Goal: Task Accomplishment & Management: Complete application form

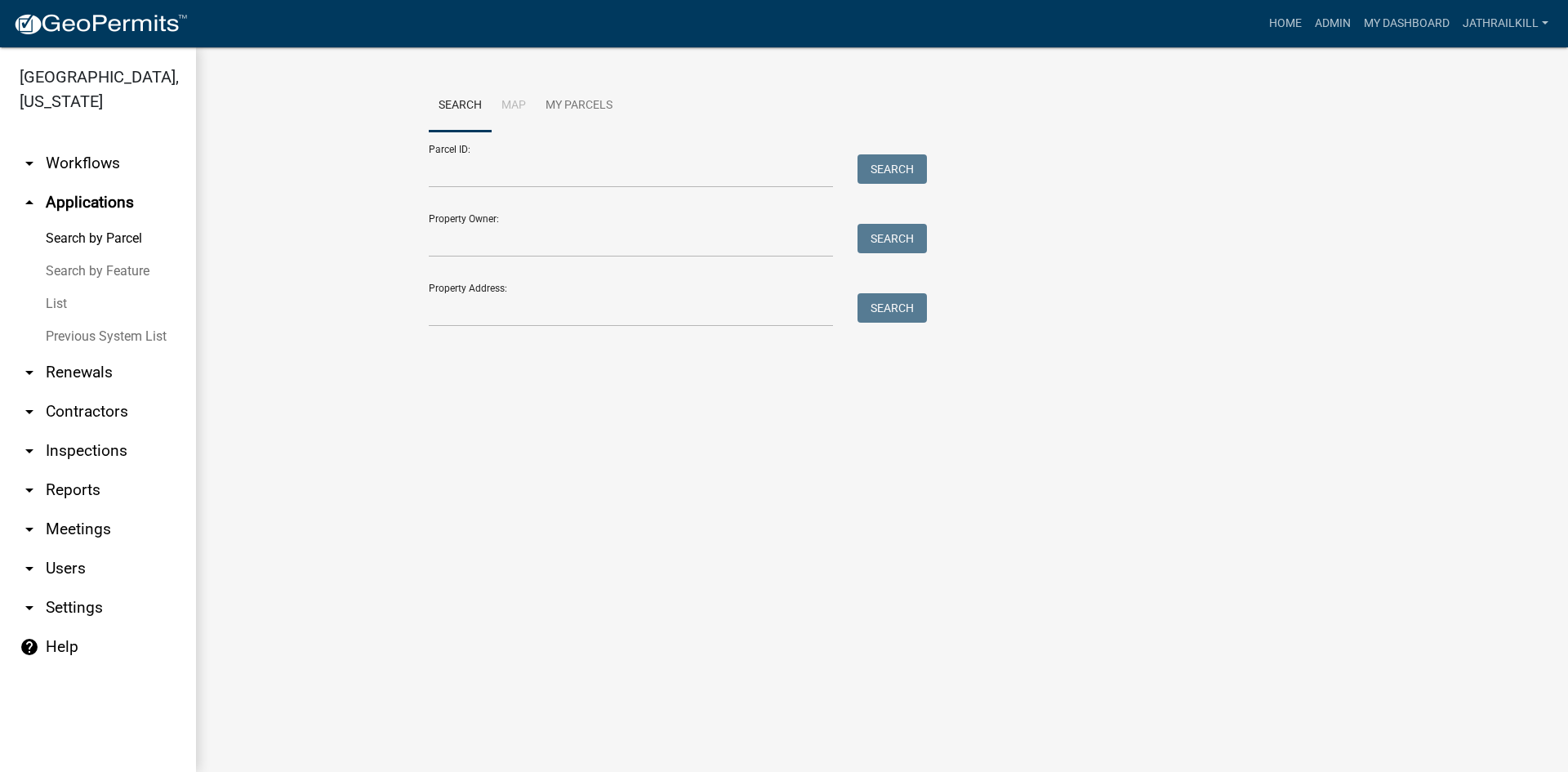
click at [484, 276] on div "Property Address: Search" at bounding box center [673, 298] width 490 height 56
drag, startPoint x: 485, startPoint y: 312, endPoint x: 702, endPoint y: 239, distance: 228.9
click at [496, 311] on input "Property Address:" at bounding box center [631, 309] width 405 height 33
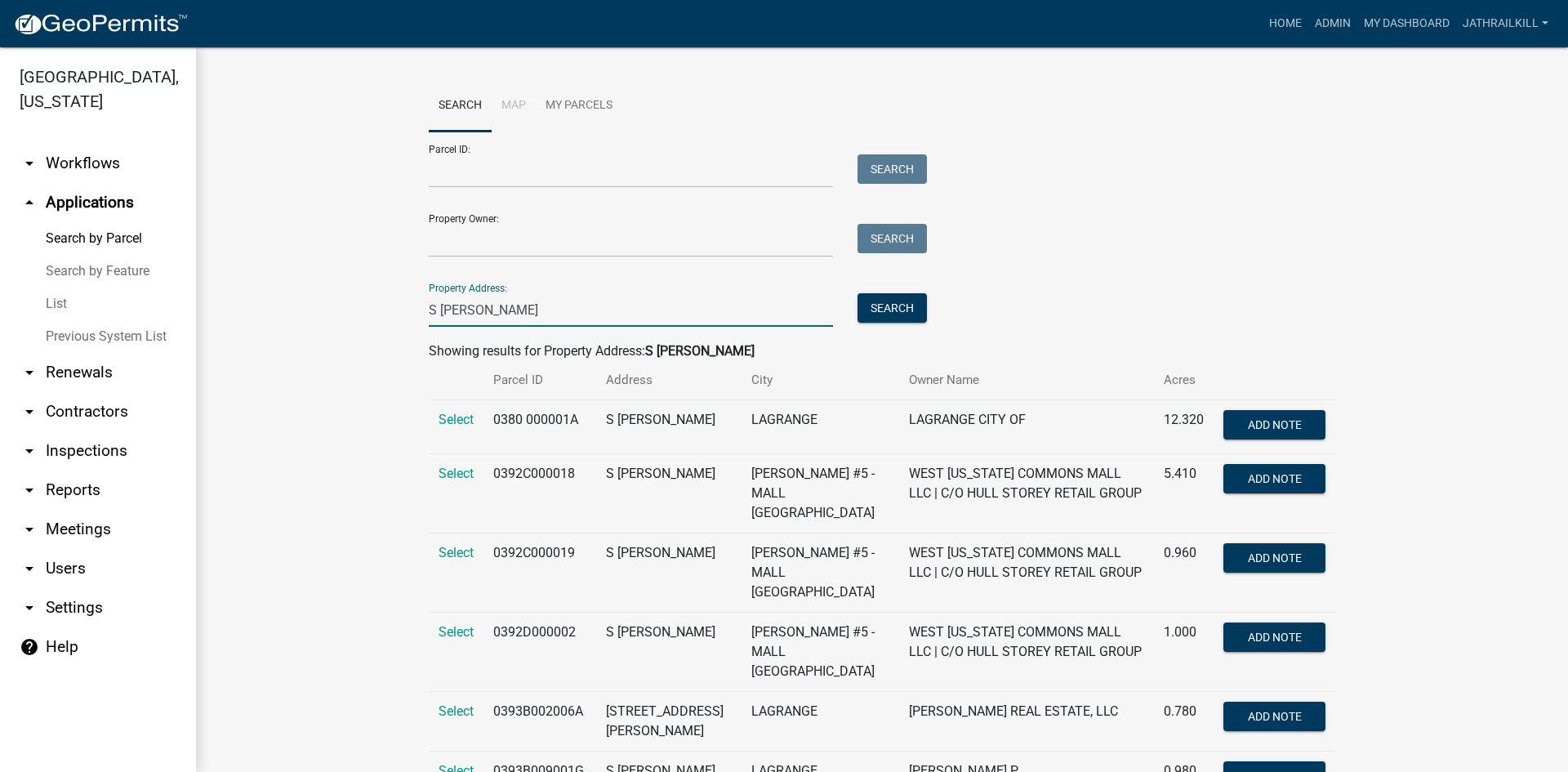
click at [428, 310] on input "S [PERSON_NAME]" at bounding box center [631, 309] width 405 height 33
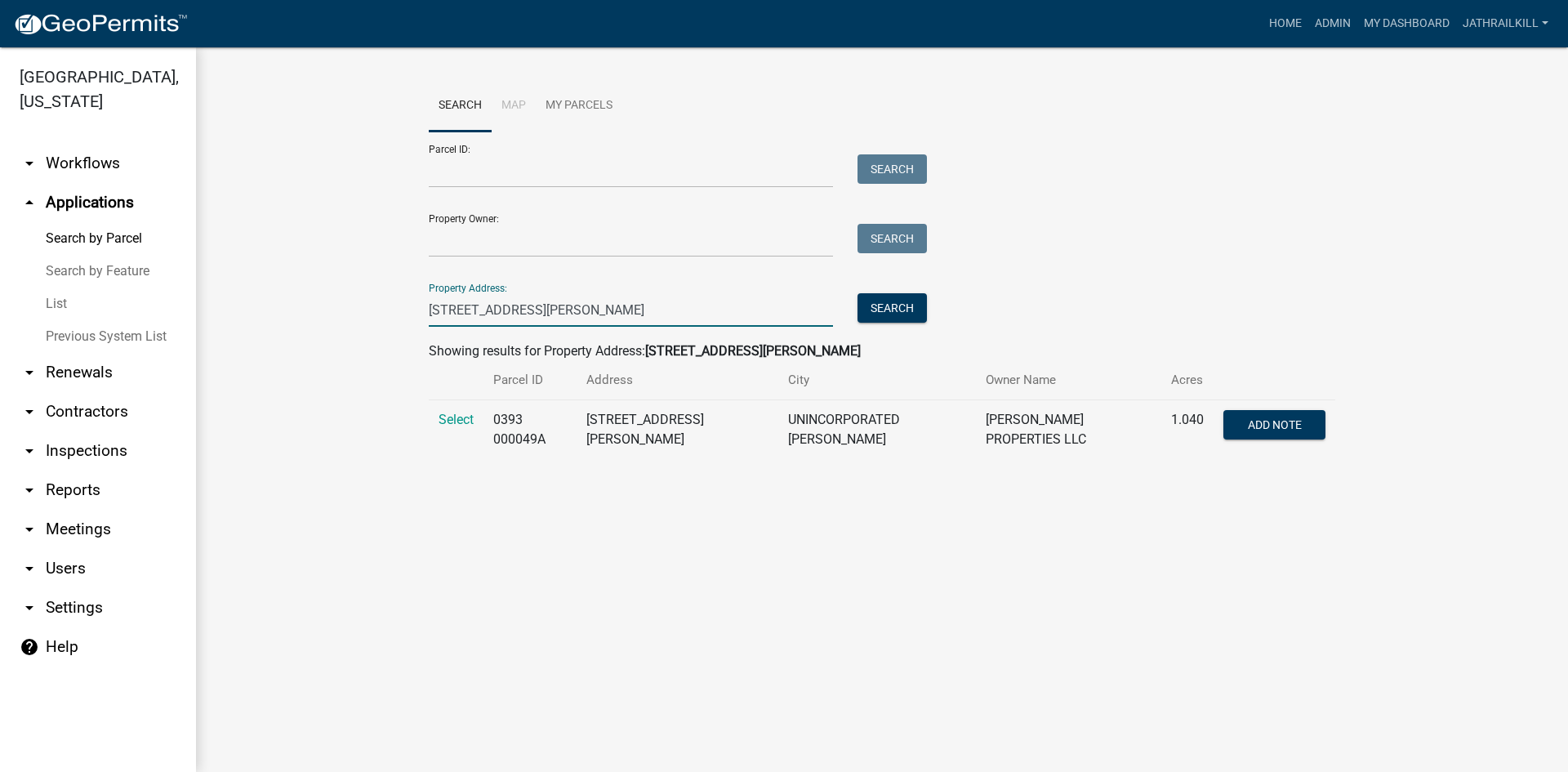
type input "[STREET_ADDRESS][PERSON_NAME]"
click at [476, 427] on td "Select" at bounding box center [456, 430] width 54 height 60
click at [444, 426] on span "Select" at bounding box center [456, 419] width 35 height 15
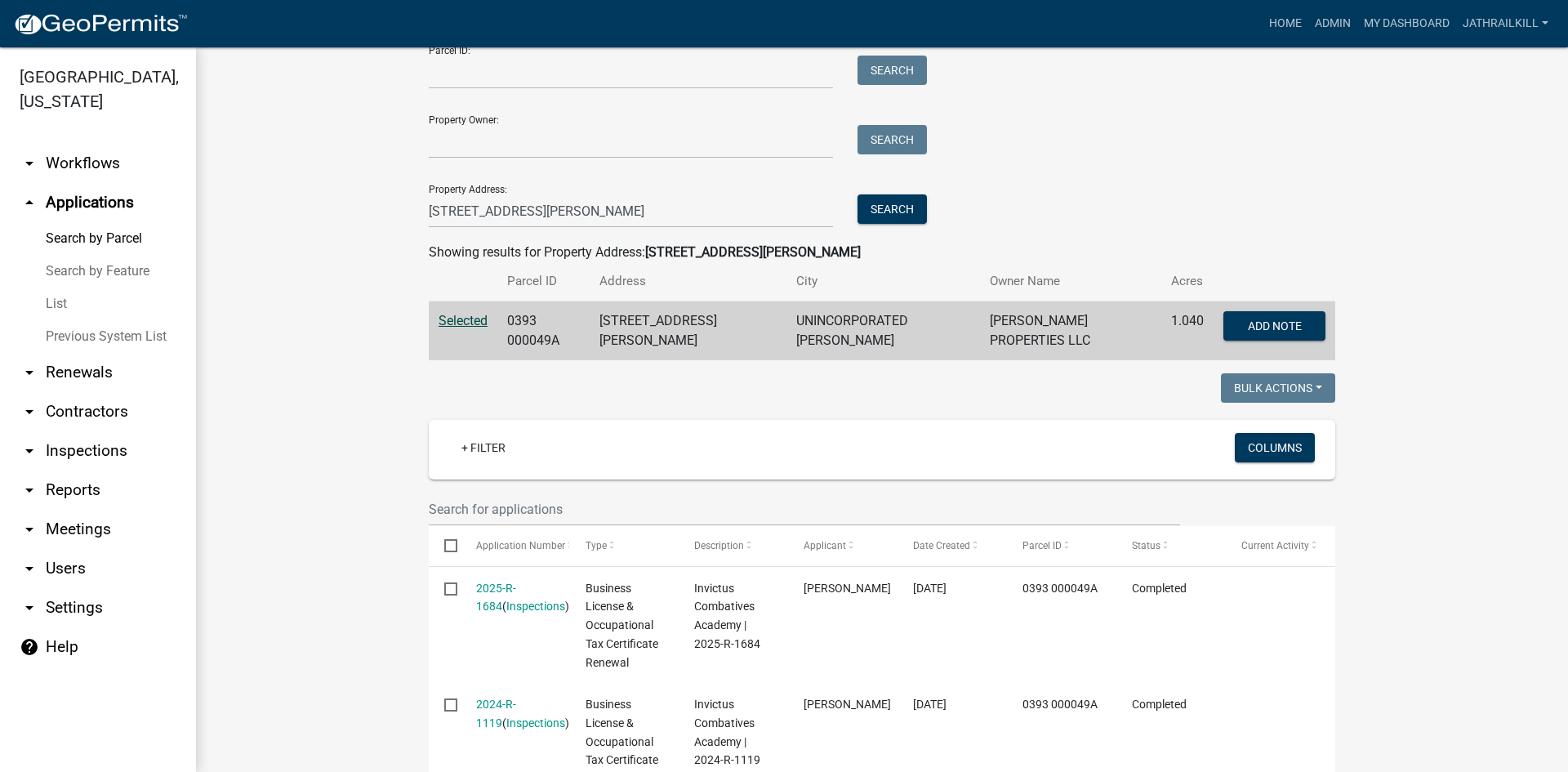
scroll to position [74, 0]
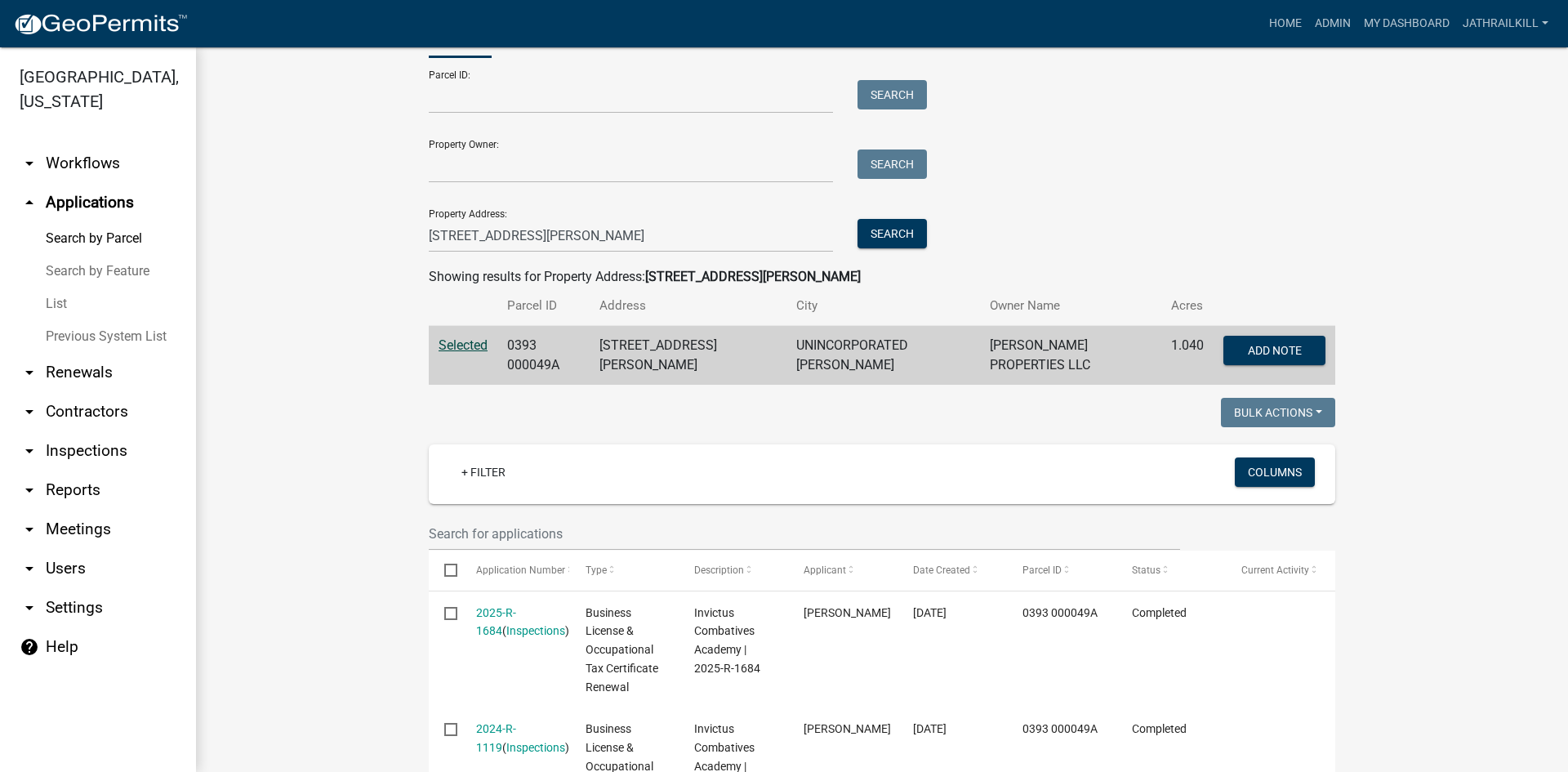
click at [92, 144] on link "arrow_drop_down Workflows" at bounding box center [98, 163] width 196 height 39
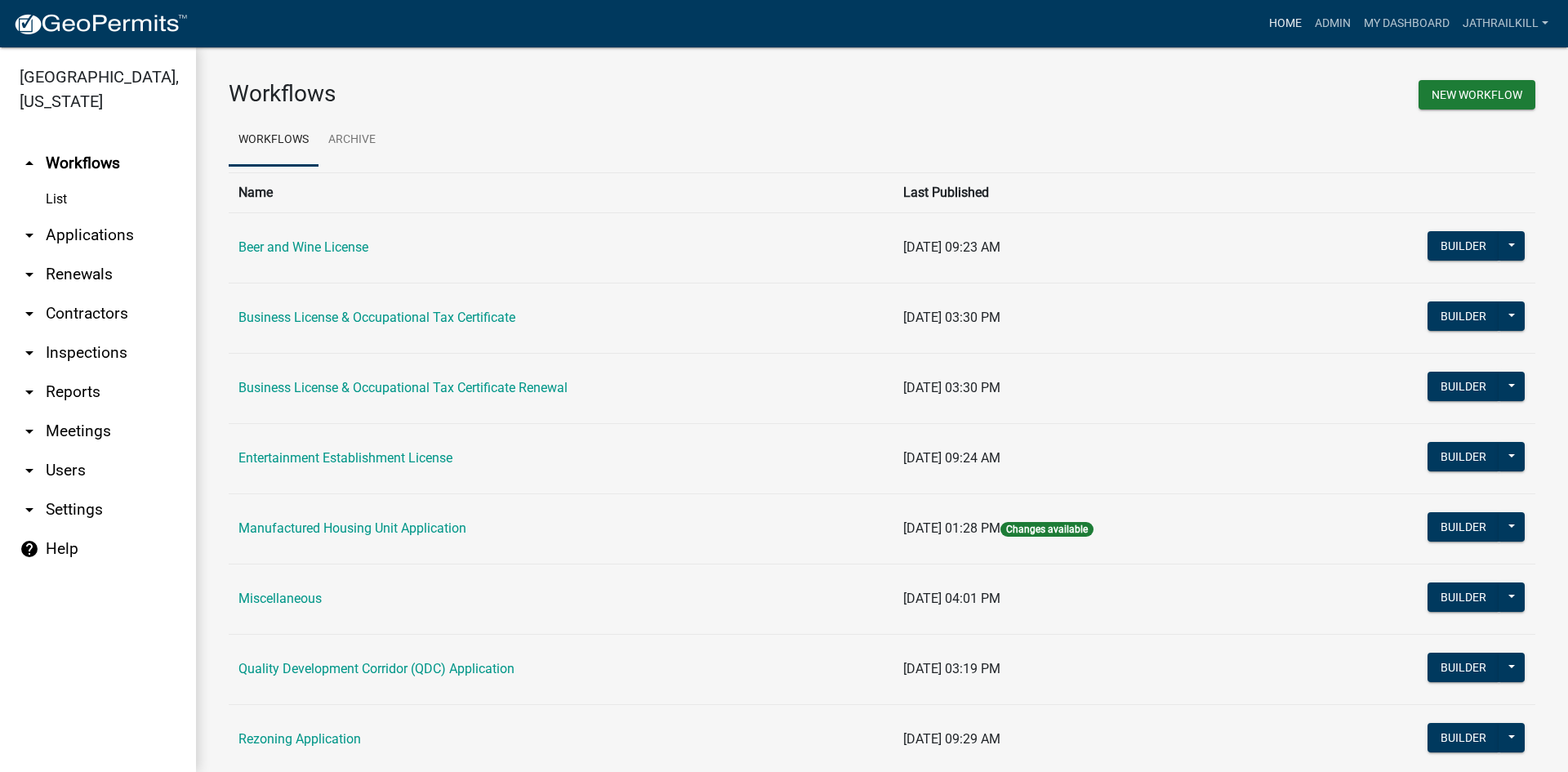
click at [1305, 24] on link "Home" at bounding box center [1285, 24] width 46 height 31
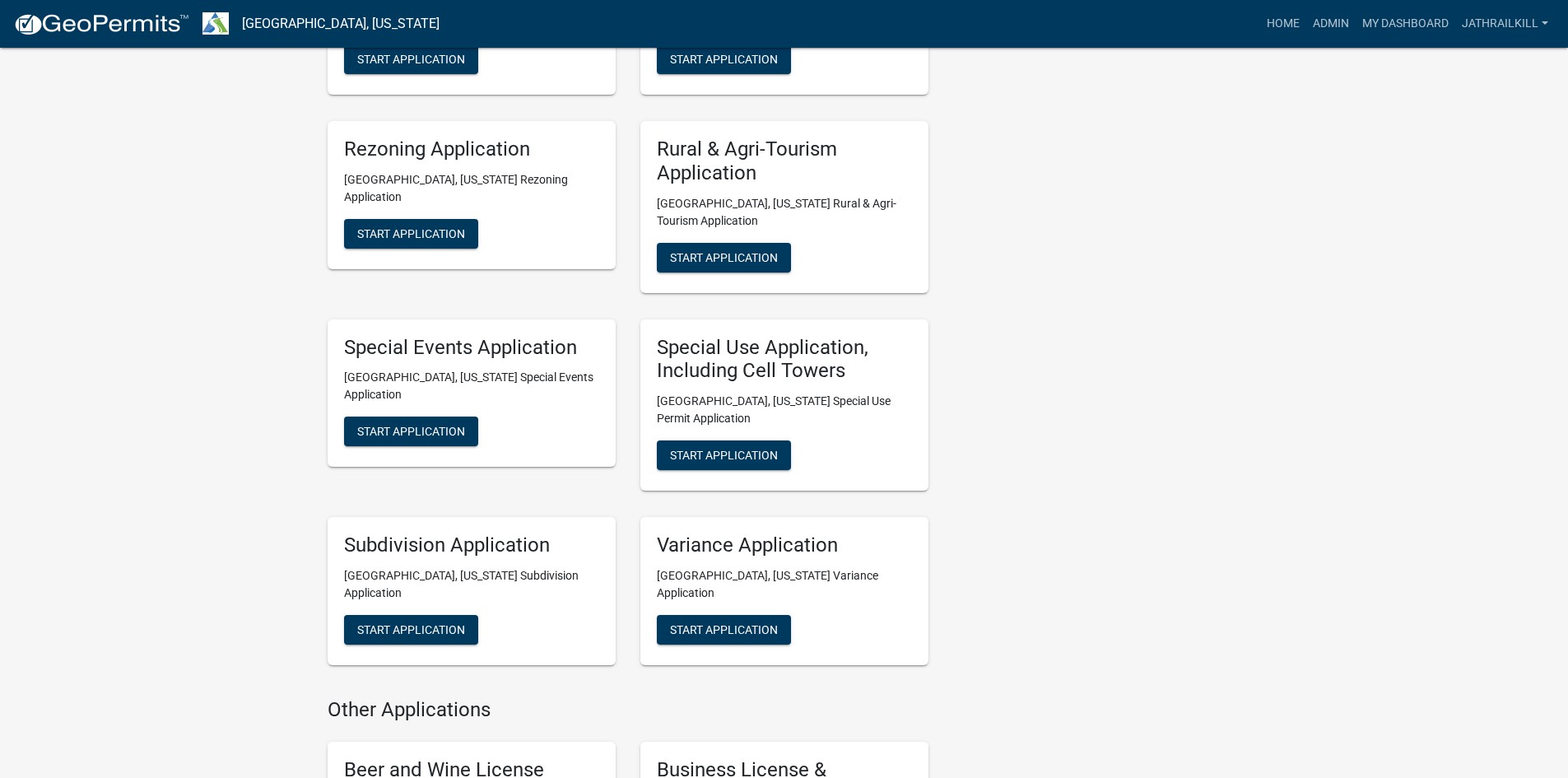
scroll to position [1070, 0]
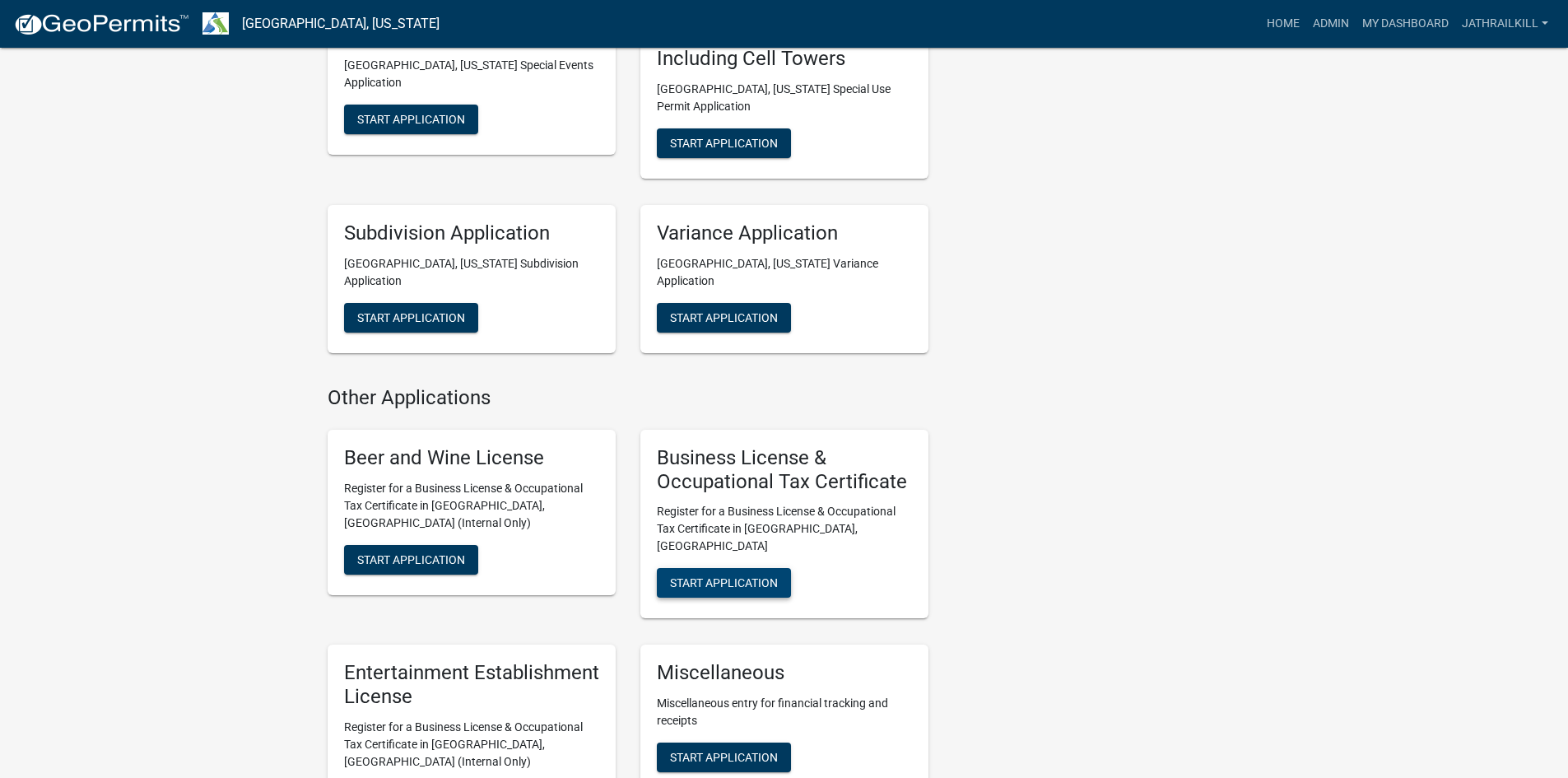
click at [726, 577] on span "Start Application" at bounding box center [724, 583] width 108 height 13
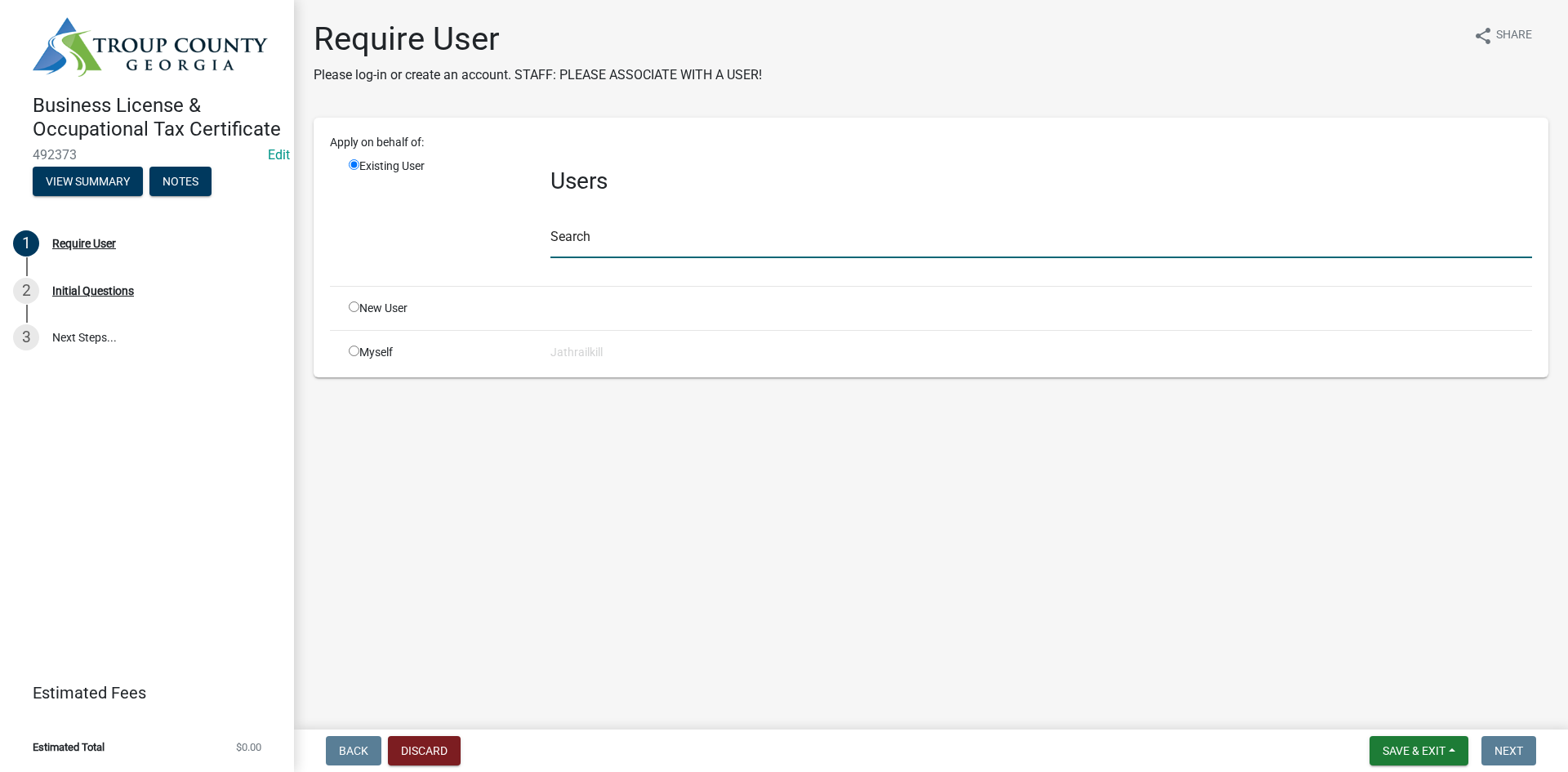
click at [628, 225] on input "text" at bounding box center [1041, 241] width 982 height 33
click at [509, 525] on main "Require User Please log-in or create an account. STAFF: PLEASE ASSOCIATE WITH A…" at bounding box center [931, 361] width 1274 height 723
click at [365, 303] on div "New User" at bounding box center [437, 309] width 201 height 17
click at [354, 311] on input "radio" at bounding box center [354, 307] width 10 height 10
radio input "true"
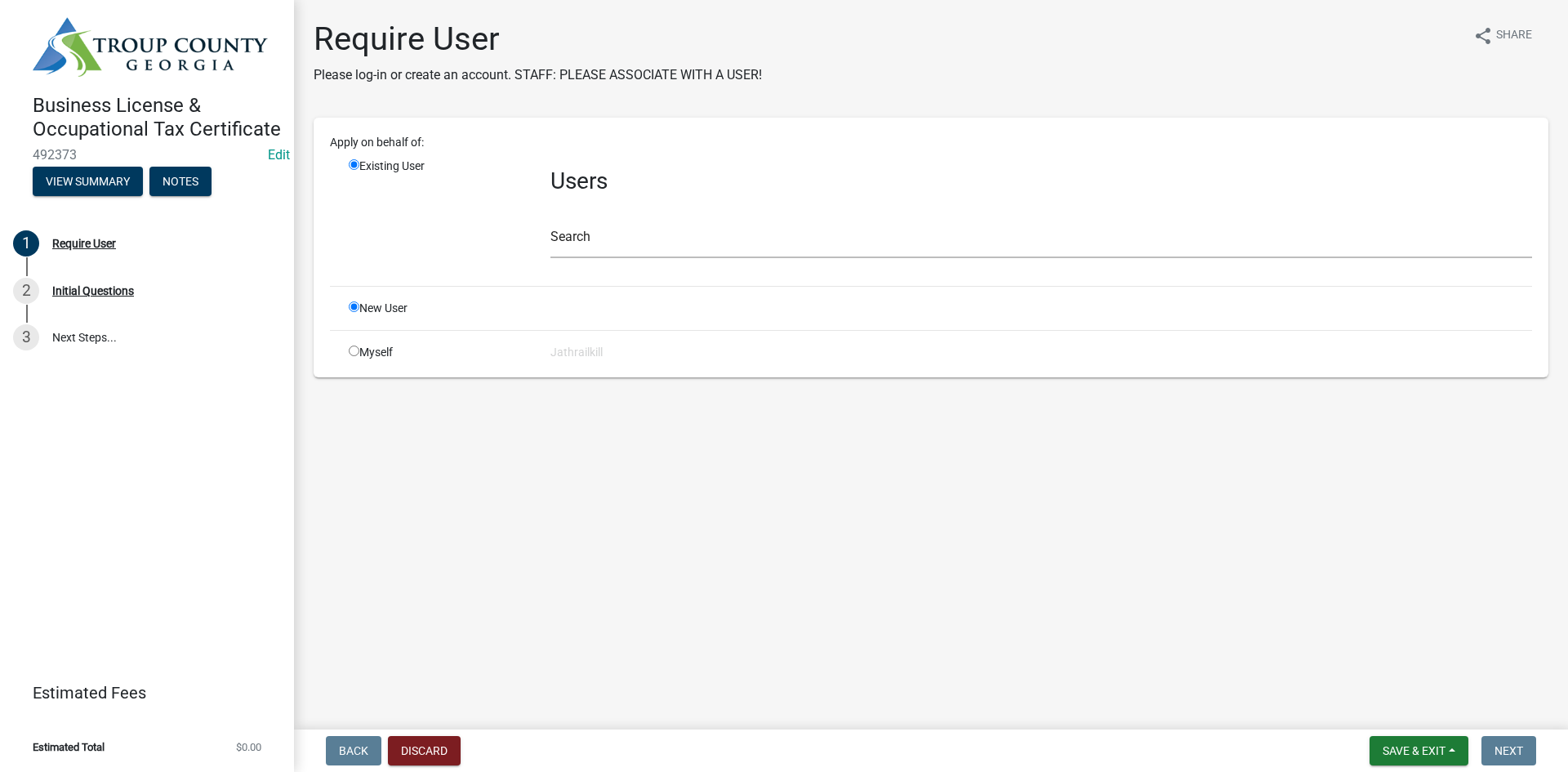
radio input "false"
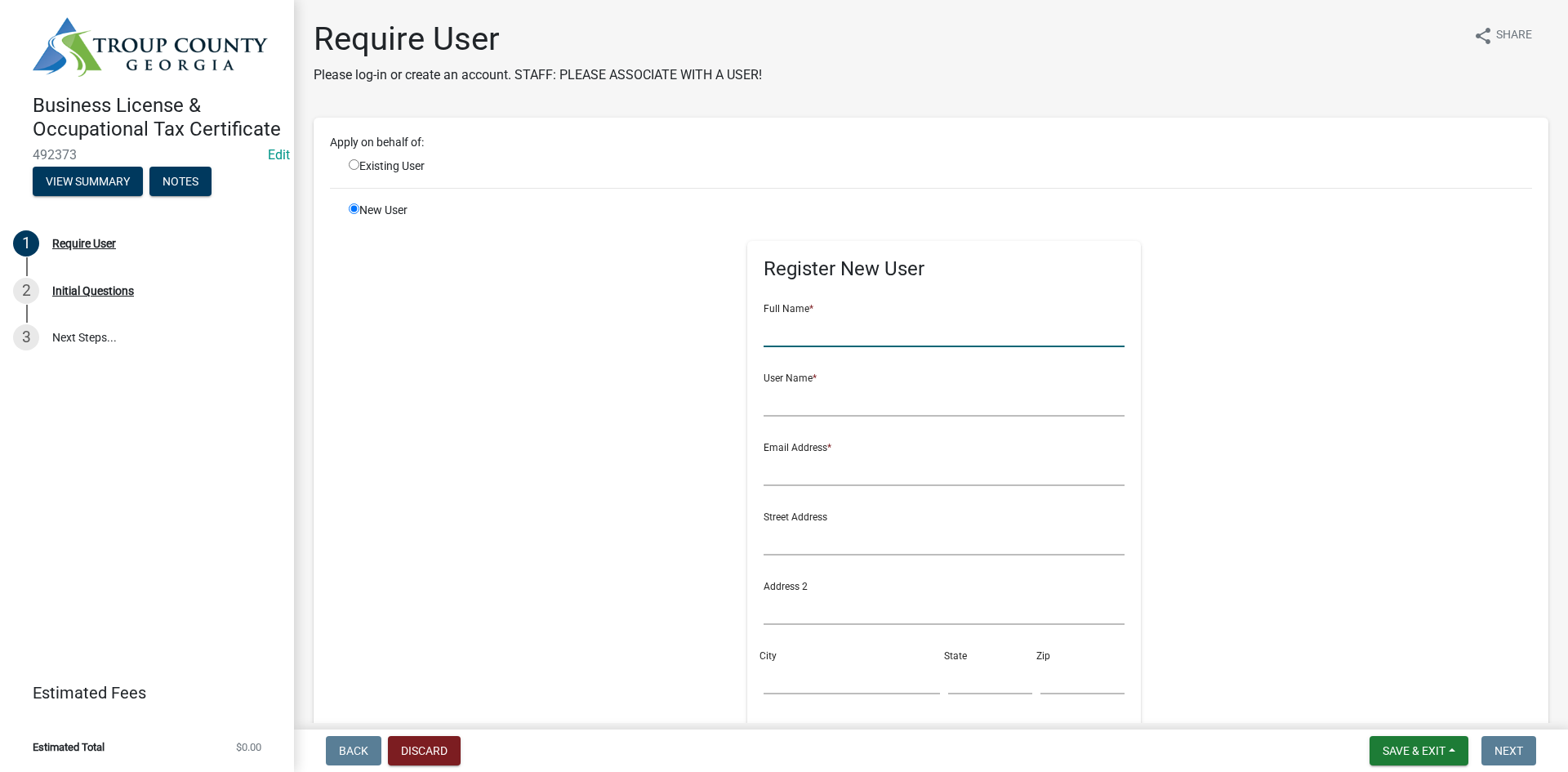
click at [848, 330] on input "text" at bounding box center [944, 330] width 362 height 33
type input "[PERSON_NAME]"
click at [901, 423] on form "Full Name * [PERSON_NAME] User Name * Email Address * Street Address Address 2 …" at bounding box center [944, 570] width 362 height 560
click at [890, 411] on input "text" at bounding box center [944, 400] width 362 height 33
type input "AMEIGS528"
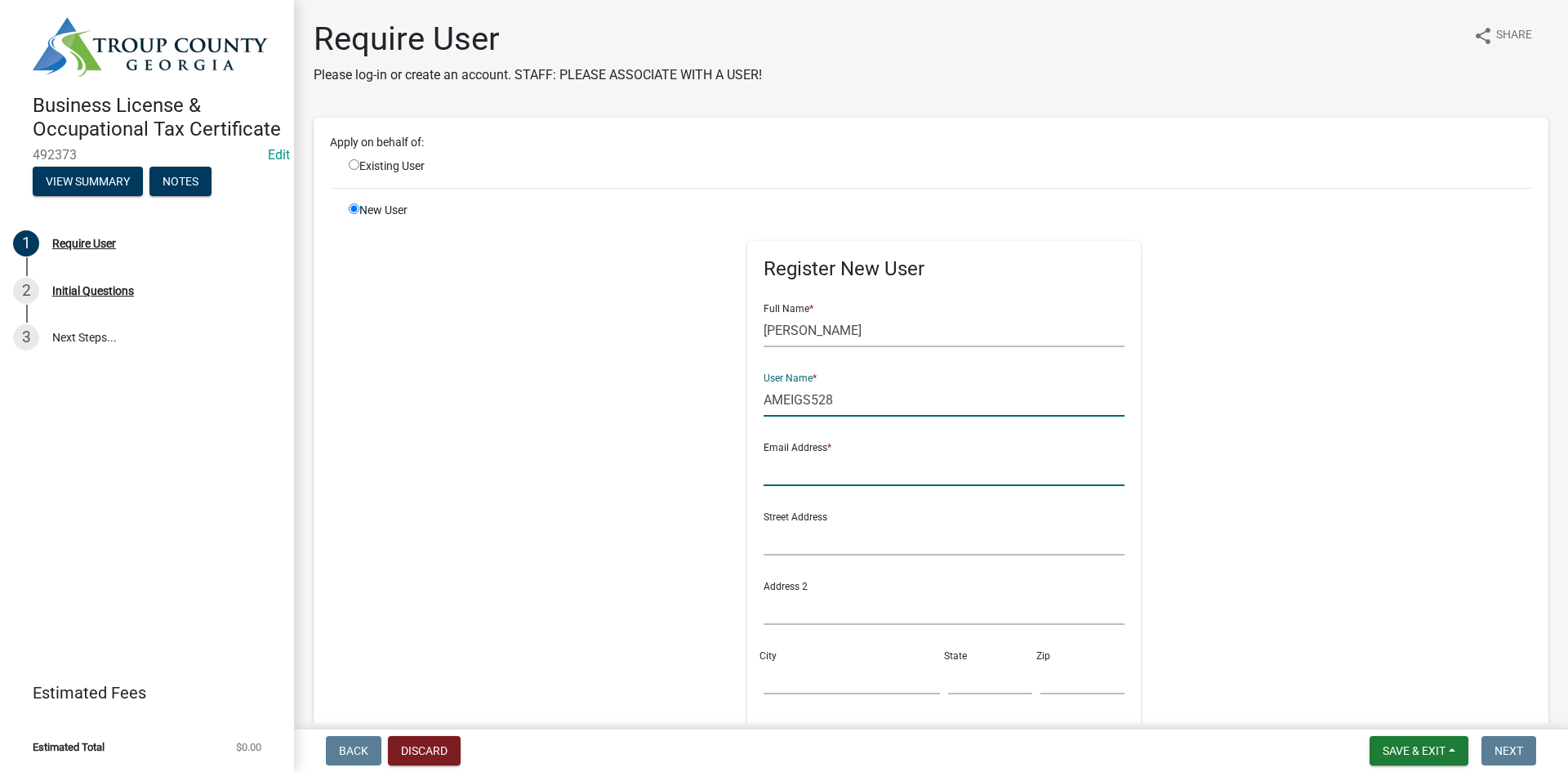
click at [908, 462] on input "text" at bounding box center [944, 468] width 362 height 33
type input "T"
type input "[EMAIL_ADDRESS][DOMAIN_NAME]"
click at [890, 539] on input "text" at bounding box center [944, 538] width 362 height 33
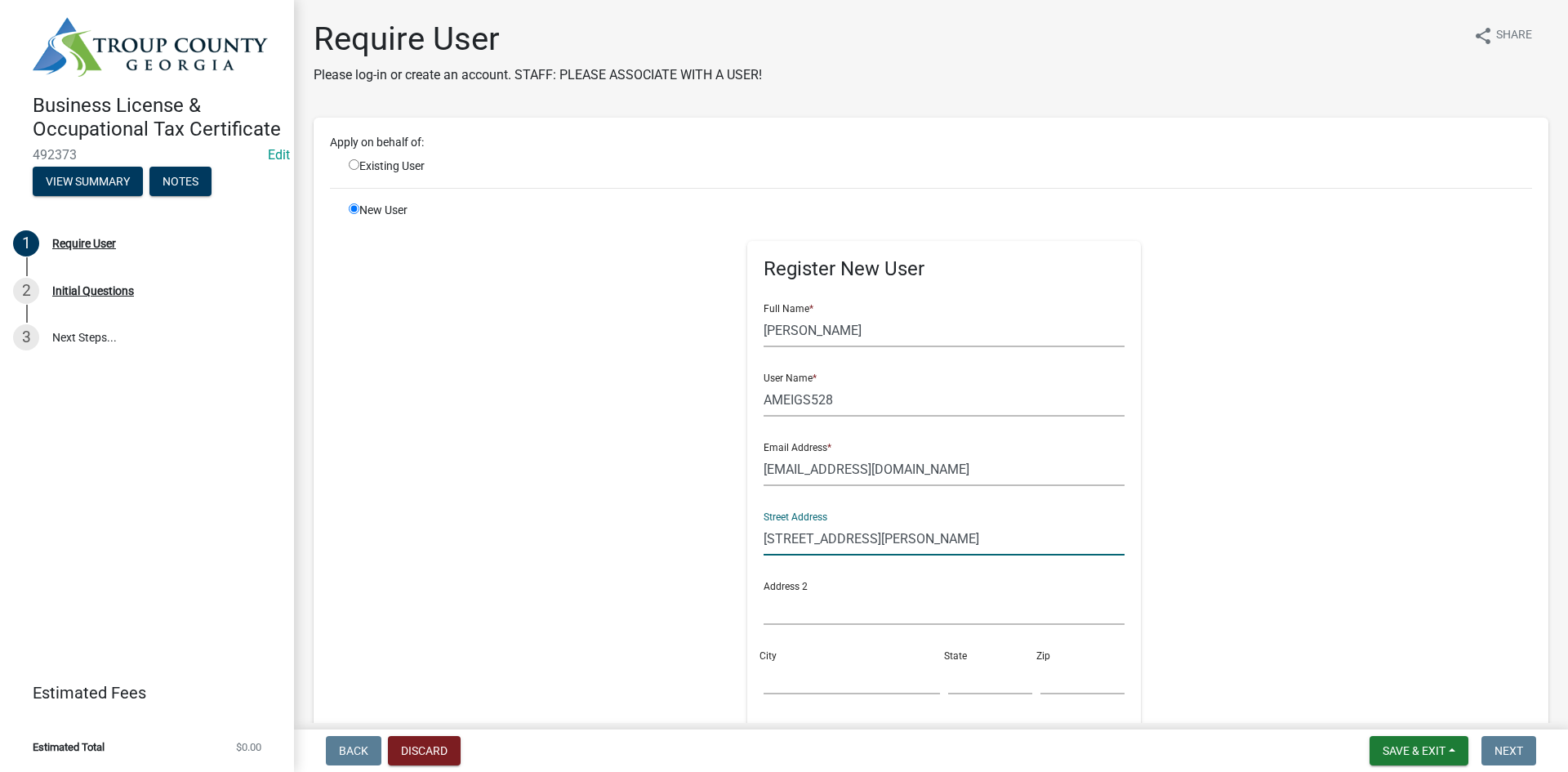
type input "[STREET_ADDRESS][PERSON_NAME]"
drag, startPoint x: 838, startPoint y: 610, endPoint x: 760, endPoint y: 588, distance: 81.0
click at [837, 610] on input "text" at bounding box center [944, 608] width 362 height 33
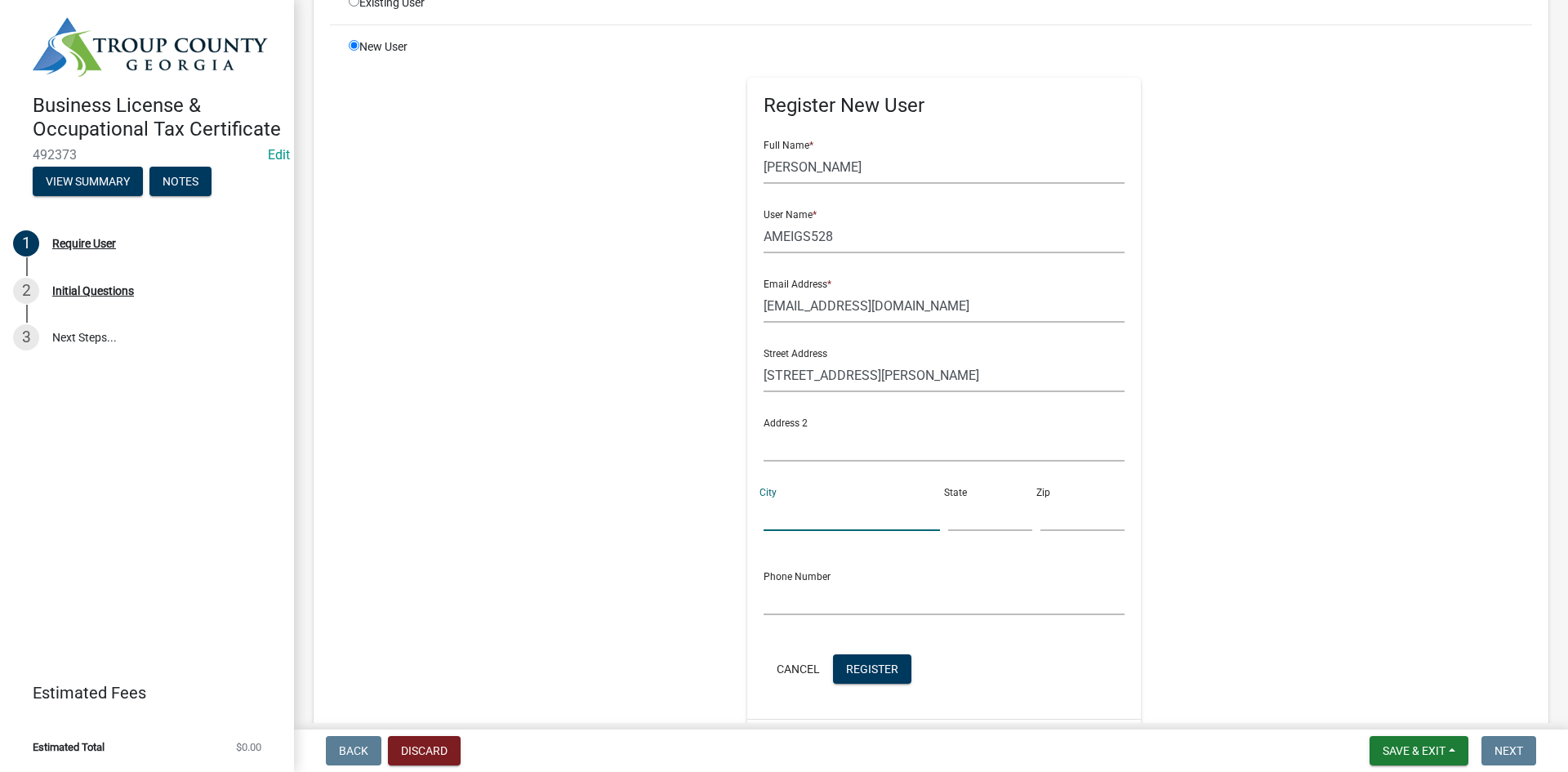
drag, startPoint x: 835, startPoint y: 512, endPoint x: 757, endPoint y: 505, distance: 78.3
click at [834, 512] on input "City" at bounding box center [852, 514] width 177 height 33
type input "LaGrange"
click at [959, 531] on div "Street Address [STREET_ADDRESS][PERSON_NAME]" at bounding box center [944, 440] width 370 height 208
click at [959, 529] on input "text" at bounding box center [989, 514] width 84 height 33
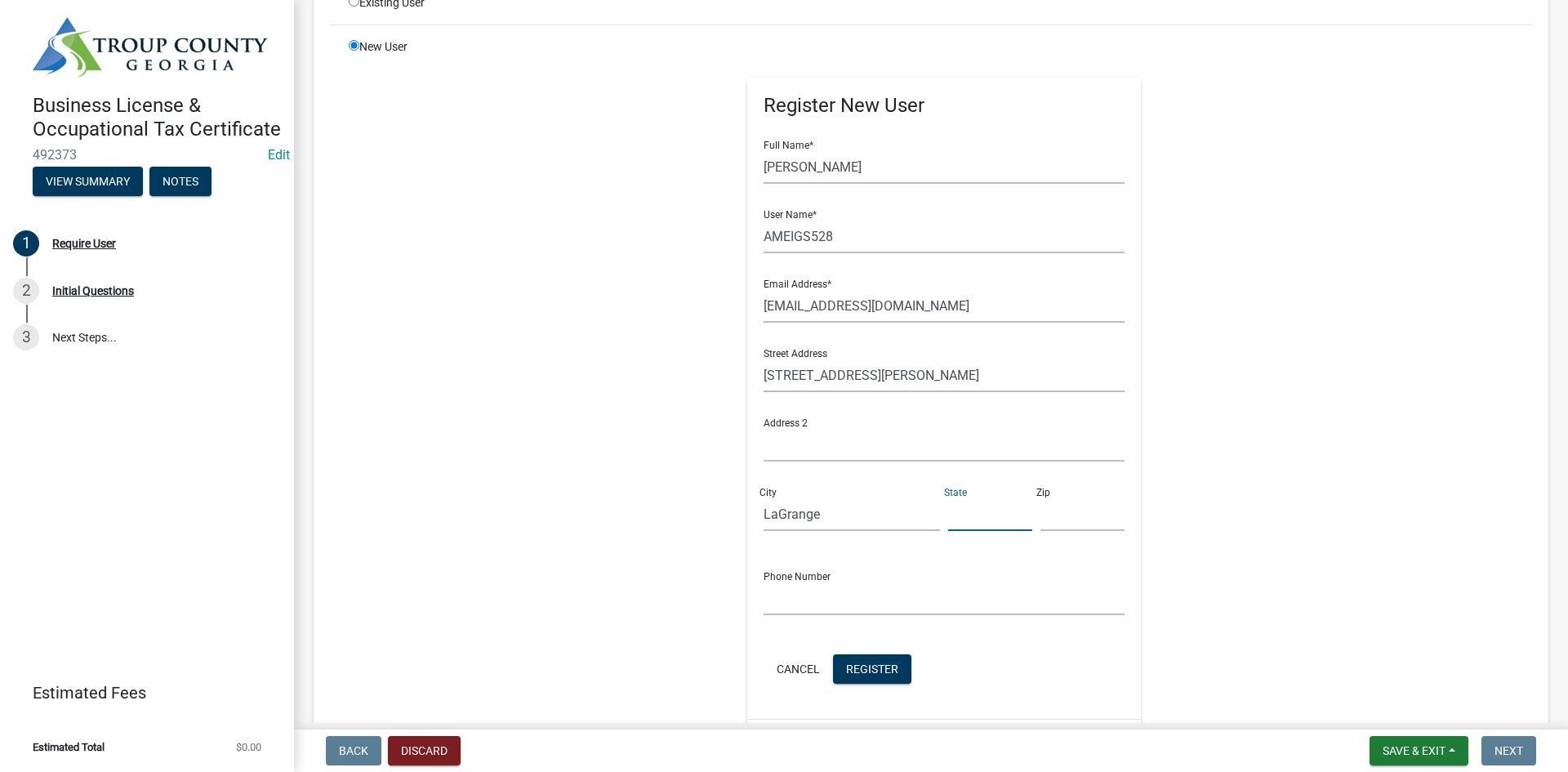
click at [957, 520] on input "text" at bounding box center [989, 514] width 84 height 33
type input "GA"
click at [1061, 518] on input "text" at bounding box center [1082, 514] width 84 height 33
type input "30240"
click at [879, 594] on input "text" at bounding box center [944, 598] width 362 height 33
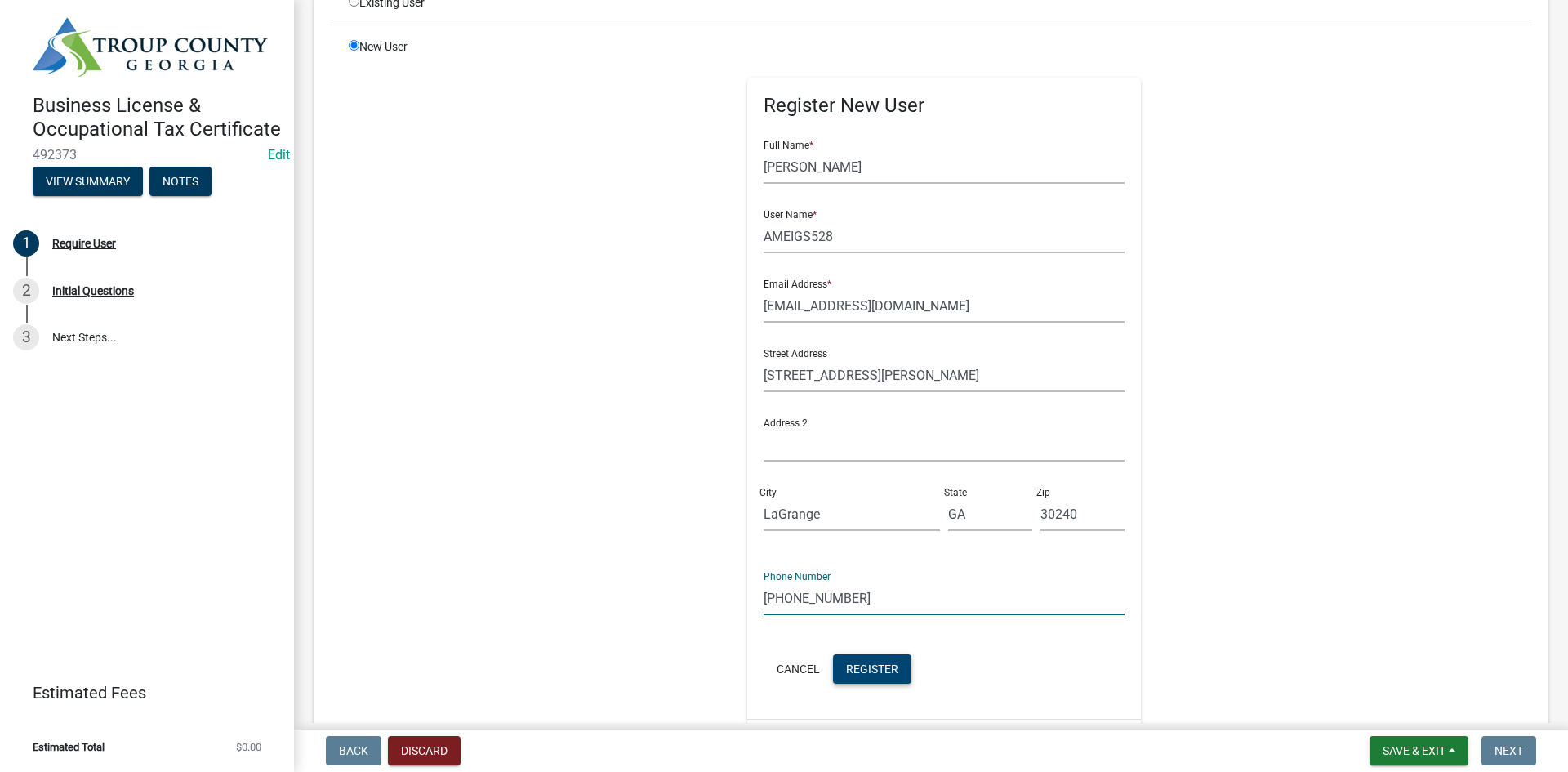
type input "[PHONE_NUMBER]"
click at [884, 678] on button "Register" at bounding box center [872, 669] width 78 height 30
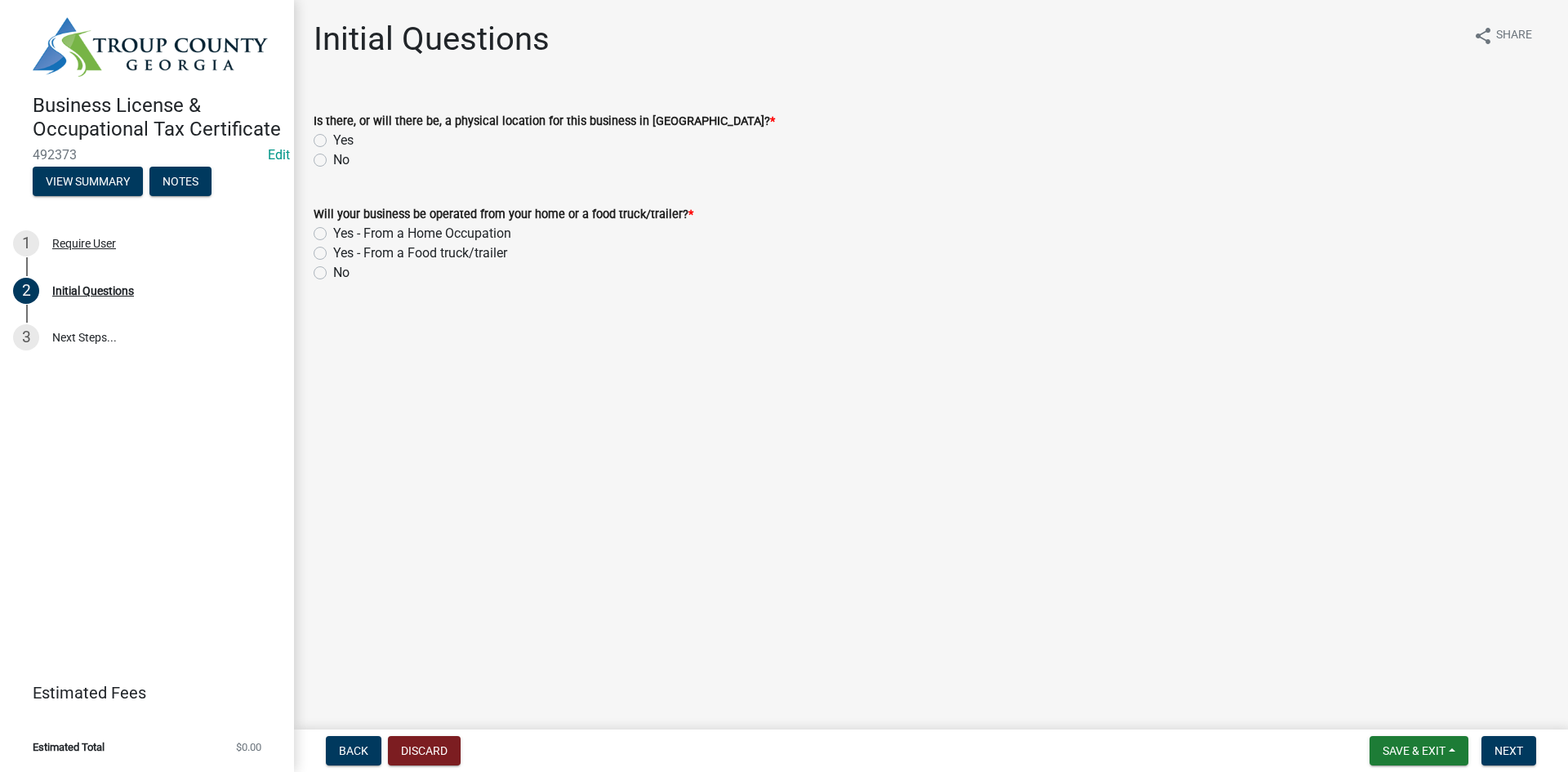
click at [333, 136] on label "Yes" at bounding box center [343, 140] width 20 height 20
click at [333, 136] on input "Yes" at bounding box center [338, 136] width 10 height 10
radio input "true"
drag, startPoint x: 317, startPoint y: 272, endPoint x: 352, endPoint y: 314, distance: 54.7
click at [333, 271] on label "No" at bounding box center [341, 272] width 16 height 20
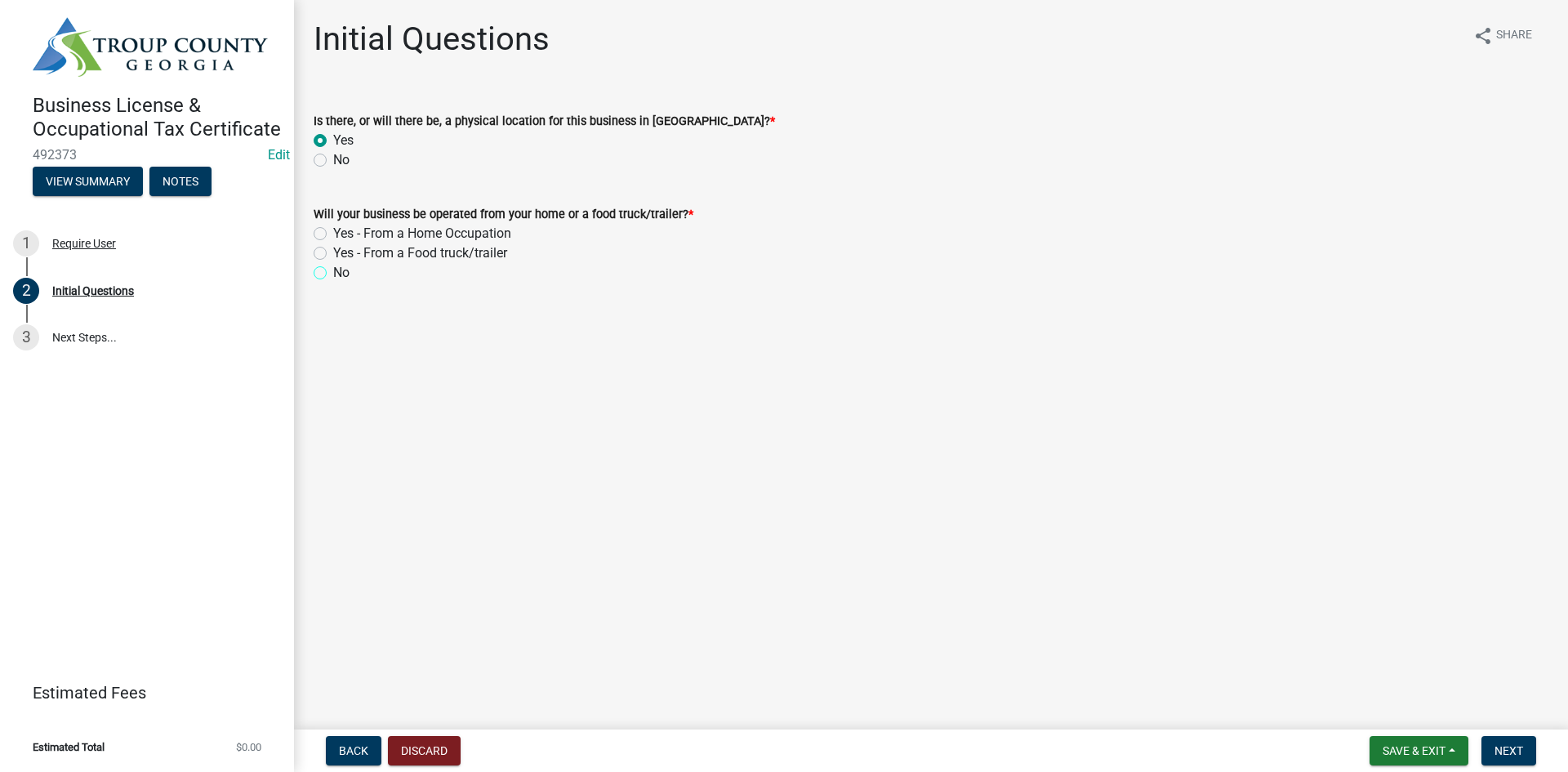
click at [333, 271] on input "No" at bounding box center [338, 268] width 10 height 10
radio input "true"
click at [1515, 751] on span "Next" at bounding box center [1509, 750] width 29 height 13
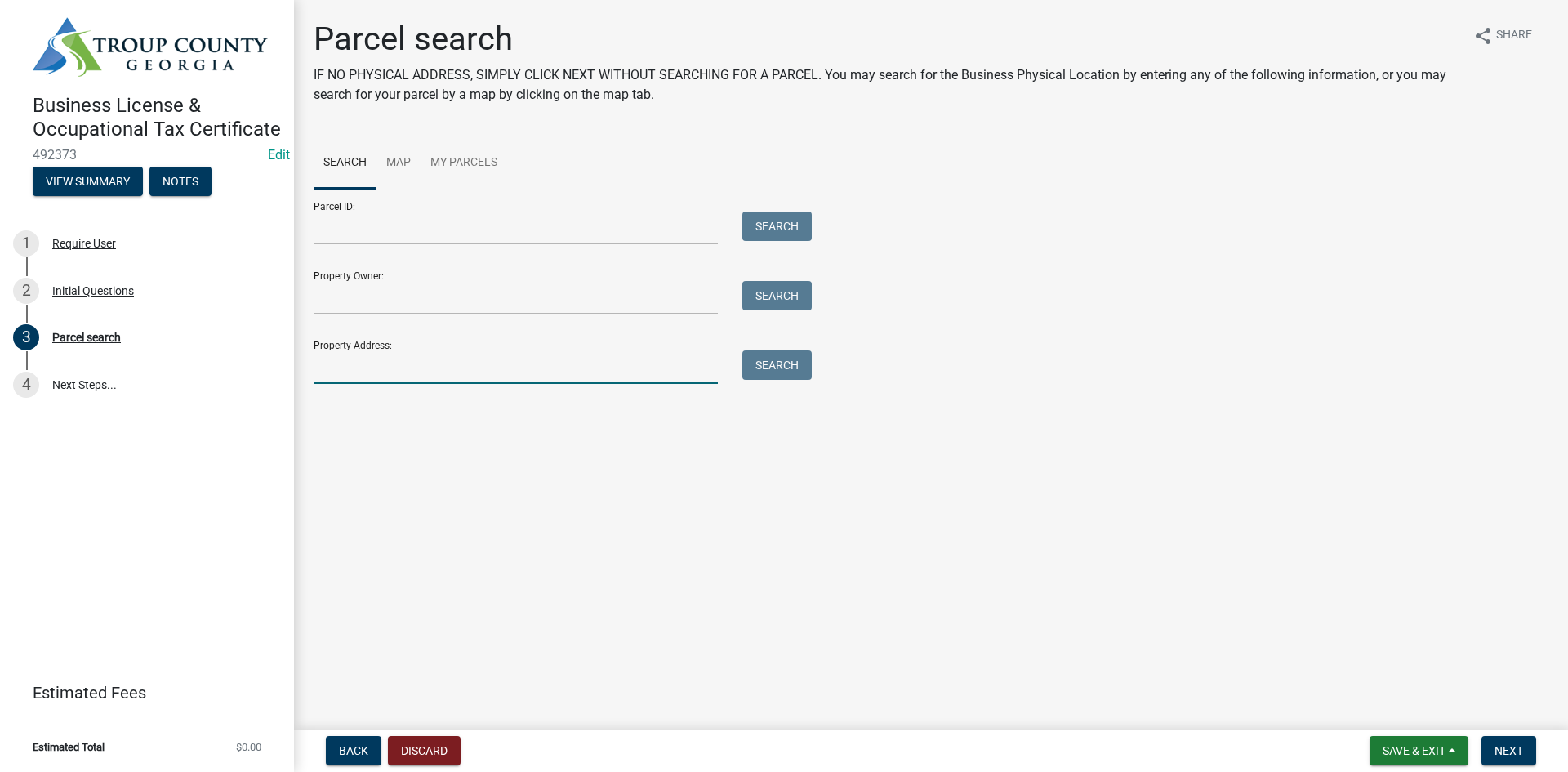
click at [490, 370] on input "Property Address:" at bounding box center [516, 366] width 405 height 33
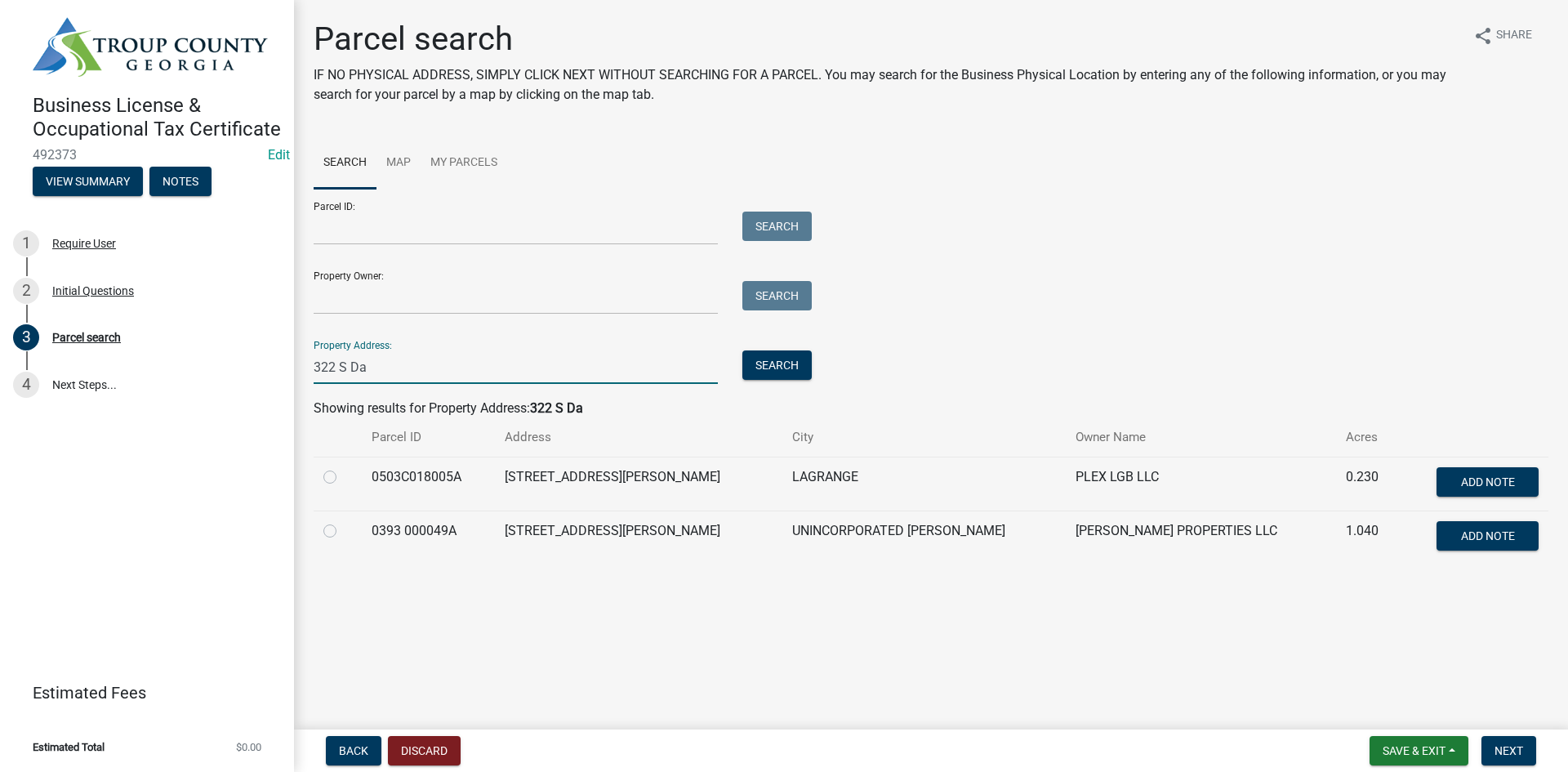
type input "322 S Da"
click at [343, 521] on label at bounding box center [343, 521] width 0 height 0
click at [343, 531] on 000049A "radio" at bounding box center [348, 526] width 10 height 10
radio 000049A "true"
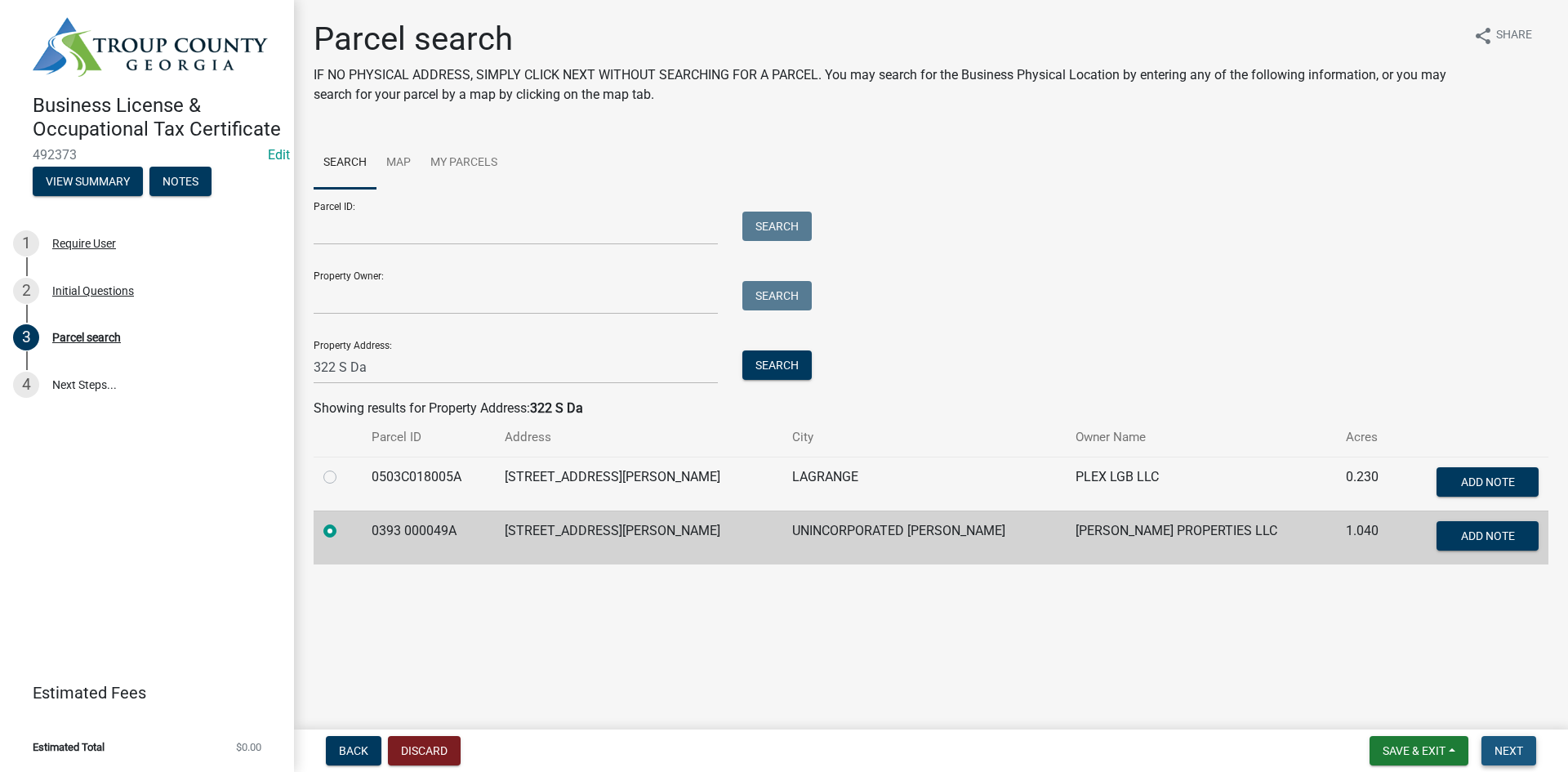
click at [1503, 752] on span "Next" at bounding box center [1509, 750] width 29 height 13
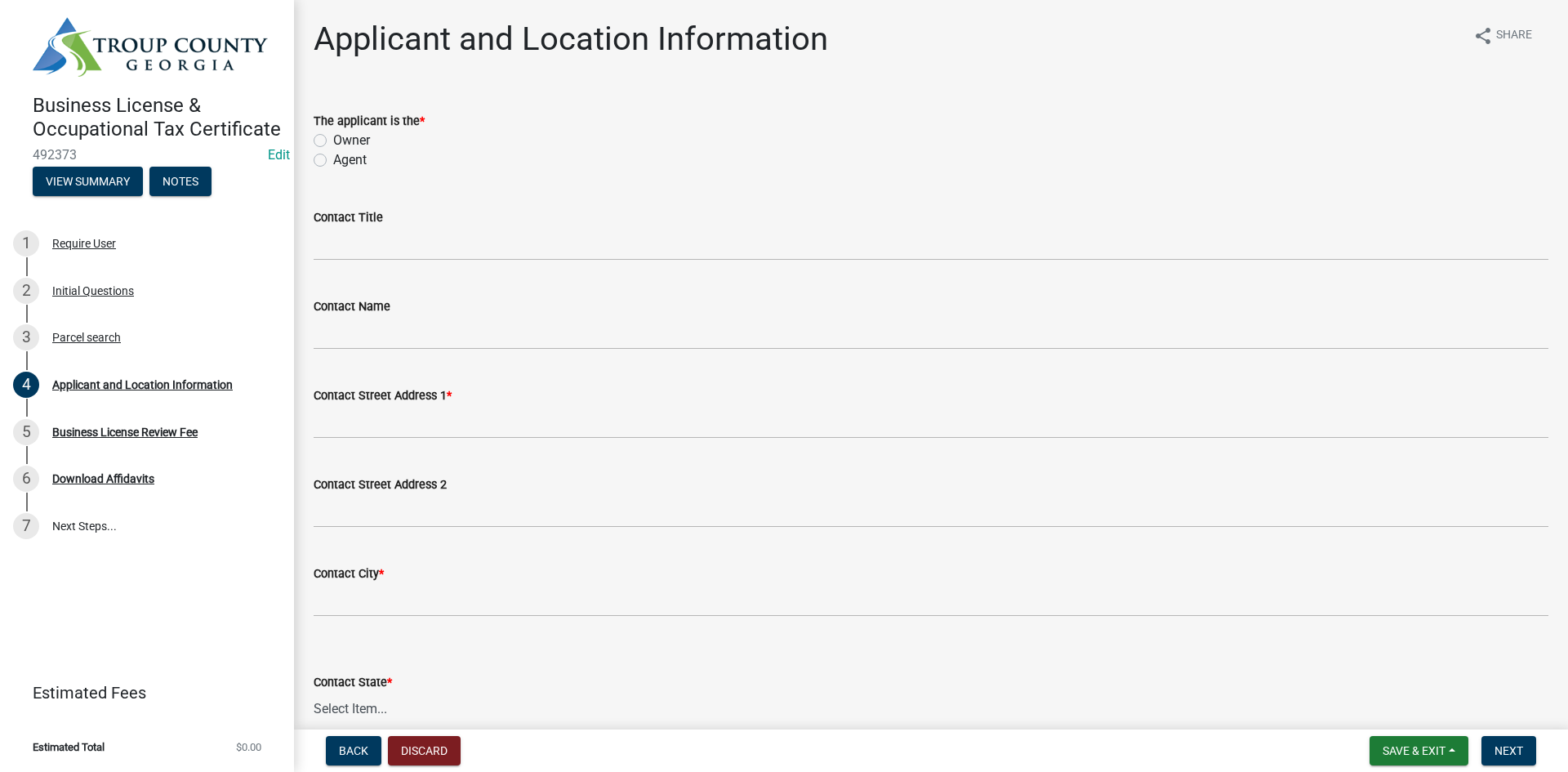
click at [333, 139] on label "Owner" at bounding box center [351, 140] width 37 height 20
click at [333, 139] on input "Owner" at bounding box center [338, 136] width 10 height 10
radio input "true"
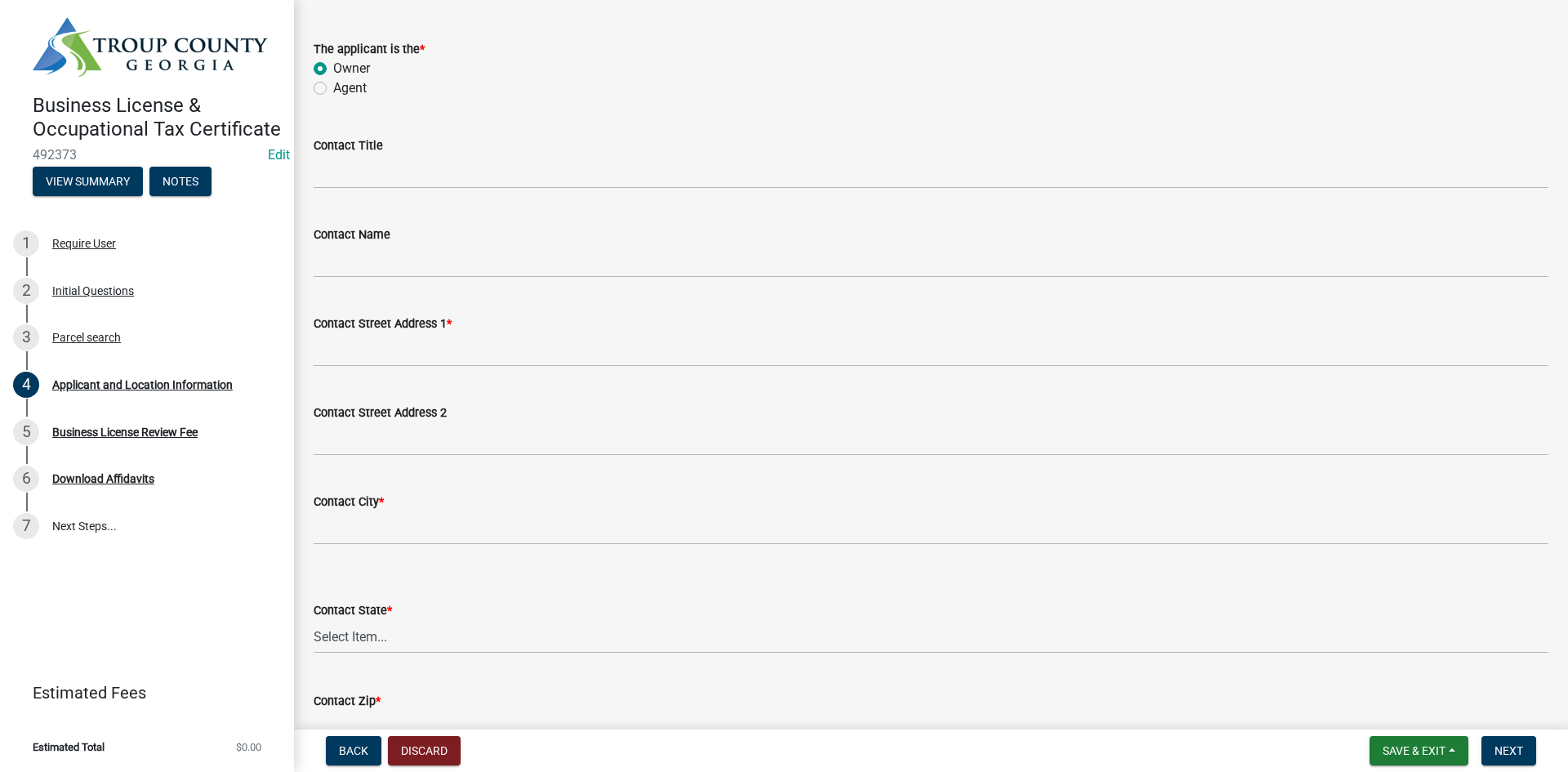
scroll to position [163, 0]
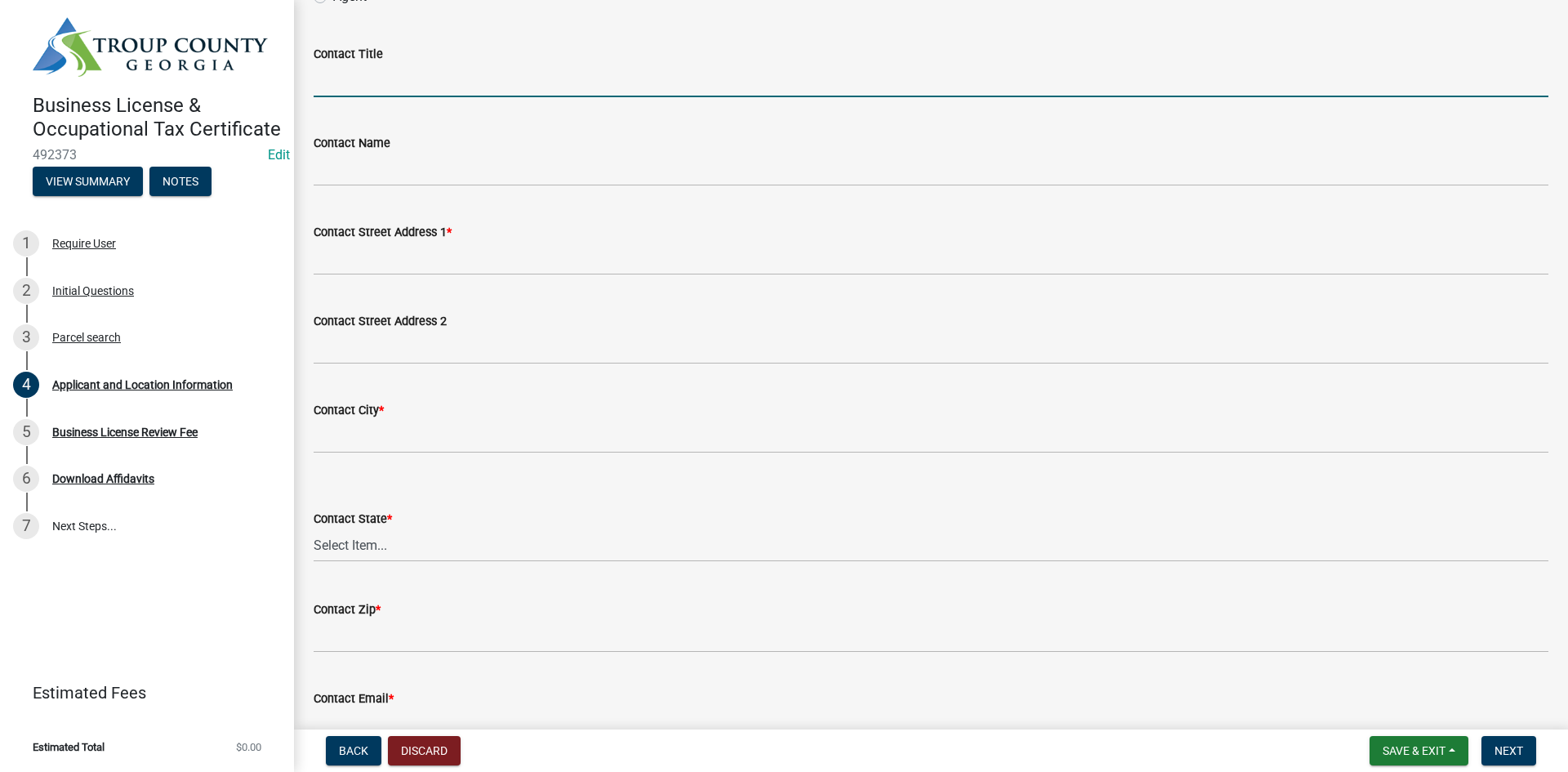
drag, startPoint x: 456, startPoint y: 82, endPoint x: 450, endPoint y: 94, distance: 13.4
click at [456, 82] on input "Contact Title" at bounding box center [931, 80] width 1235 height 33
type input "Business Owner"
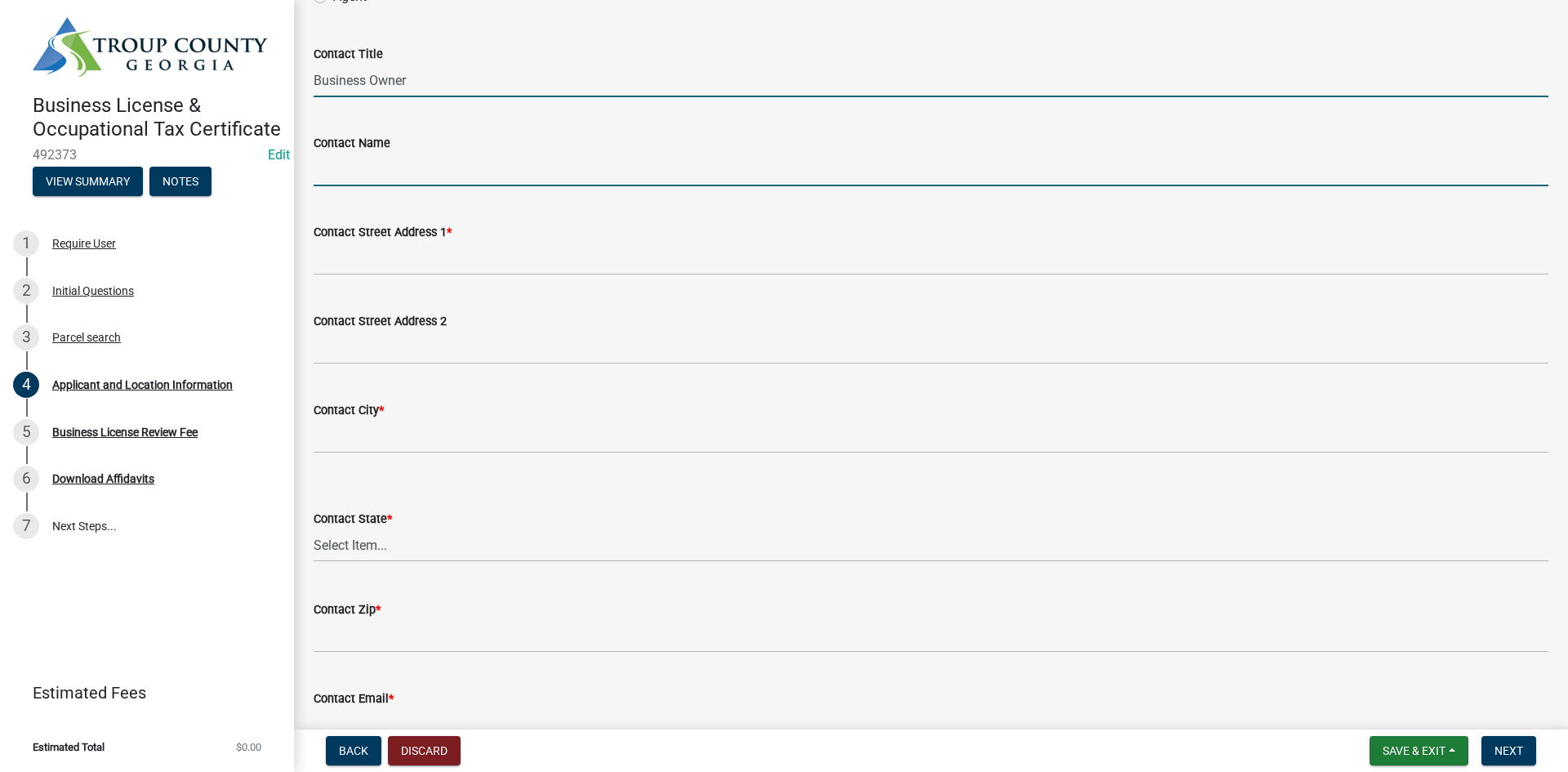
click at [449, 162] on input "Contact Name" at bounding box center [931, 169] width 1235 height 33
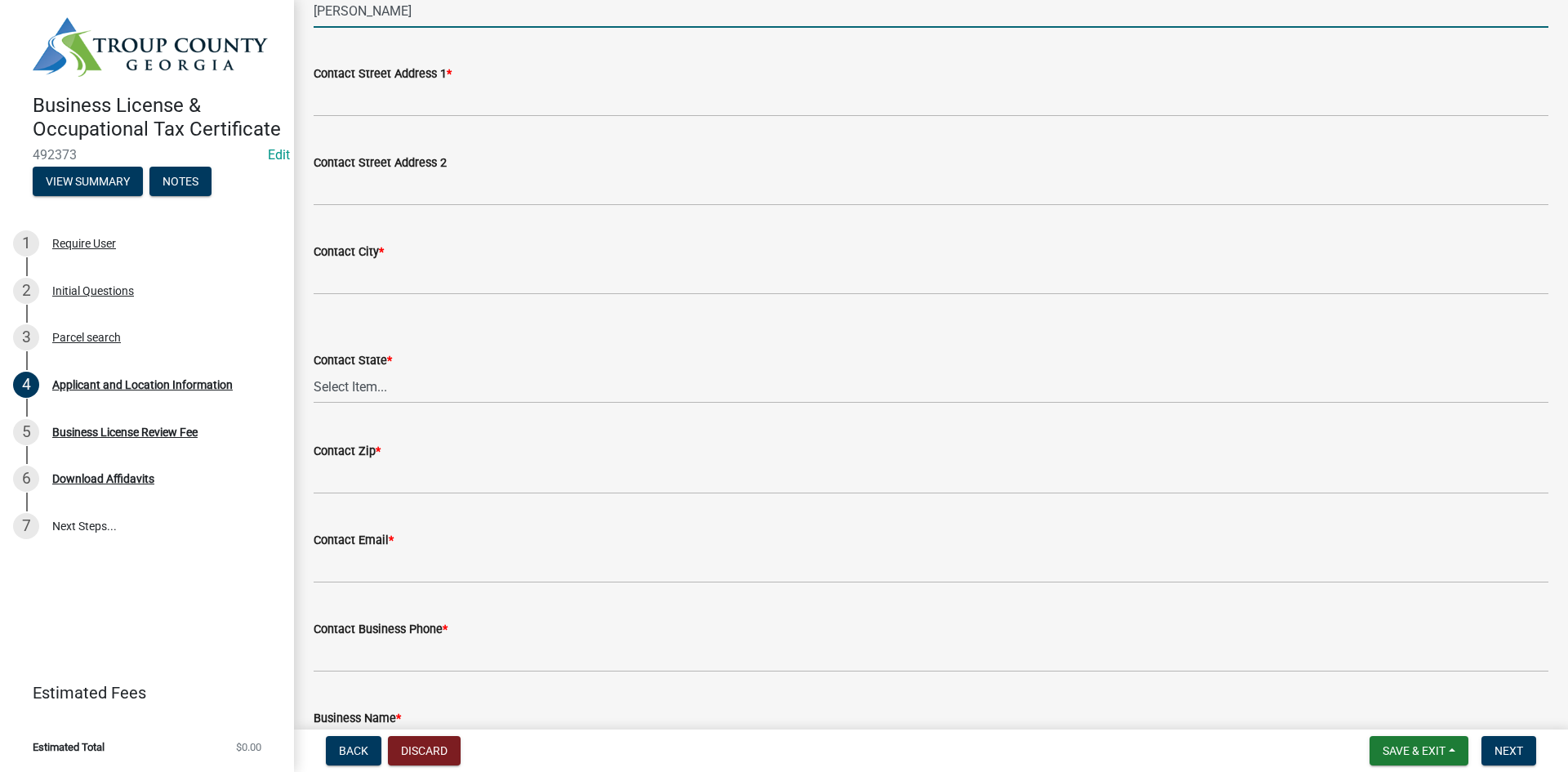
scroll to position [326, 0]
type input "[PERSON_NAME]"
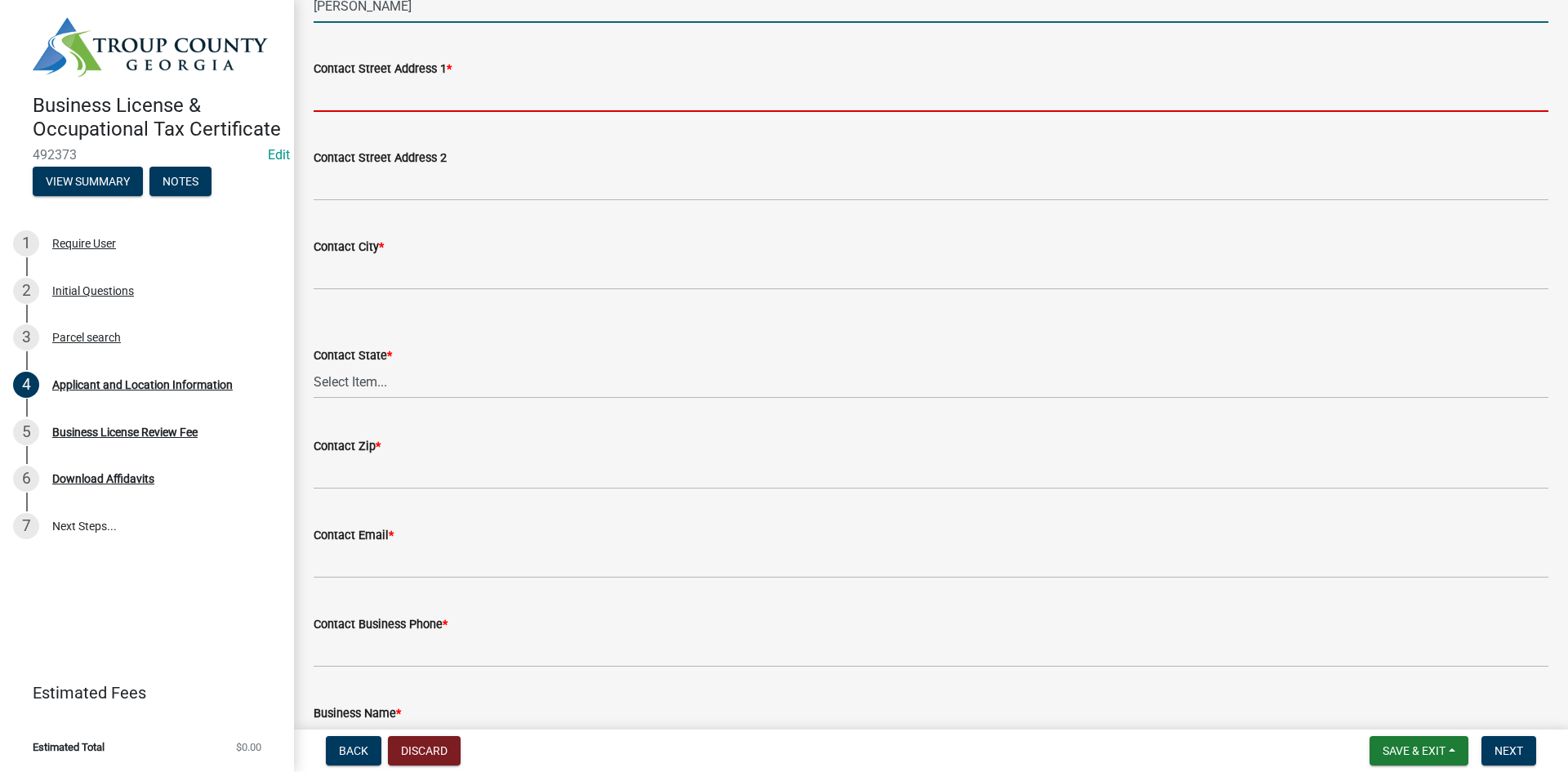
click at [454, 111] on input "Contact Street Address 1 *" at bounding box center [931, 94] width 1235 height 33
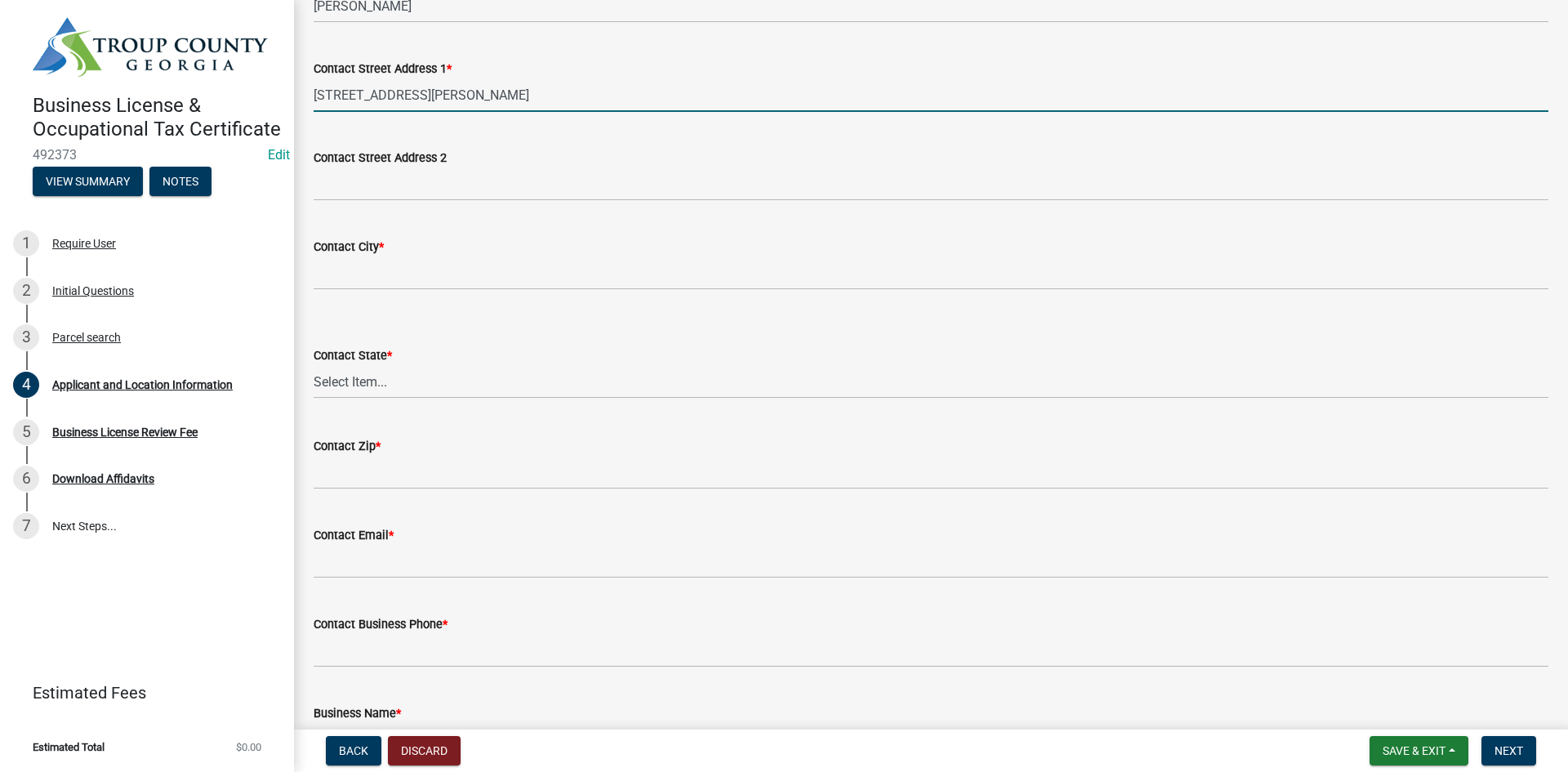
type input "[STREET_ADDRESS][PERSON_NAME]"
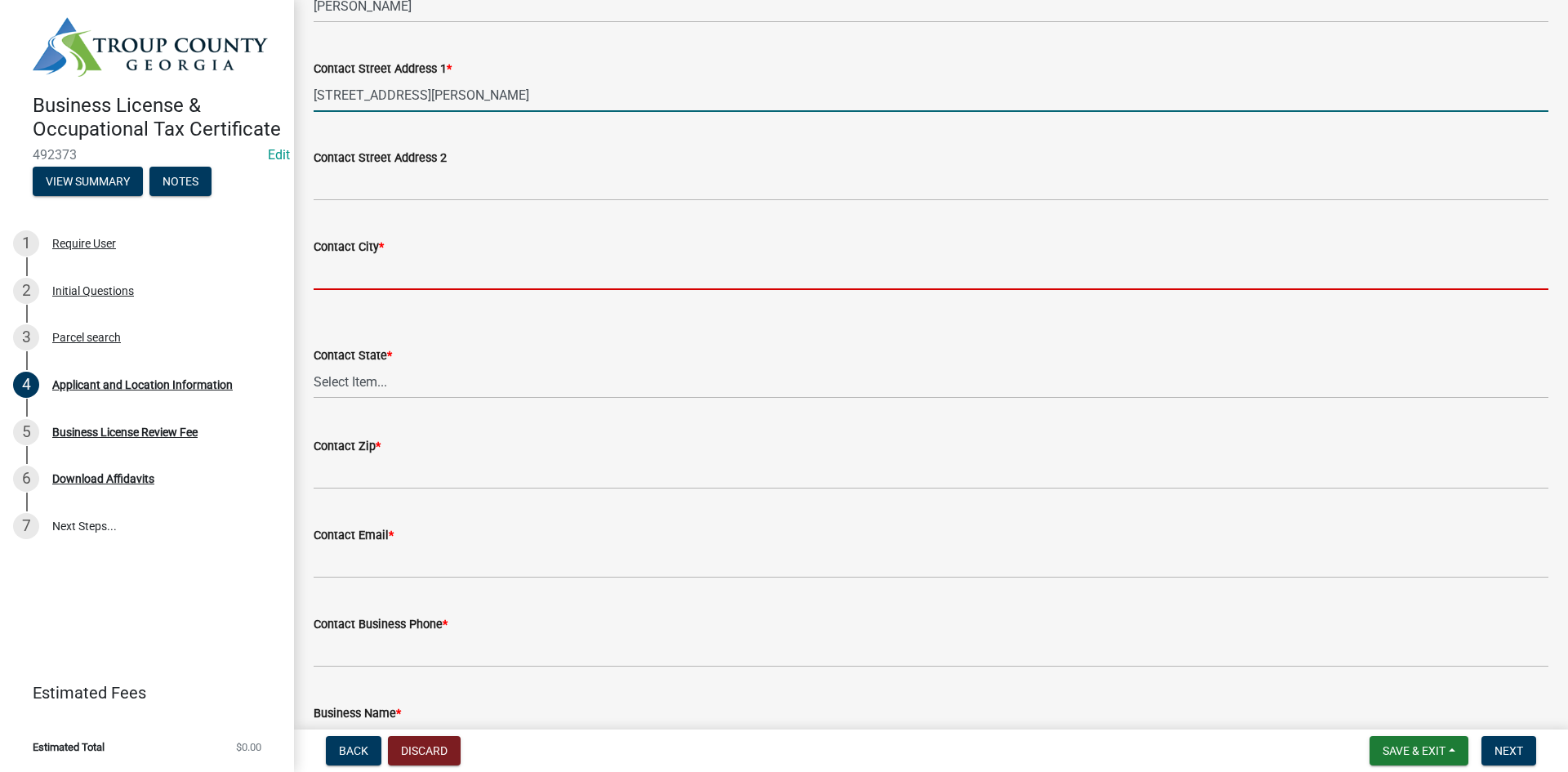
click at [405, 255] on form "Contact City *" at bounding box center [931, 264] width 1235 height 53
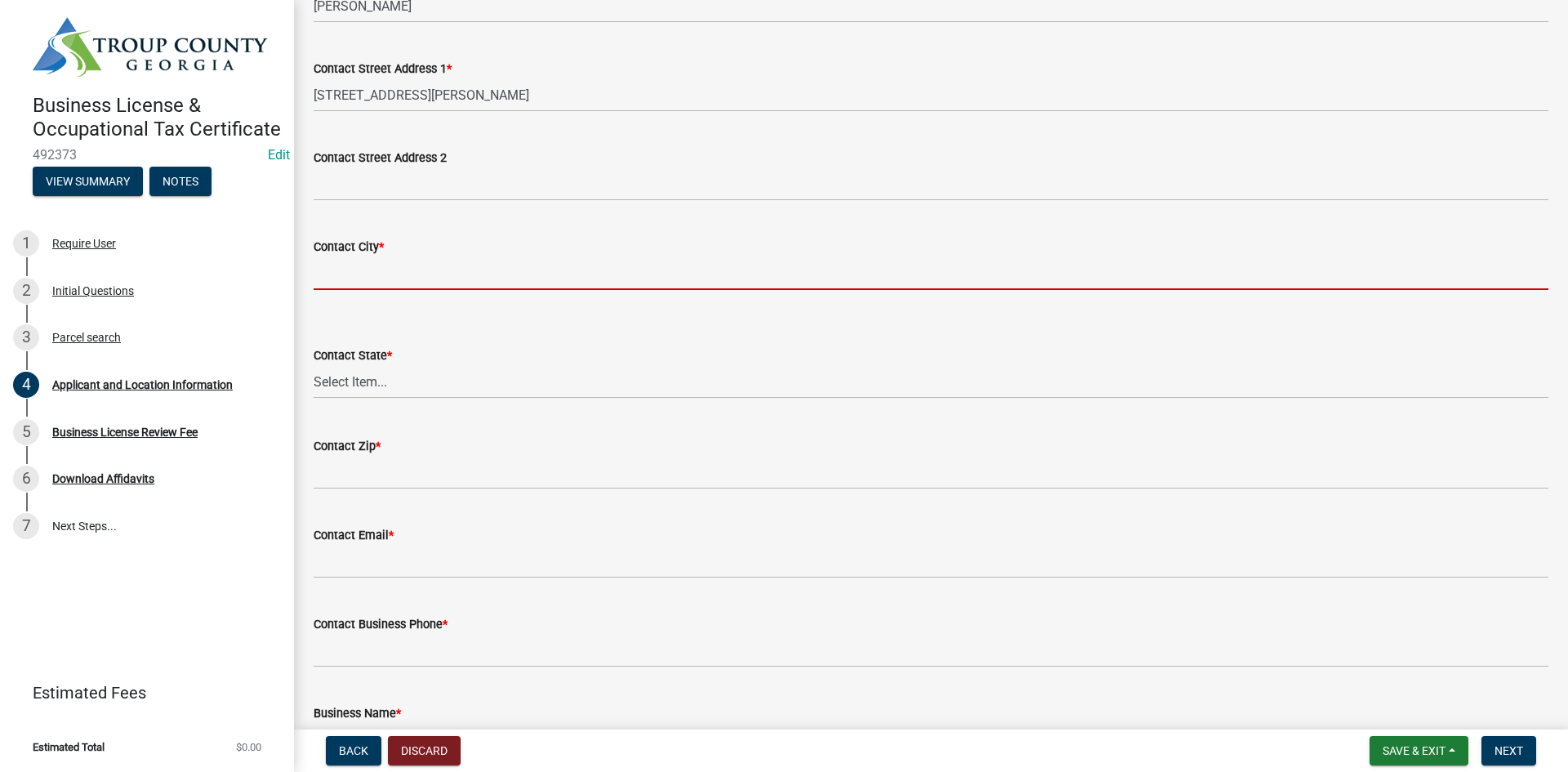
click at [430, 299] on wm-data-entity-input "Contact City *" at bounding box center [931, 258] width 1235 height 89
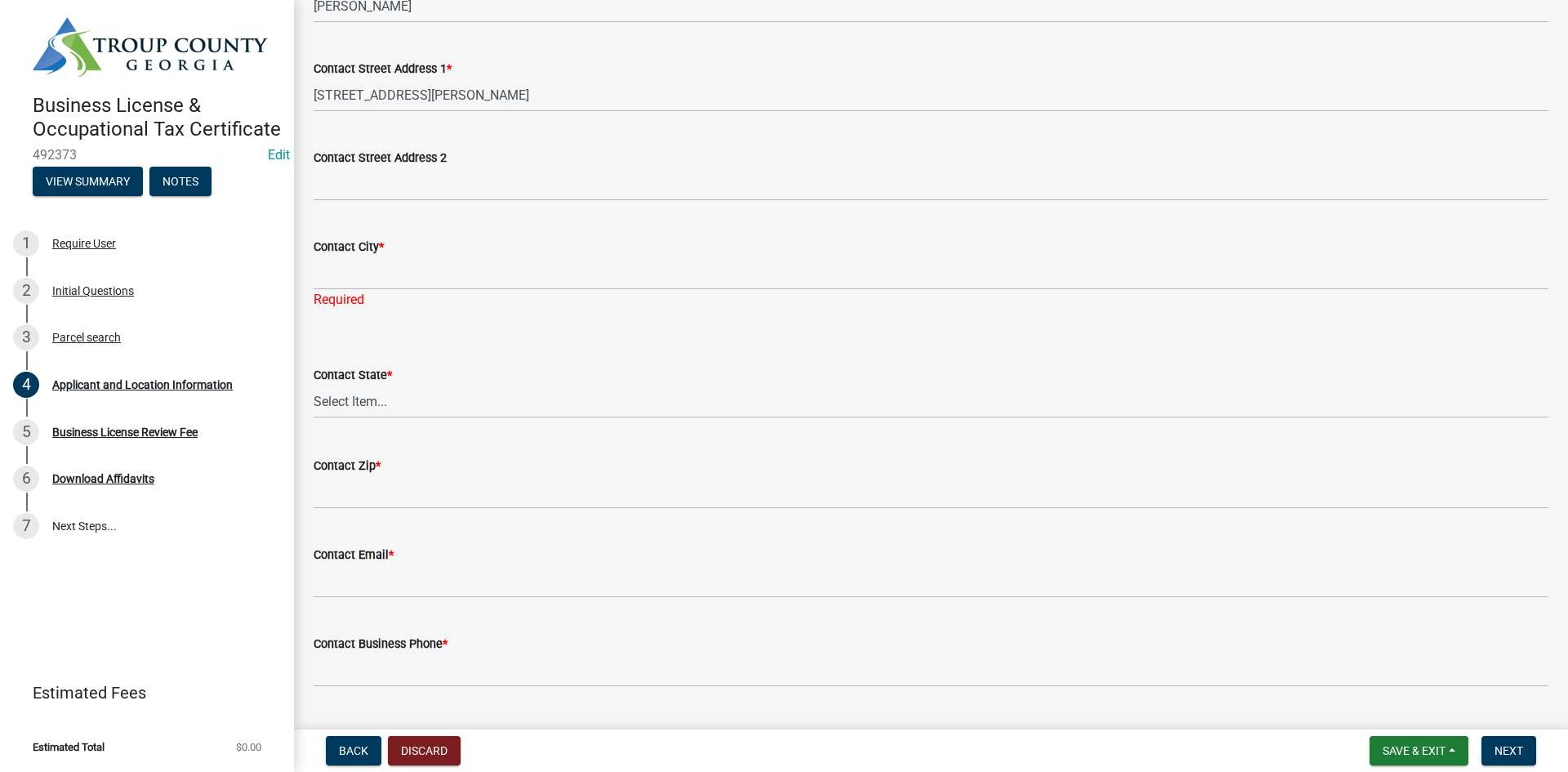
drag, startPoint x: 427, startPoint y: 290, endPoint x: 438, endPoint y: 323, distance: 34.8
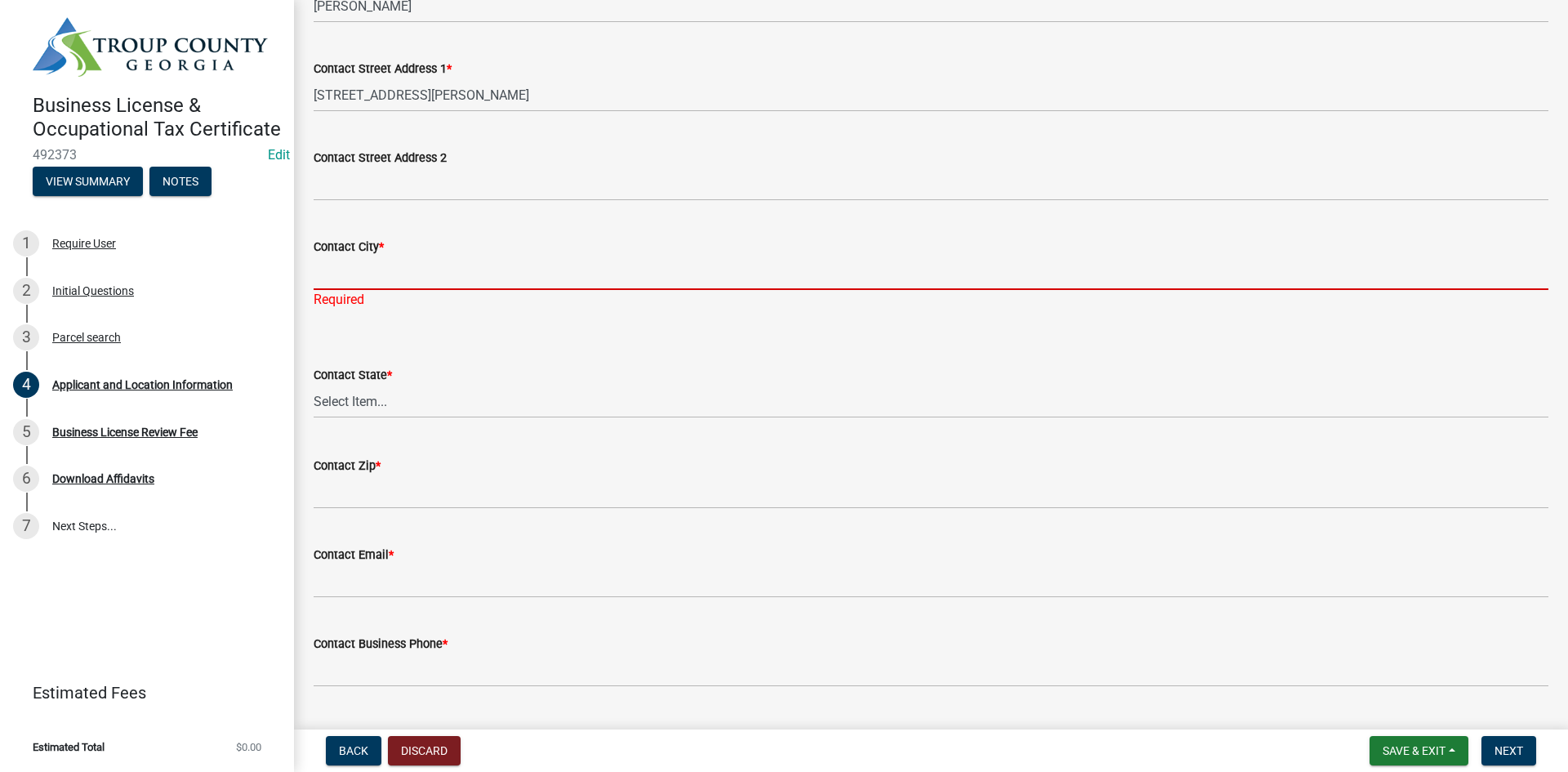
drag, startPoint x: 433, startPoint y: 265, endPoint x: 430, endPoint y: 287, distance: 22.2
click at [433, 265] on input "Contact City *" at bounding box center [931, 273] width 1235 height 33
type input "LaGrange"
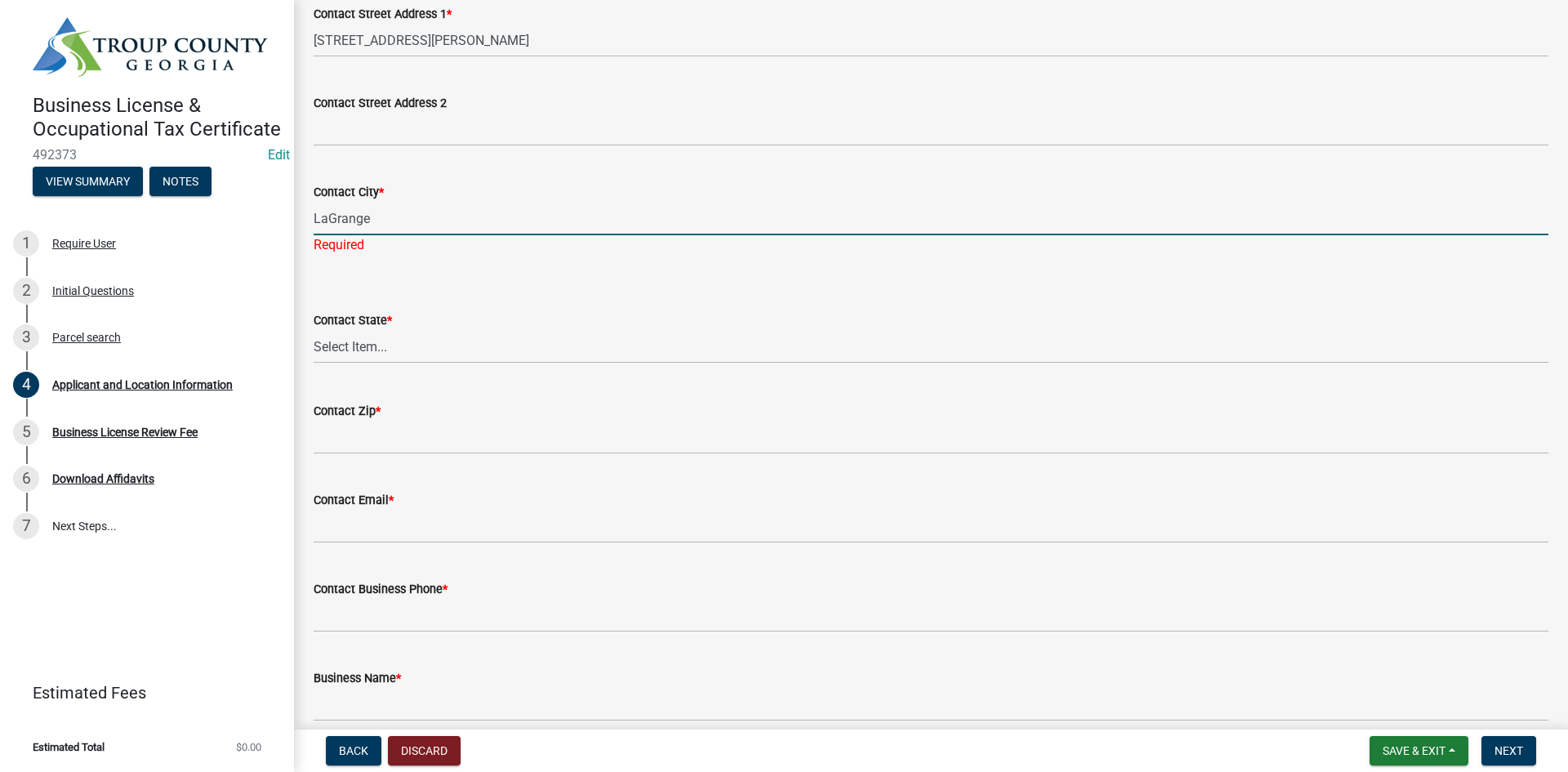
scroll to position [408, 0]
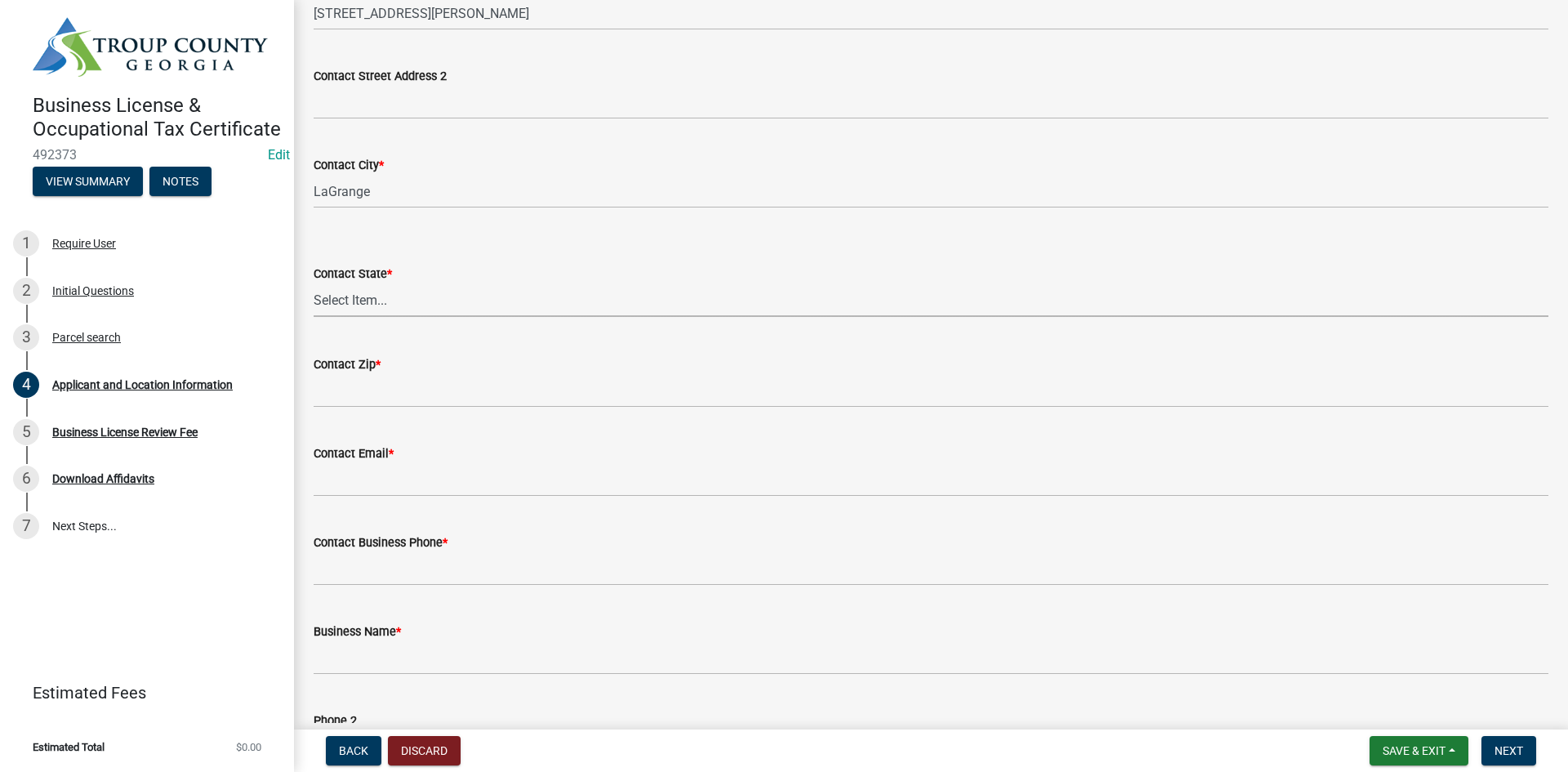
click at [433, 326] on wm-data-entity-input "Contact State * Select Item... [US_STATE] [US_STATE] [US_STATE] [US_STATE] [US_…" at bounding box center [931, 276] width 1235 height 111
select select "GA"
click at [314, 283] on select "Select Item... [US_STATE] [US_STATE] [US_STATE] [US_STATE] [US_STATE] [US_STATE…" at bounding box center [931, 299] width 1235 height 33
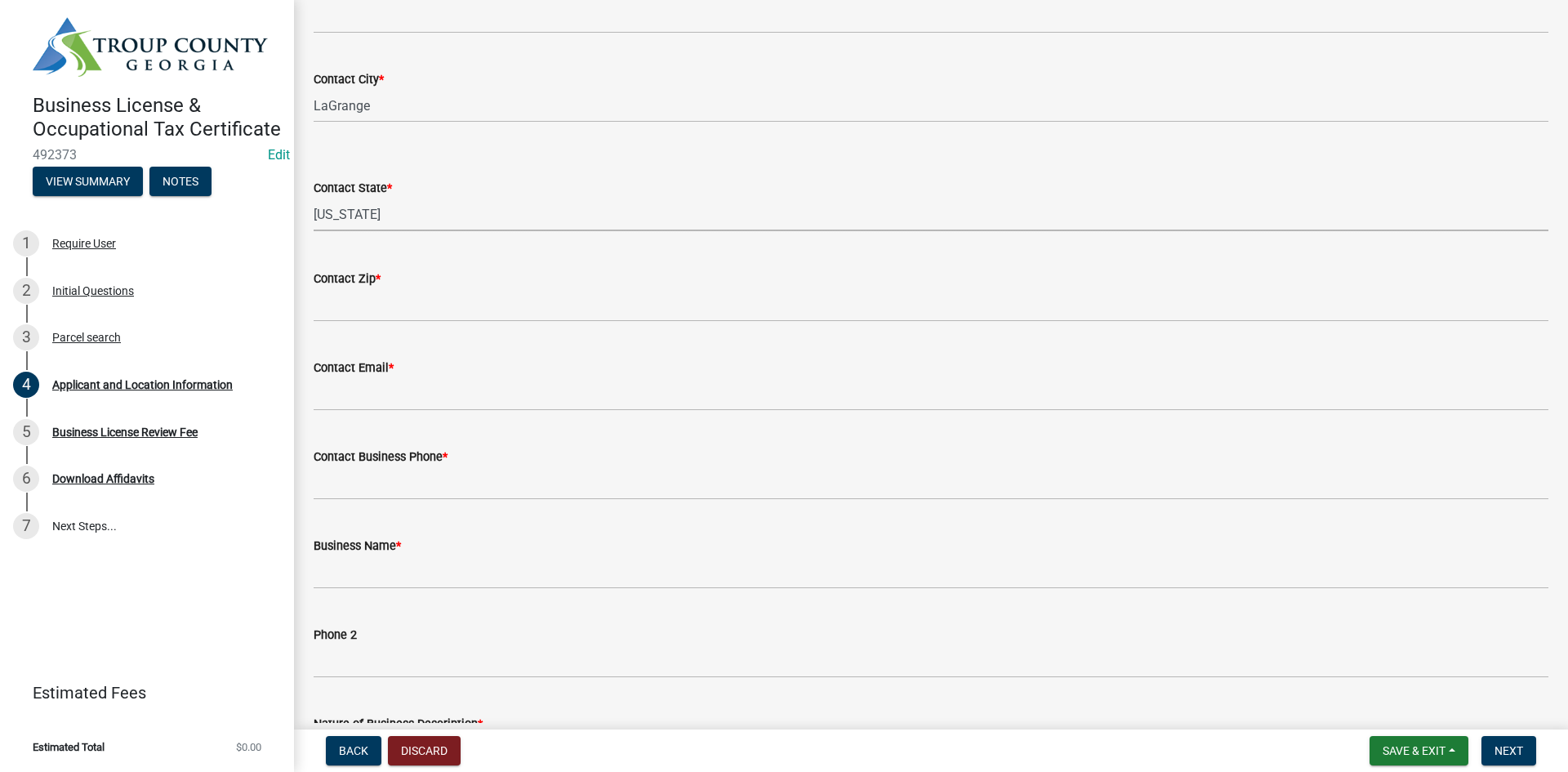
scroll to position [572, 0]
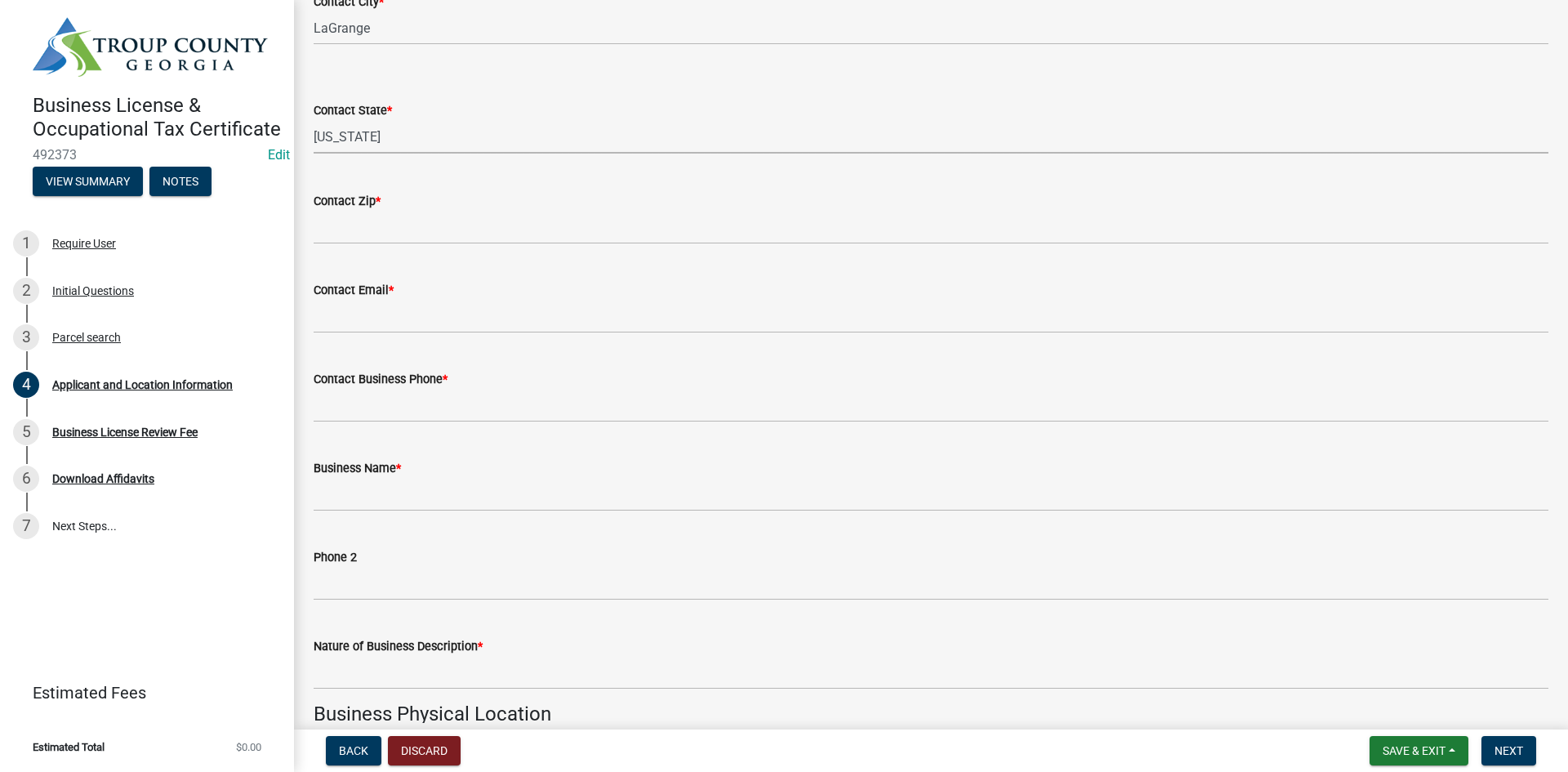
click at [452, 207] on div "Contact Zip *" at bounding box center [931, 201] width 1235 height 20
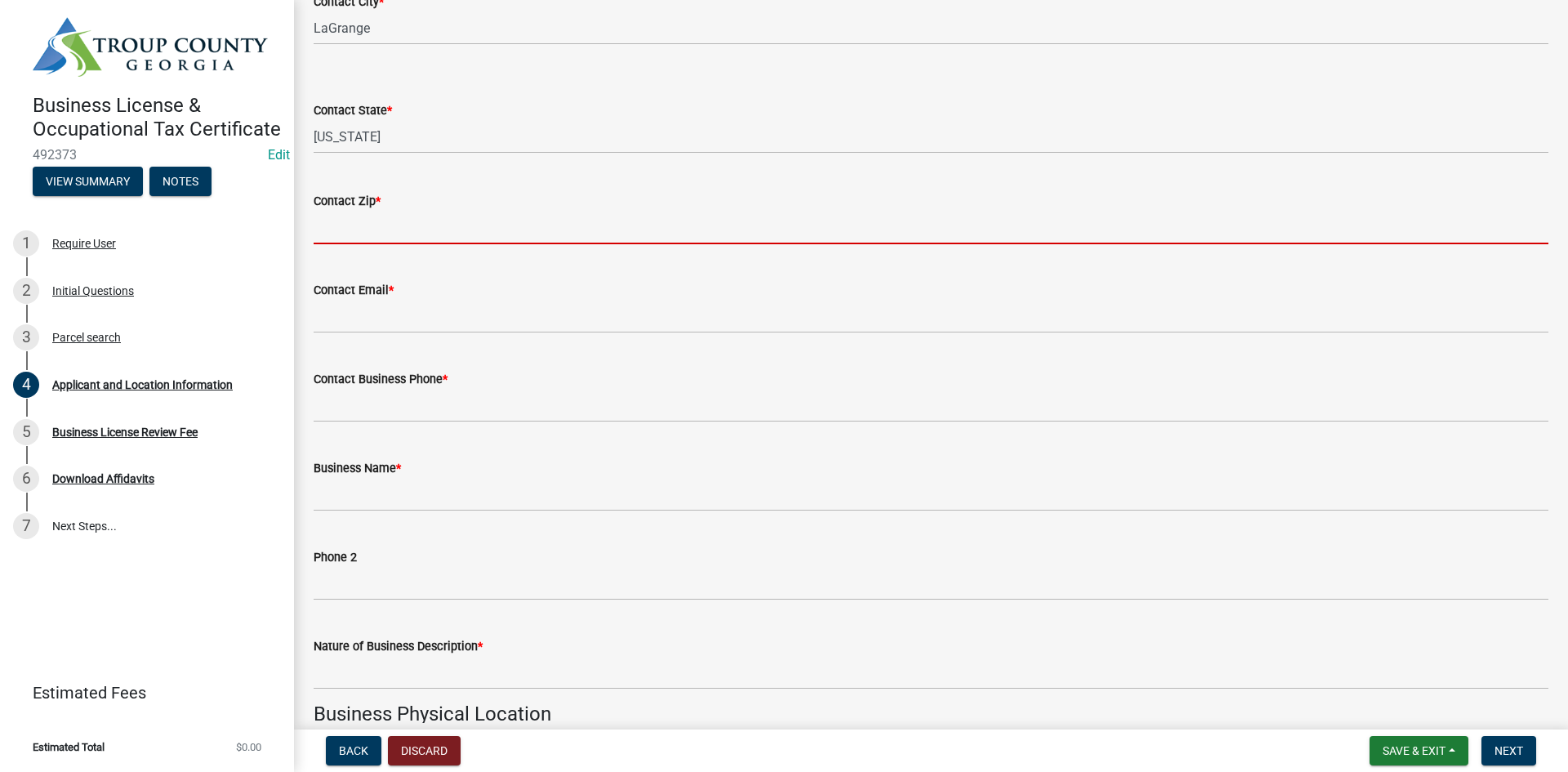
click at [457, 221] on input "Contact Zip *" at bounding box center [931, 227] width 1235 height 33
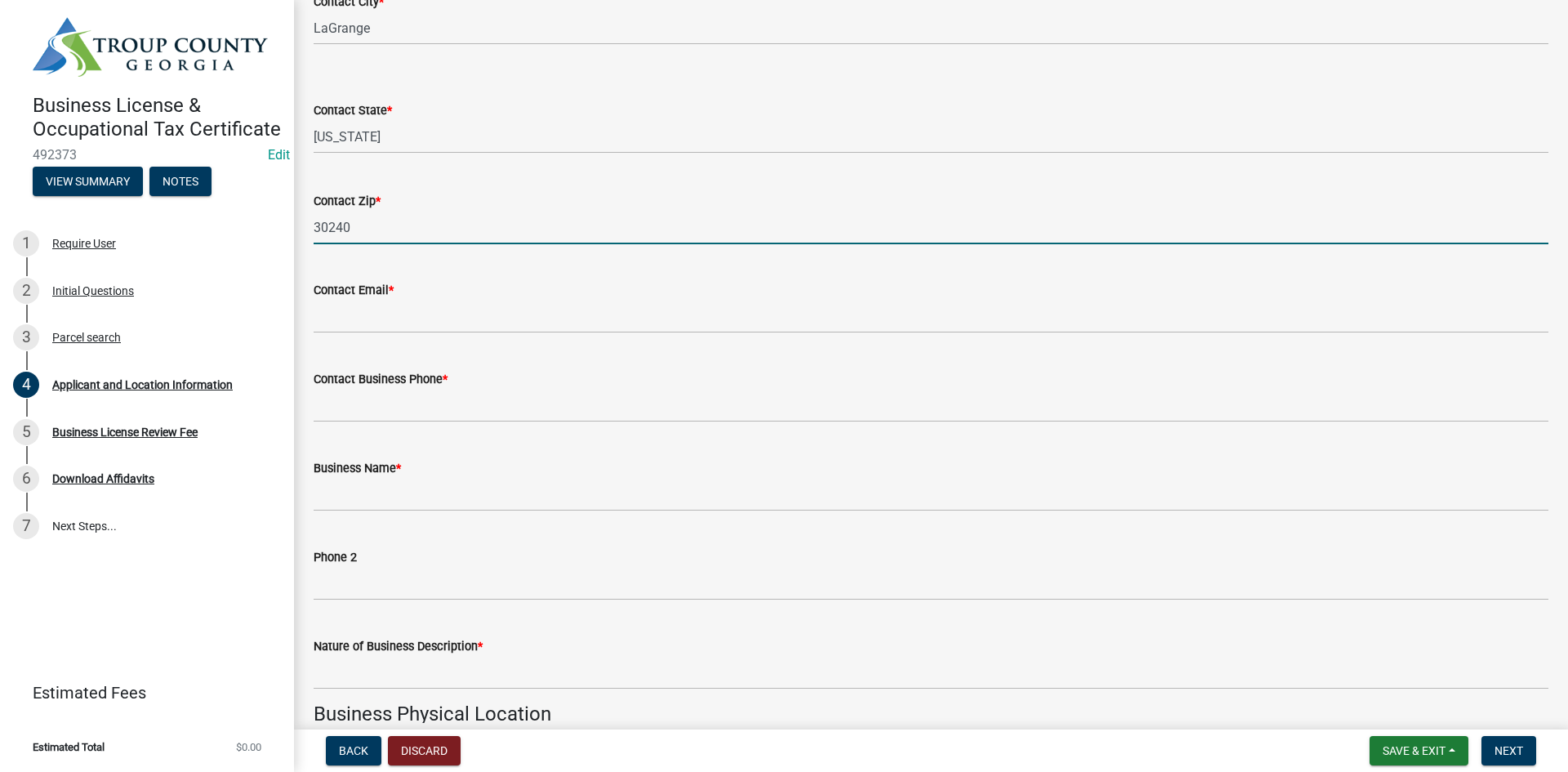
scroll to position [735, 0]
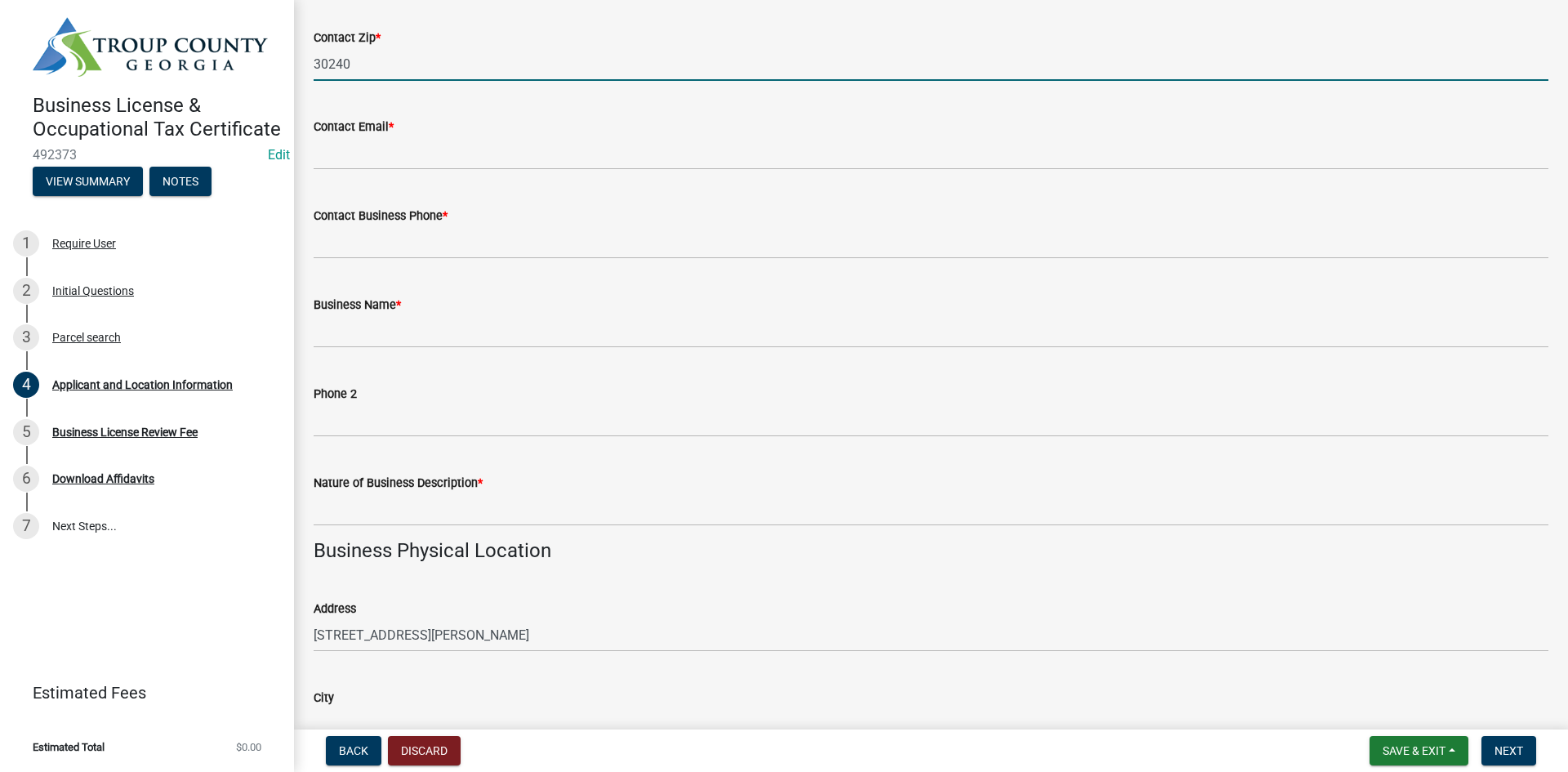
type input "30240"
click at [370, 129] on label "Contact Email *" at bounding box center [354, 127] width 80 height 11
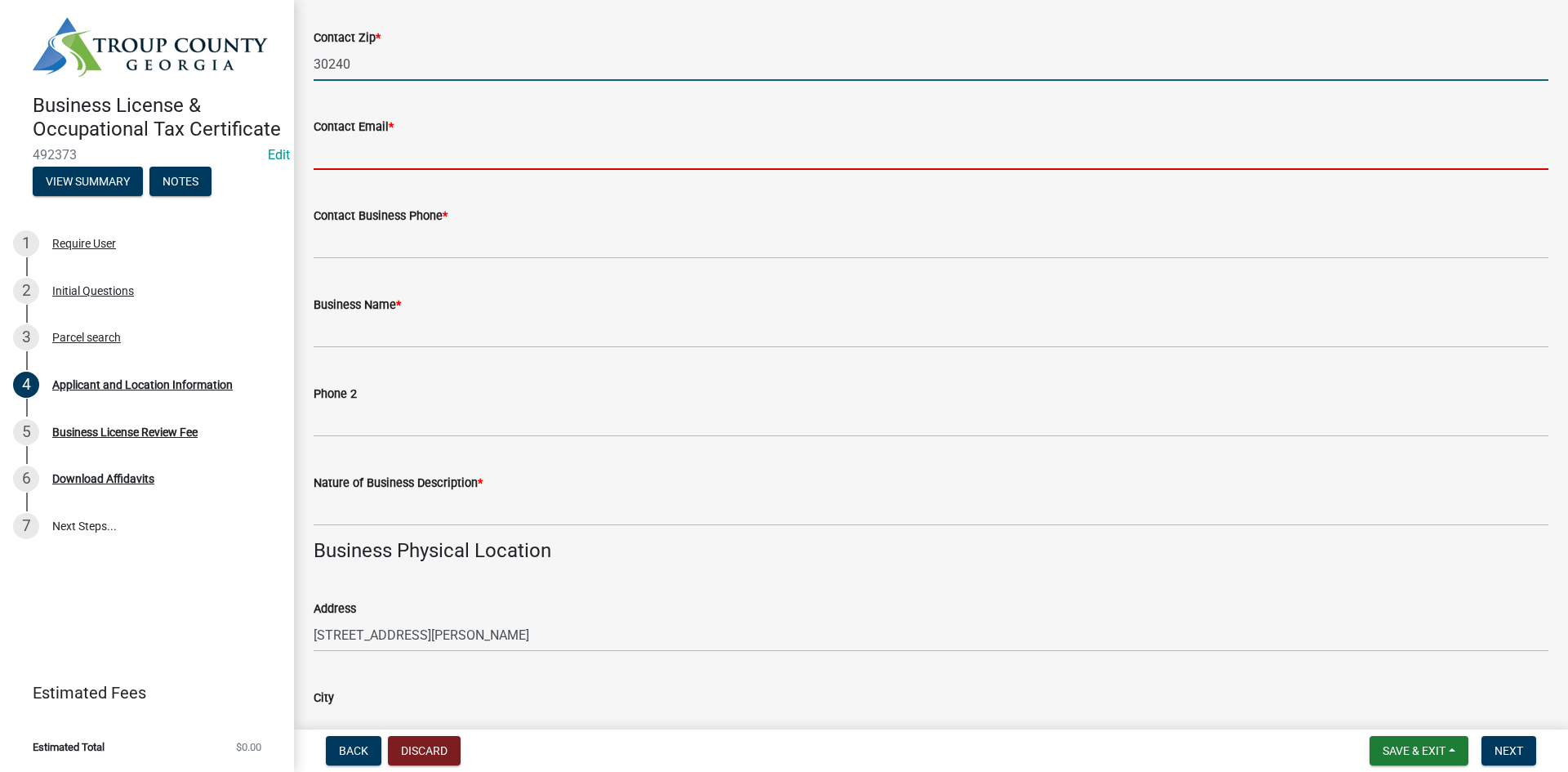
click at [370, 136] on input "Contact Email *" at bounding box center [931, 152] width 1235 height 33
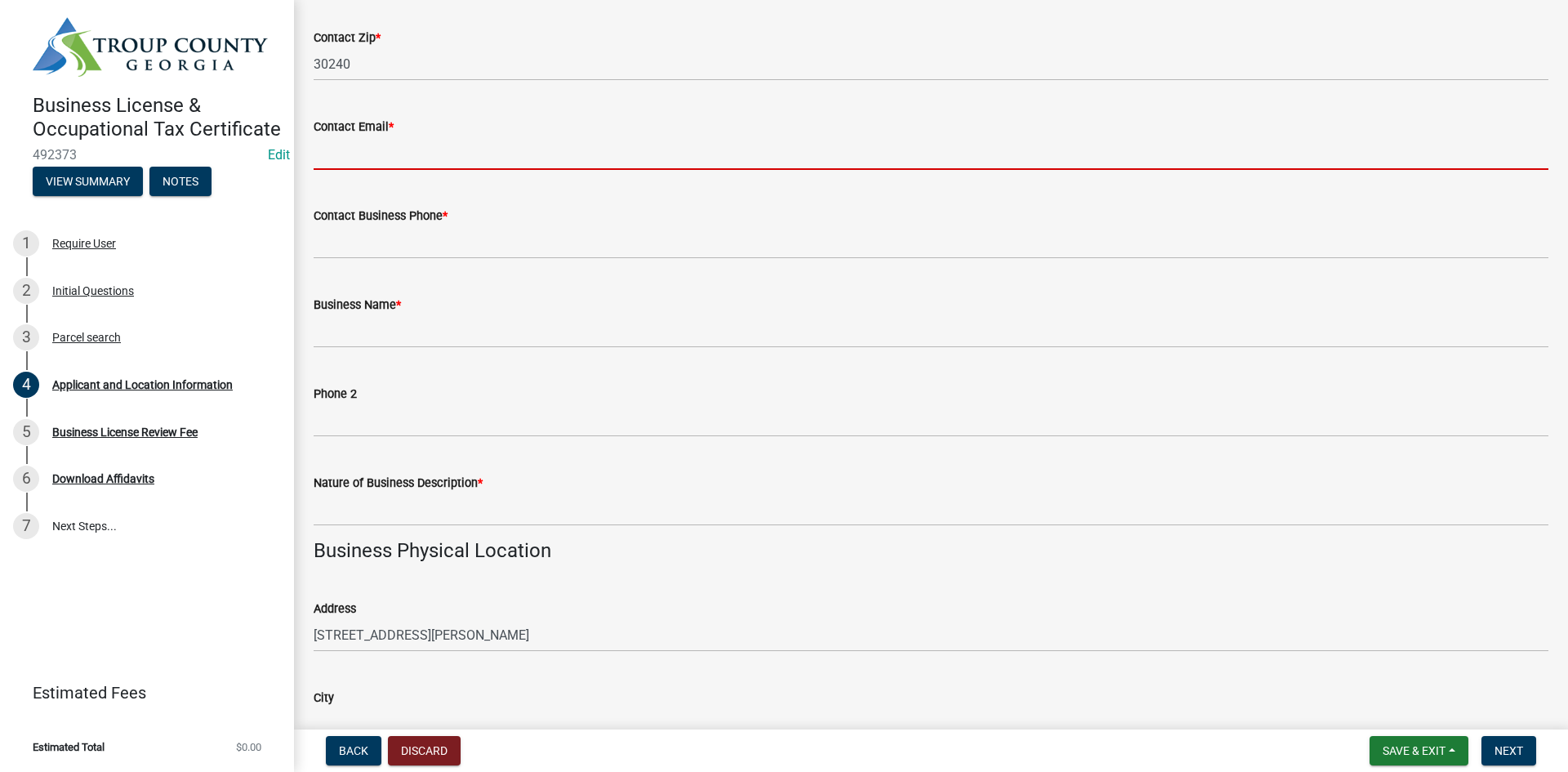
click at [387, 163] on input "Contact Email *" at bounding box center [931, 152] width 1235 height 33
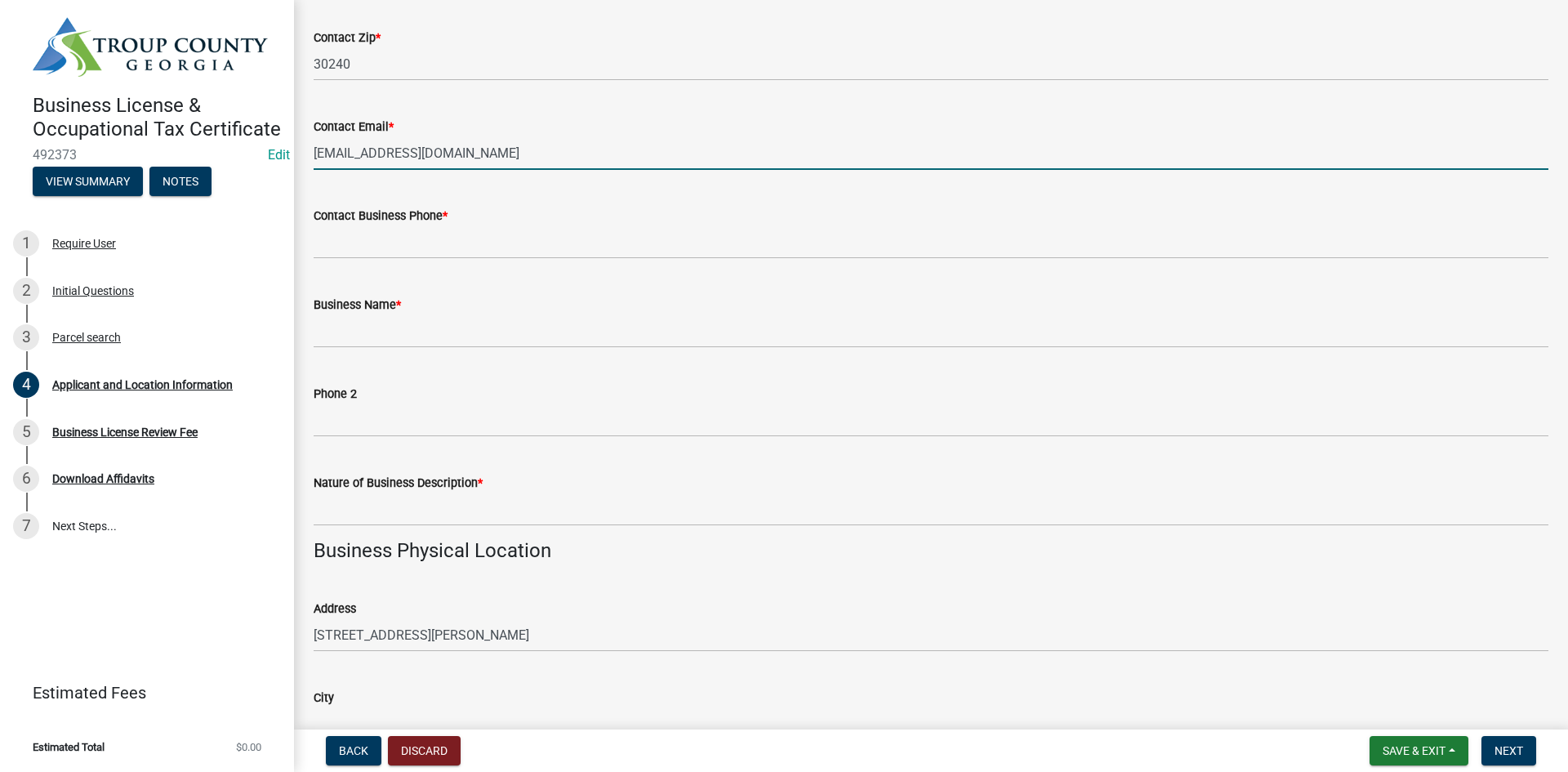
type input "[EMAIL_ADDRESS][DOMAIN_NAME]"
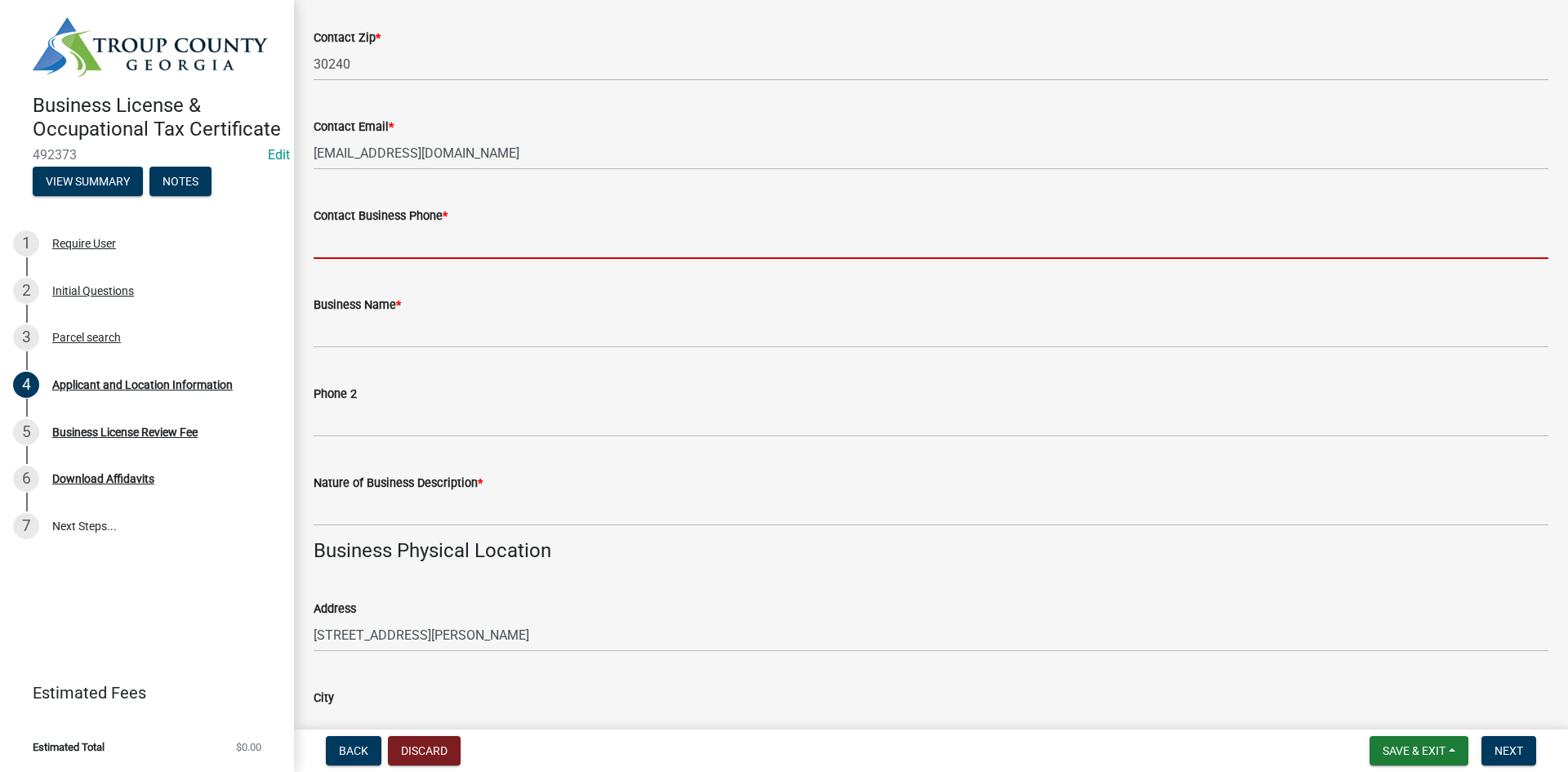
drag, startPoint x: 391, startPoint y: 253, endPoint x: 400, endPoint y: 247, distance: 10.8
click at [396, 251] on input "Contact Business Phone *" at bounding box center [931, 241] width 1235 height 33
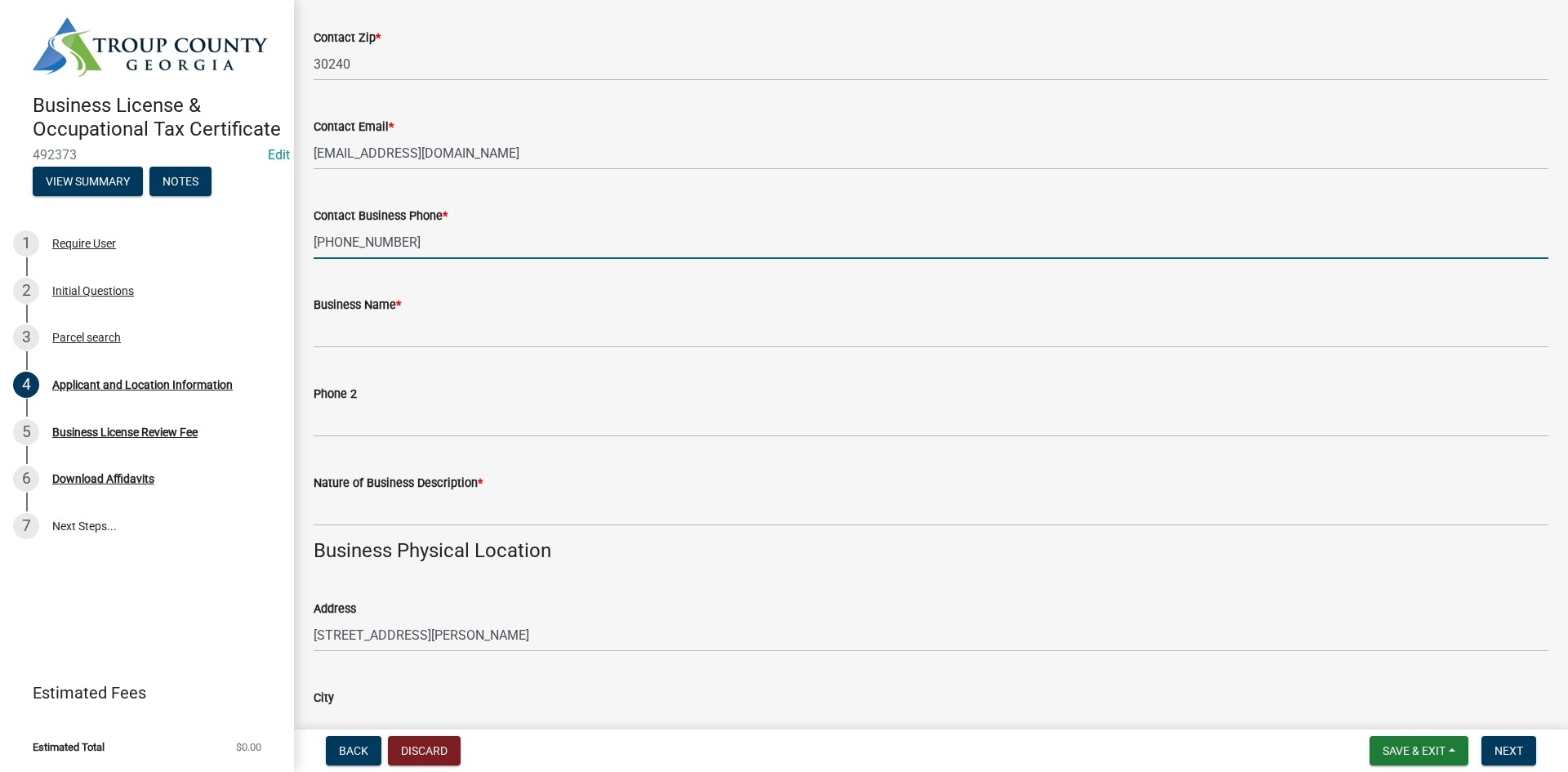
type input "[PHONE_NUMBER]"
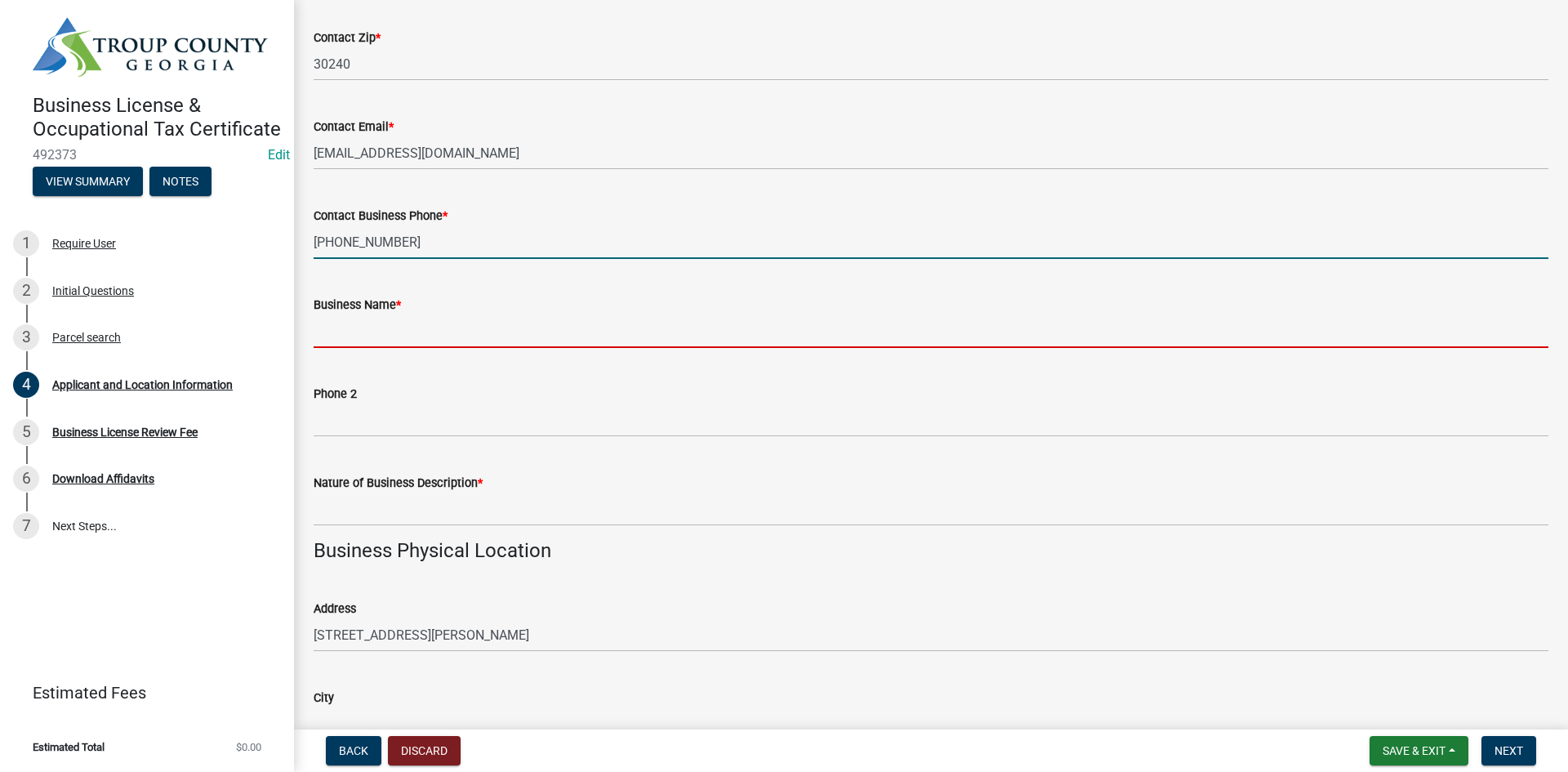
click at [387, 339] on input "Business Name *" at bounding box center [931, 331] width 1235 height 33
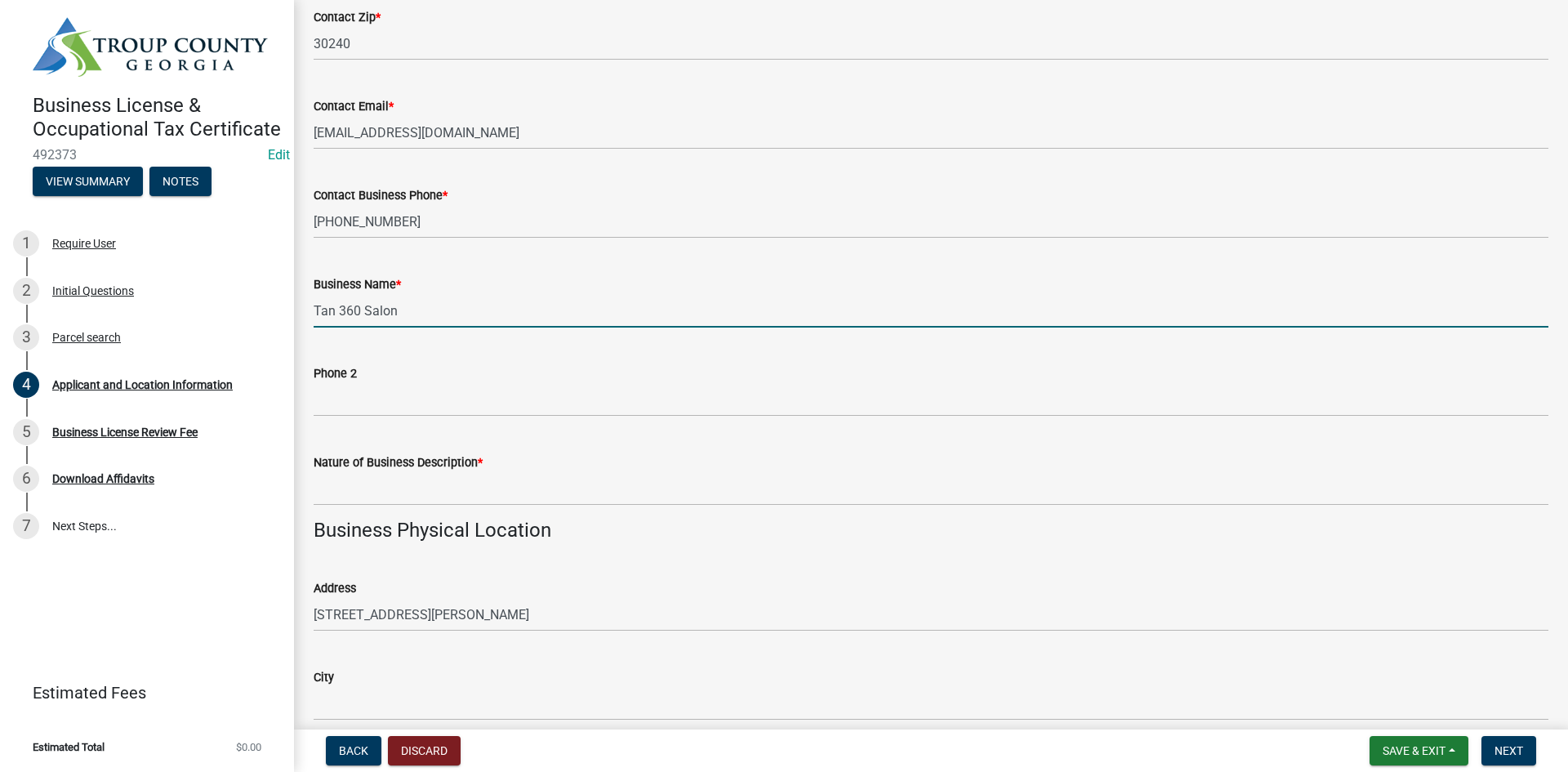
scroll to position [817, 0]
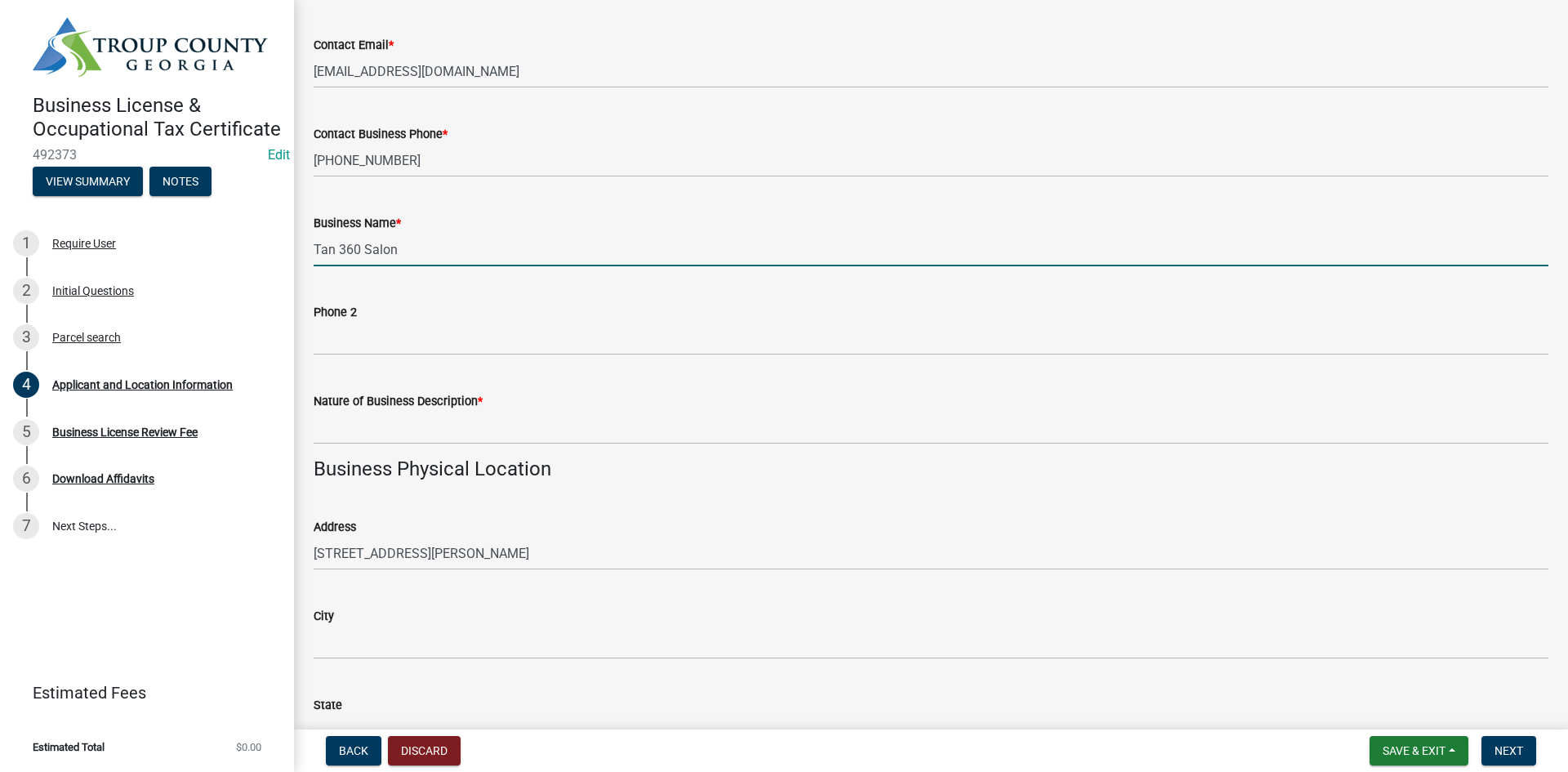
type input "Tan 360 Salon"
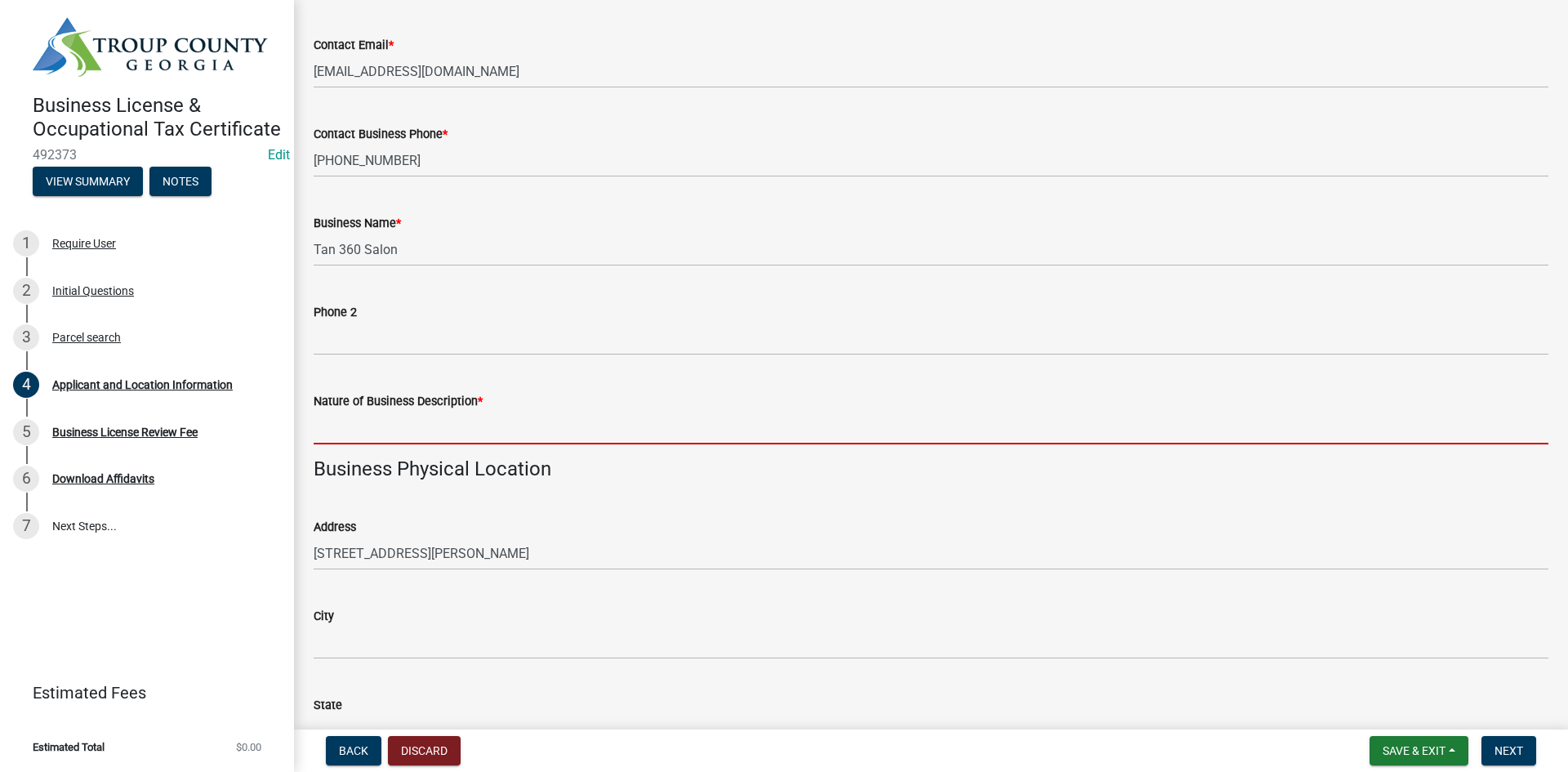
click at [476, 425] on input "Nature of Business Description *" at bounding box center [931, 427] width 1235 height 33
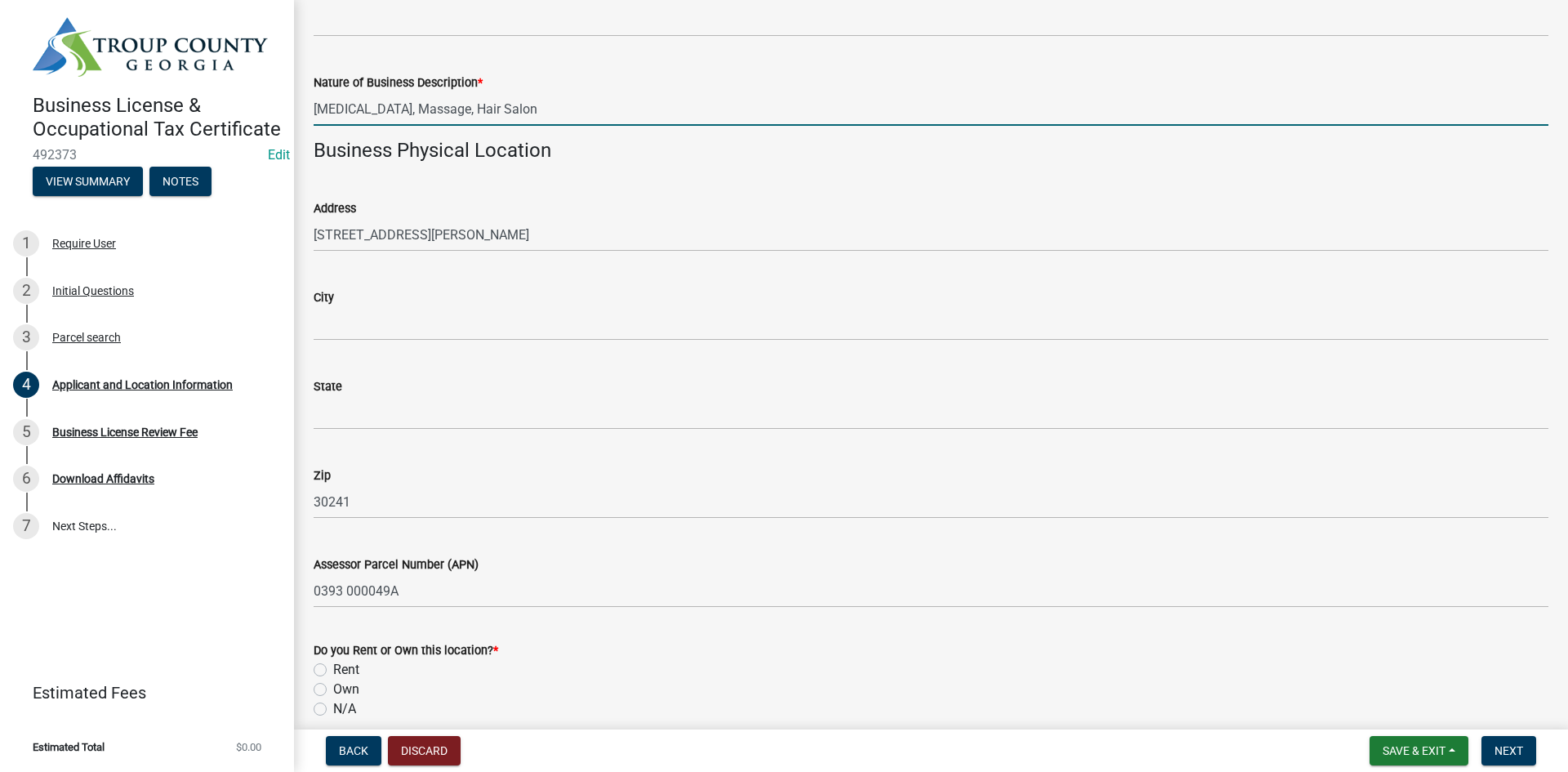
scroll to position [1144, 0]
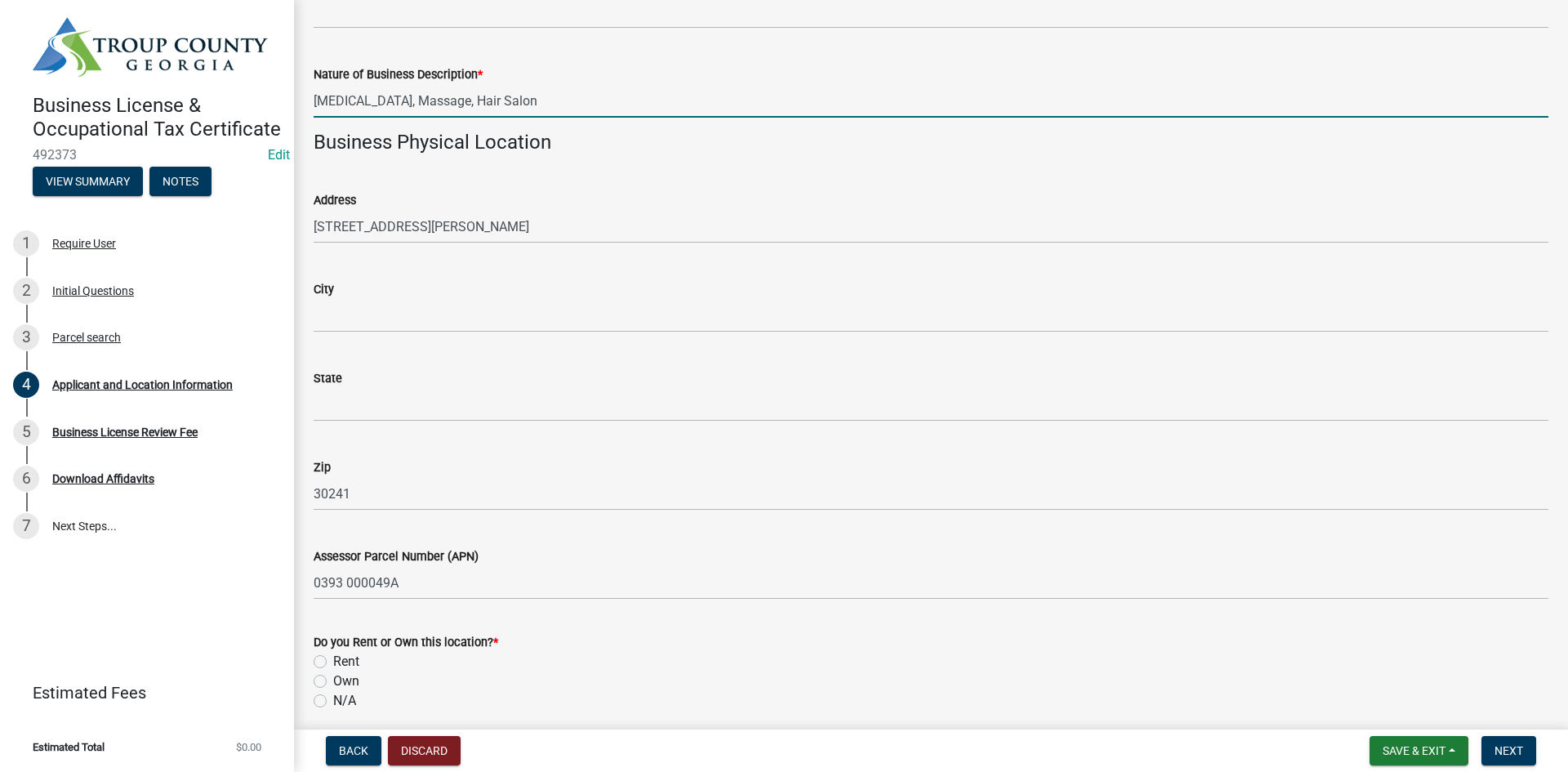
type input "[MEDICAL_DATA], Massage, Hair Salon"
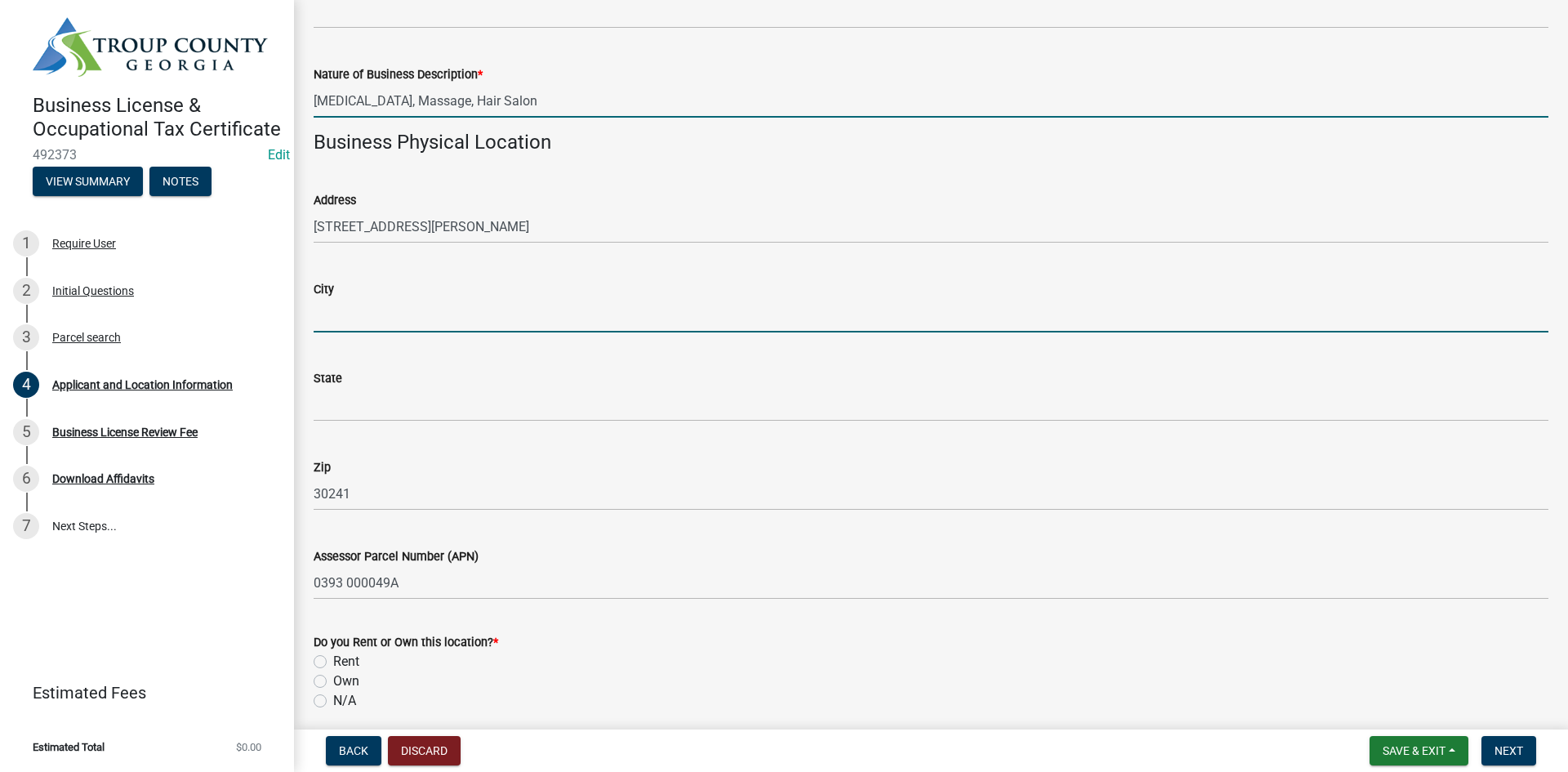
click at [487, 324] on input "City" at bounding box center [931, 315] width 1235 height 33
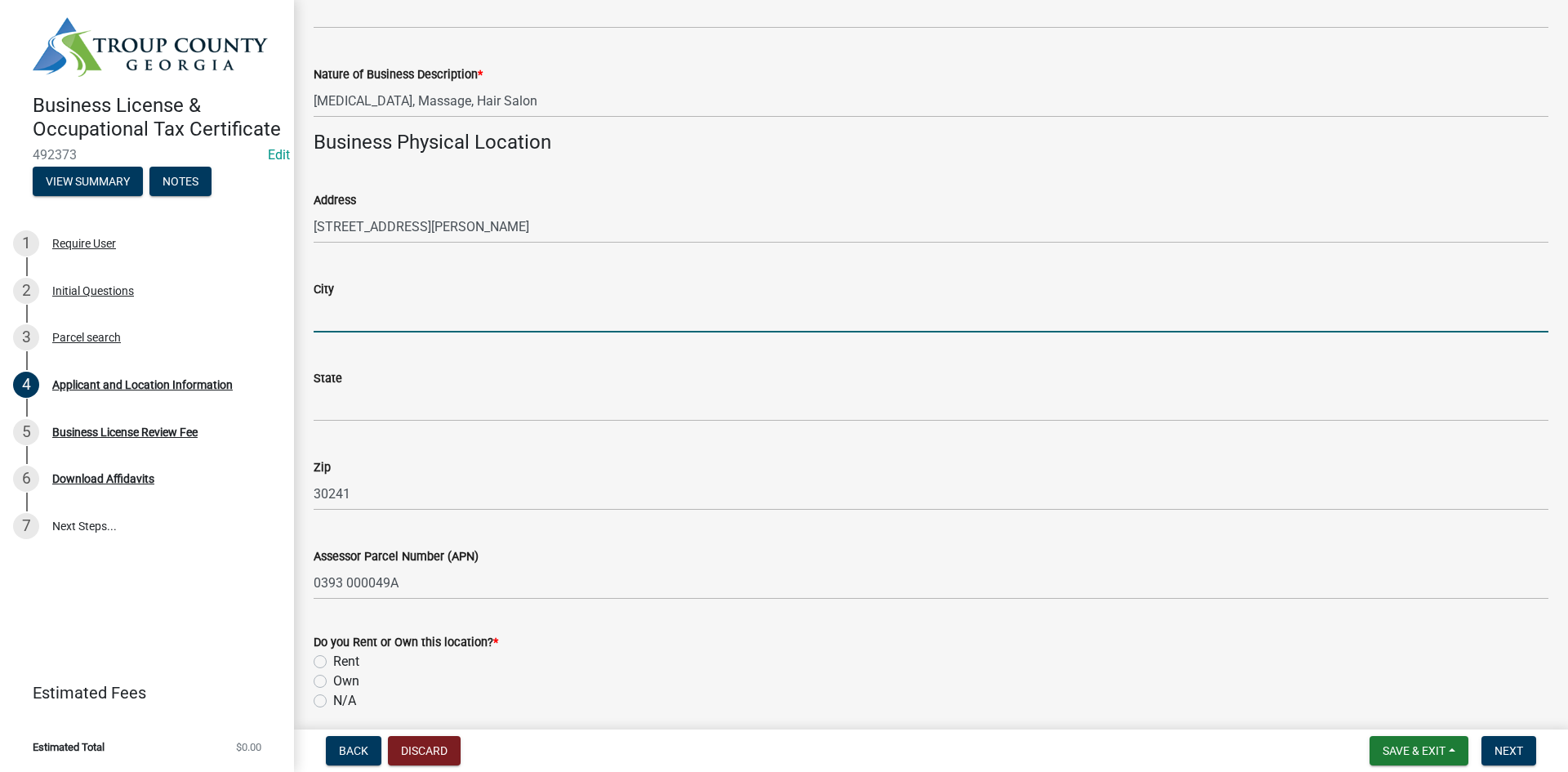
type input "LaGrange"
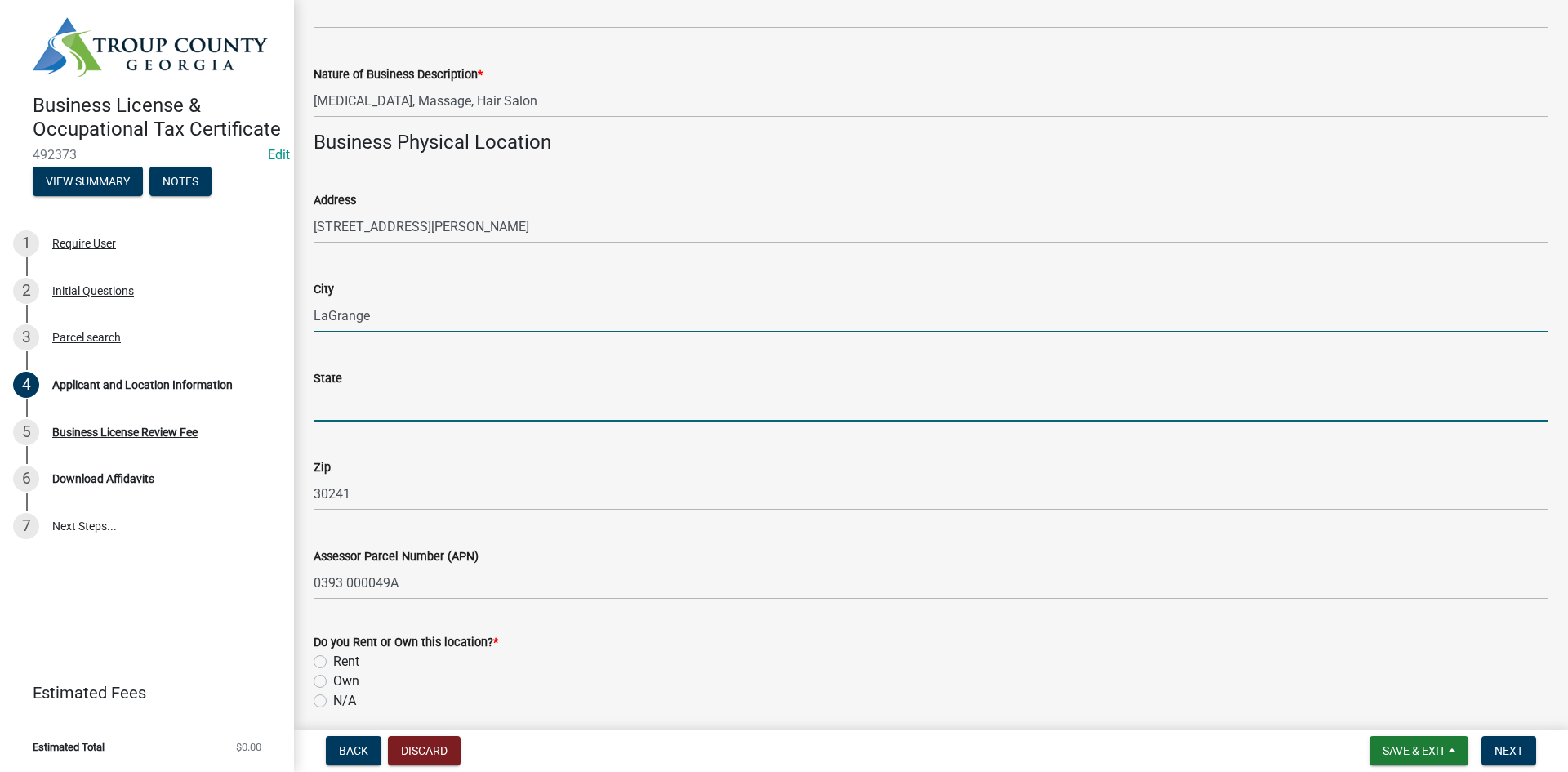
drag, startPoint x: 440, startPoint y: 387, endPoint x: 445, endPoint y: 408, distance: 21.6
click at [442, 388] on input "State" at bounding box center [931, 404] width 1235 height 33
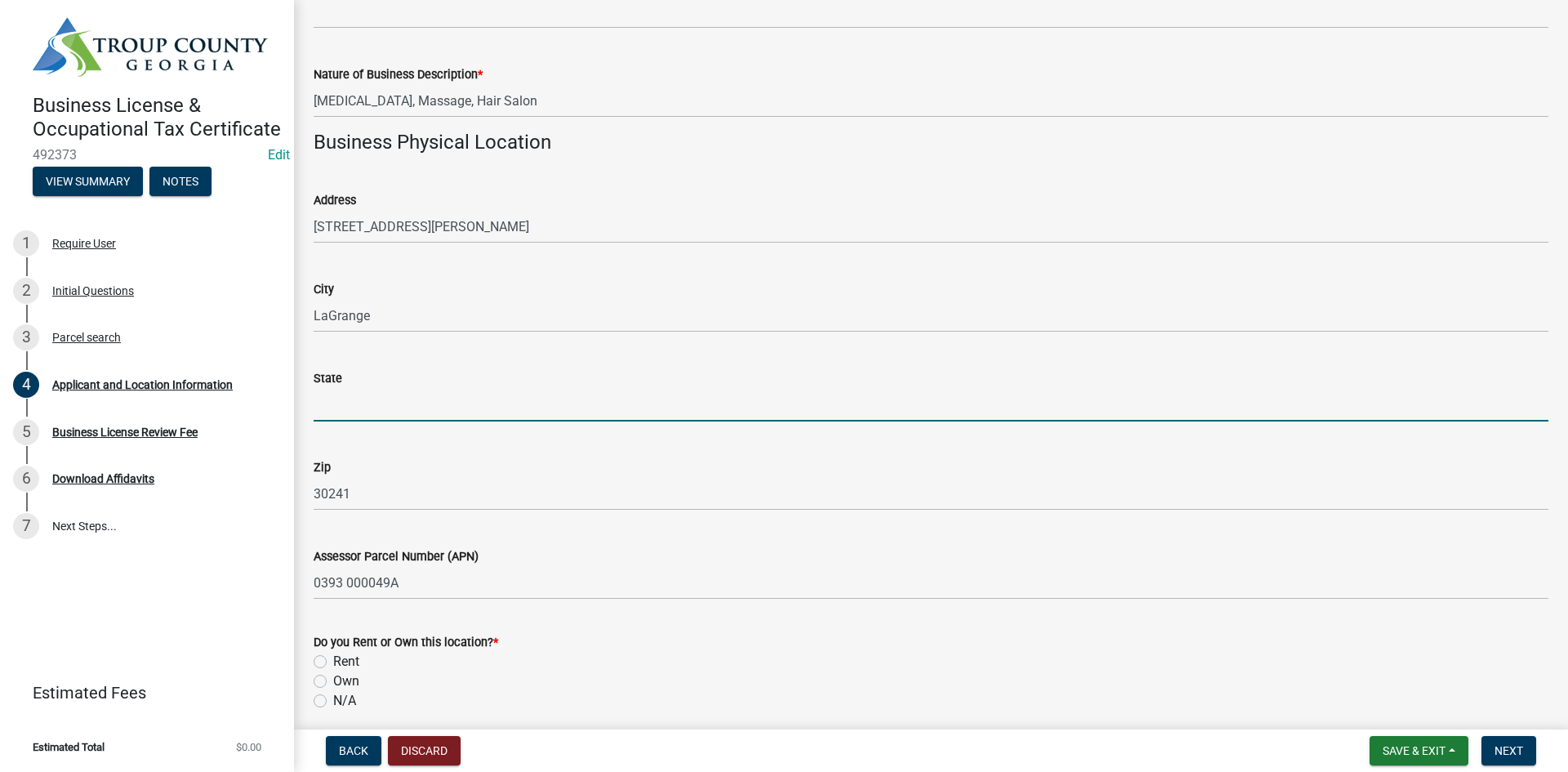
type input "GA"
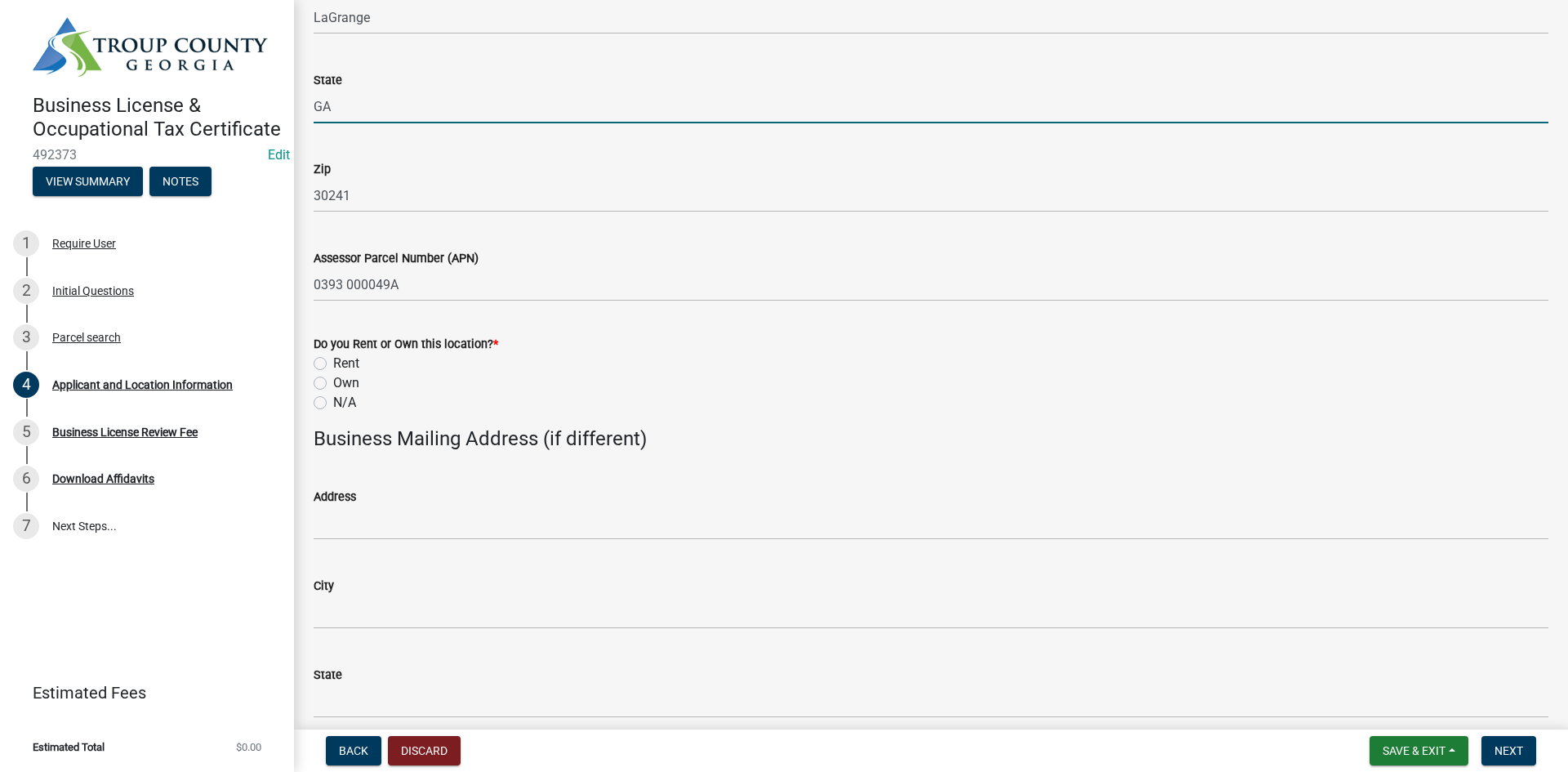
scroll to position [1470, 0]
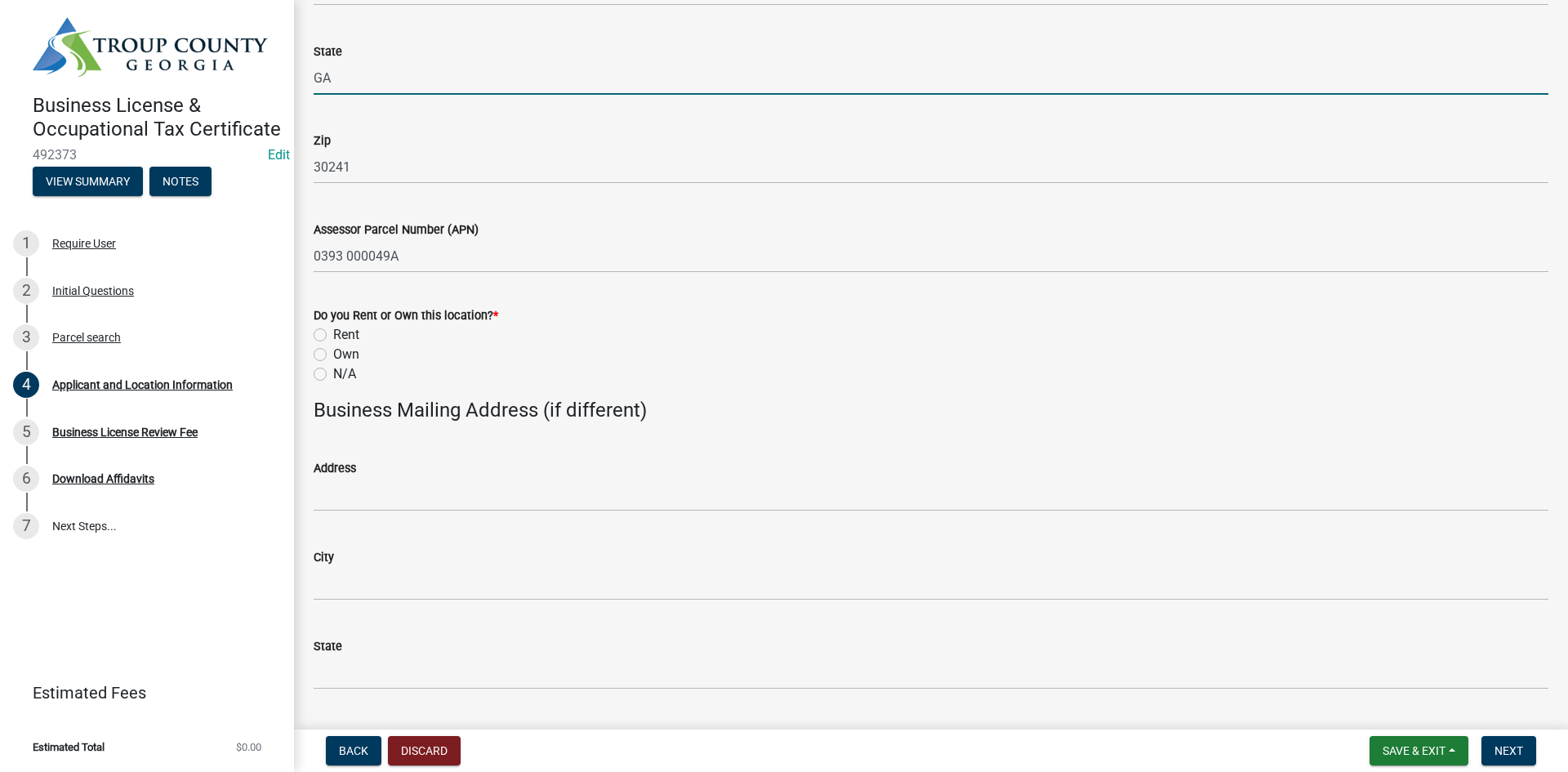
click at [327, 337] on div "Rent" at bounding box center [931, 334] width 1235 height 20
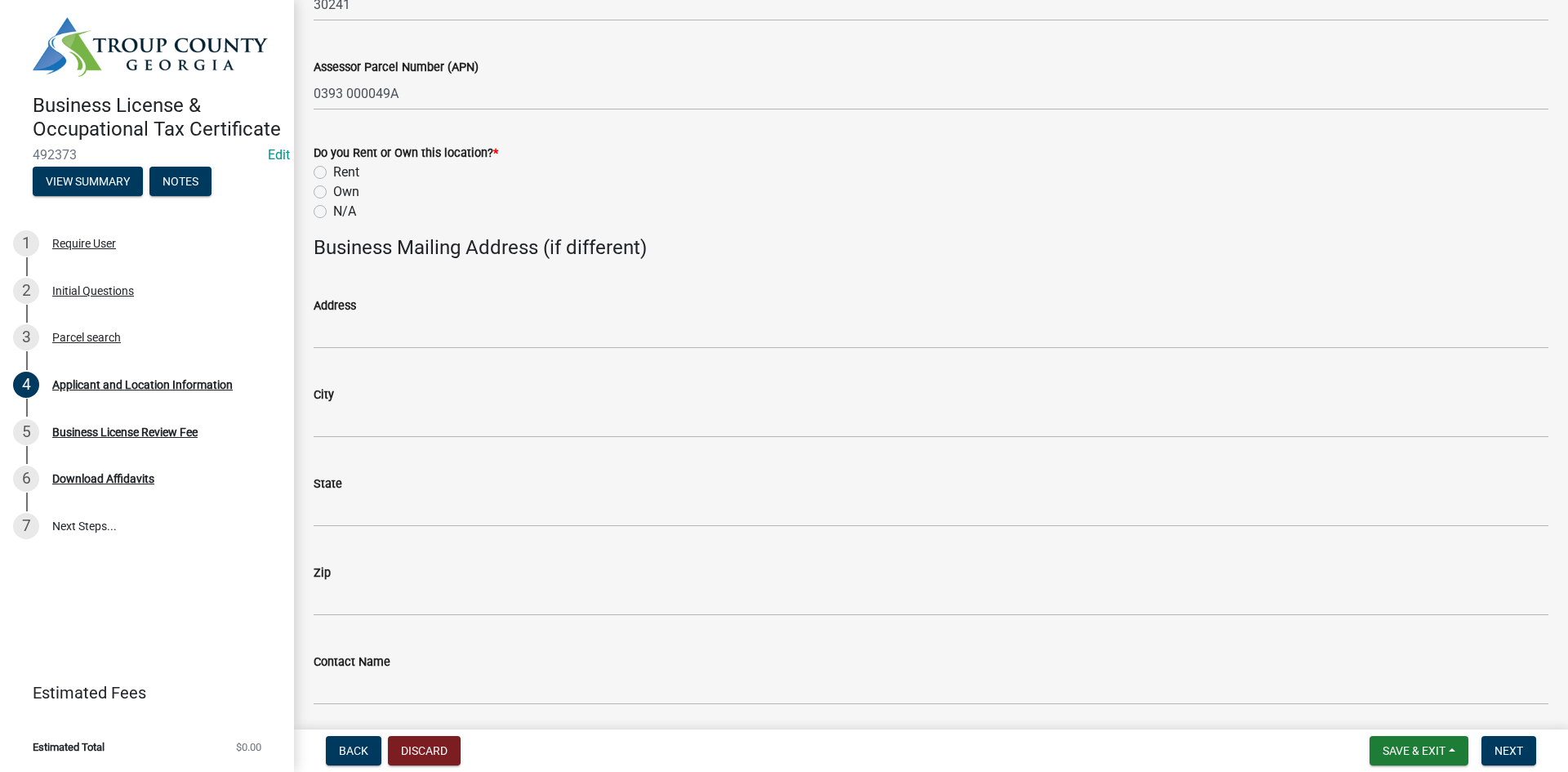
scroll to position [1634, 0]
click at [333, 177] on label "Rent" at bounding box center [346, 171] width 26 height 20
click at [333, 173] on input "Rent" at bounding box center [338, 167] width 10 height 10
radio input "true"
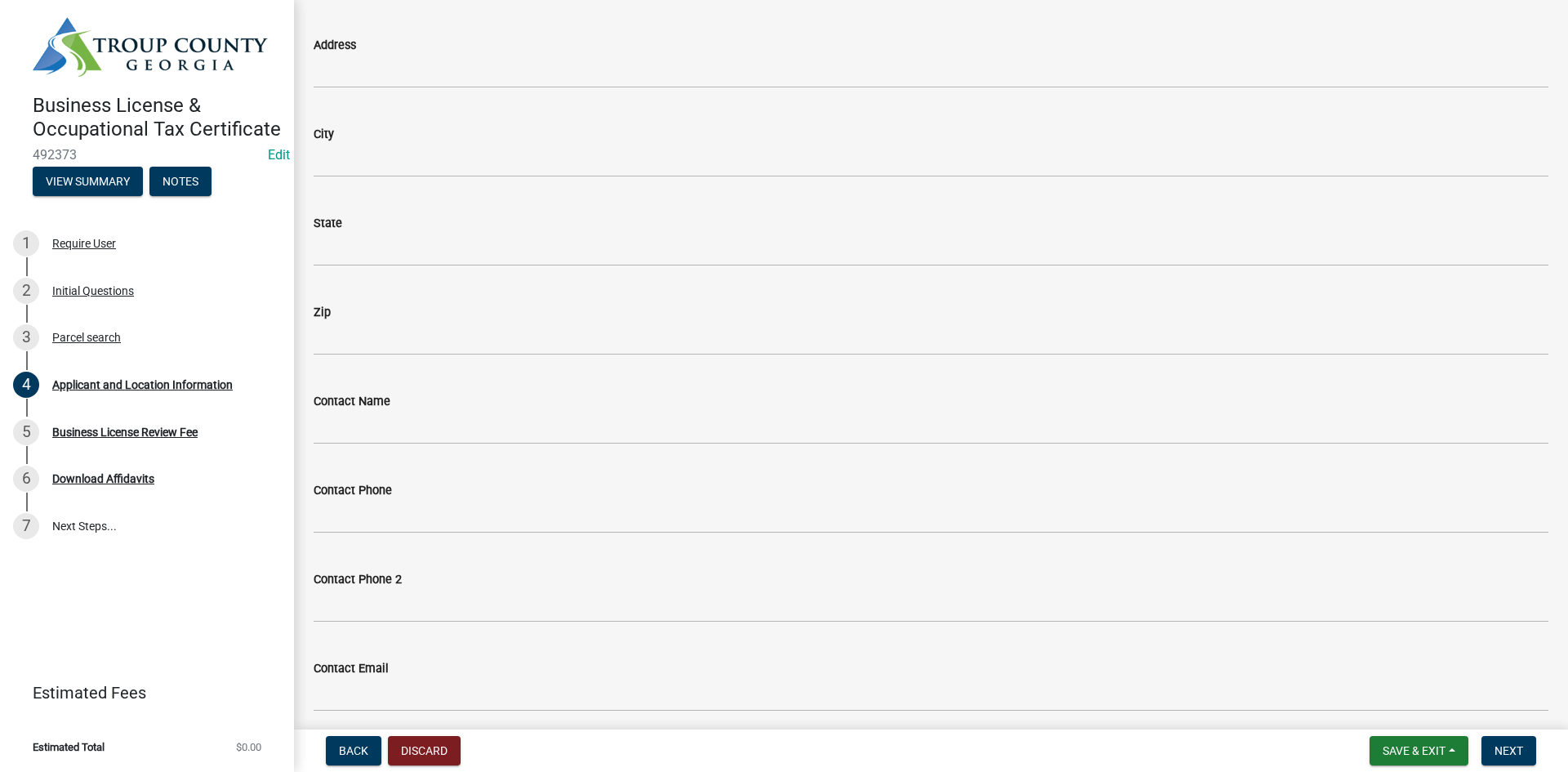
scroll to position [1959, 0]
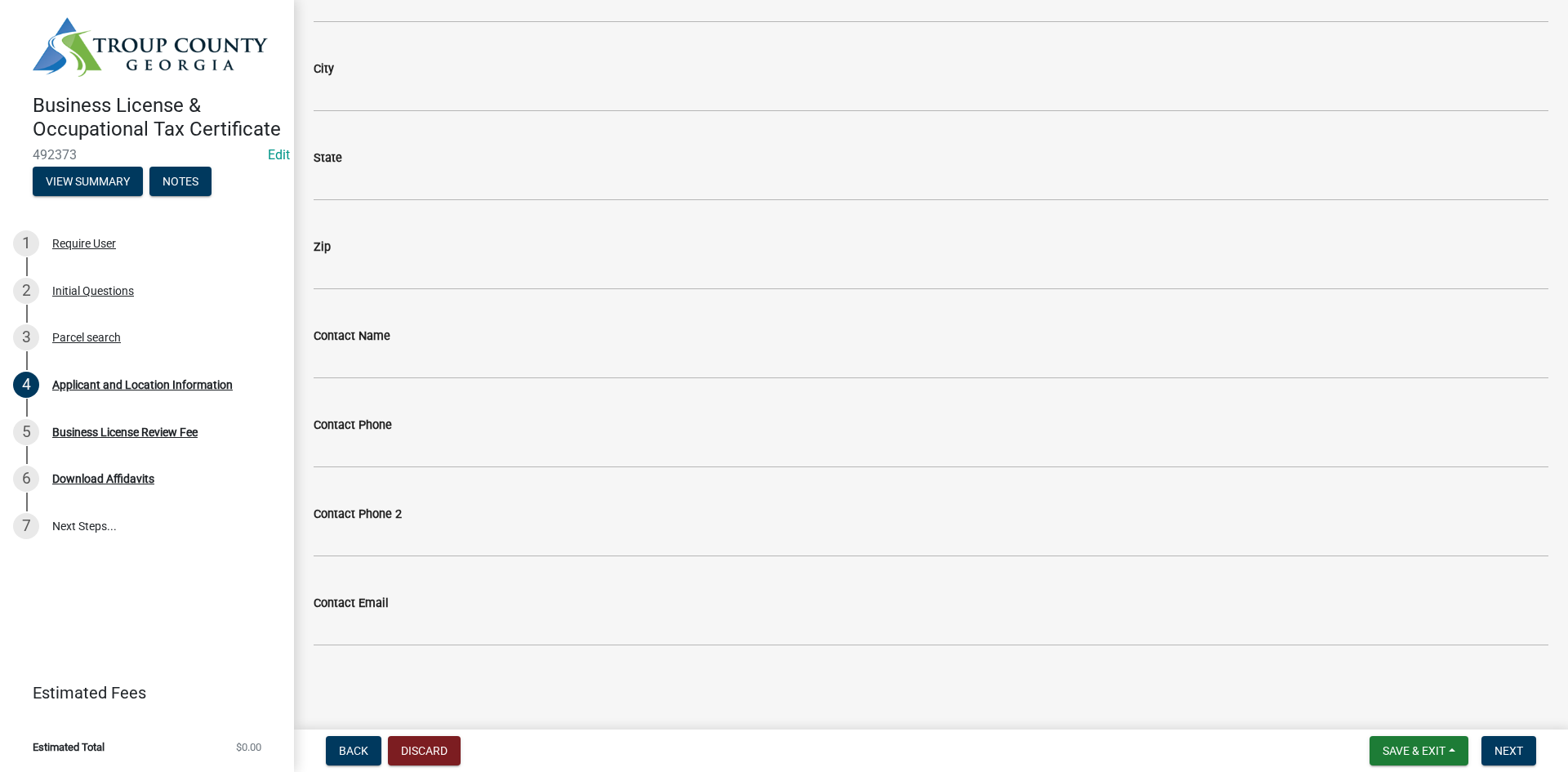
click at [1518, 735] on nav "Back Discard Save & Exit Save Save & Exit Next" at bounding box center [931, 751] width 1274 height 43
click at [1509, 740] on button "Next" at bounding box center [1509, 751] width 54 height 30
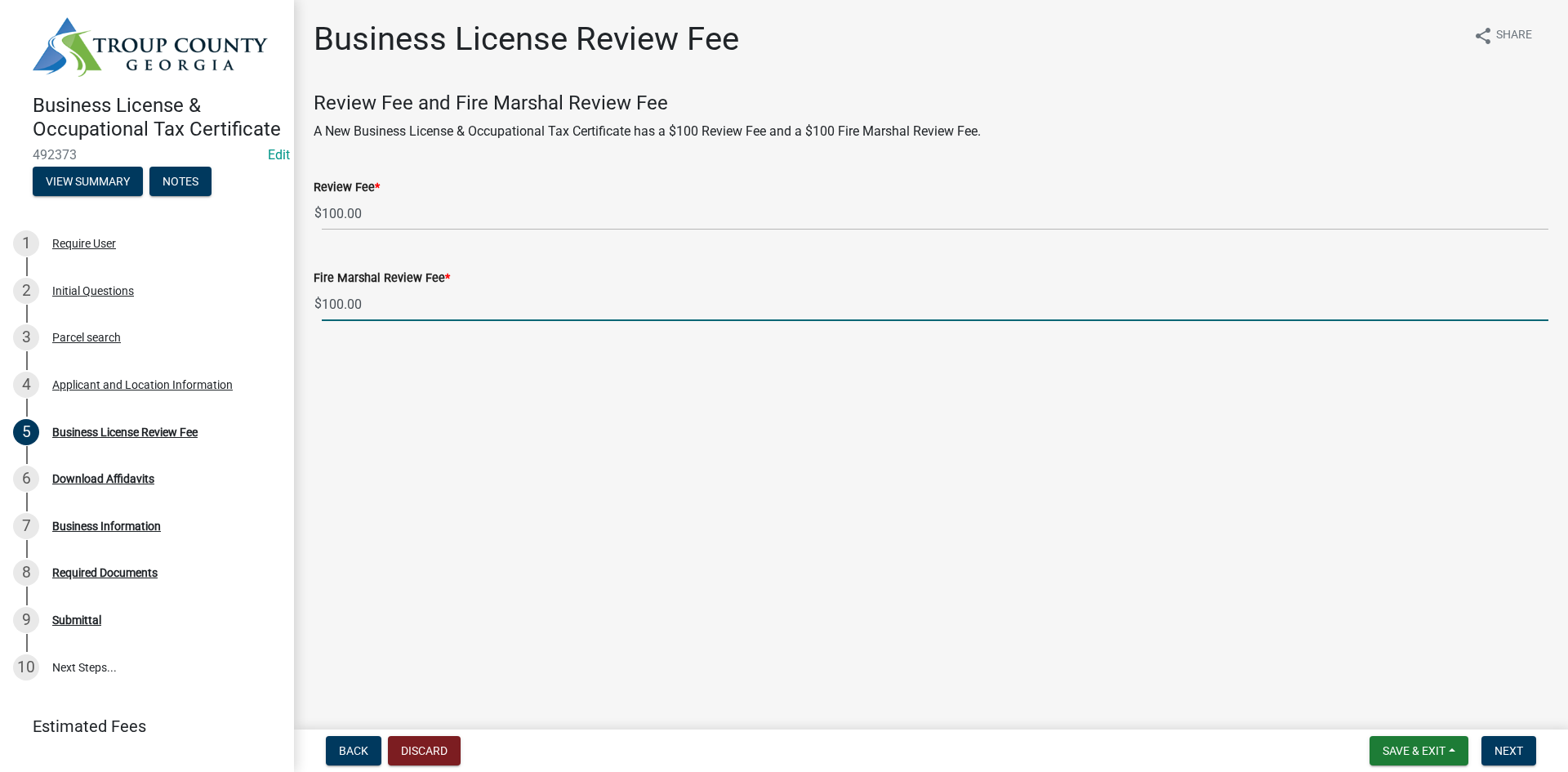
click at [575, 314] on input "100.00" at bounding box center [935, 304] width 1226 height 33
click at [582, 304] on input "100.00" at bounding box center [935, 304] width 1226 height 33
click at [583, 304] on input "100.00" at bounding box center [935, 304] width 1226 height 33
type input "1"
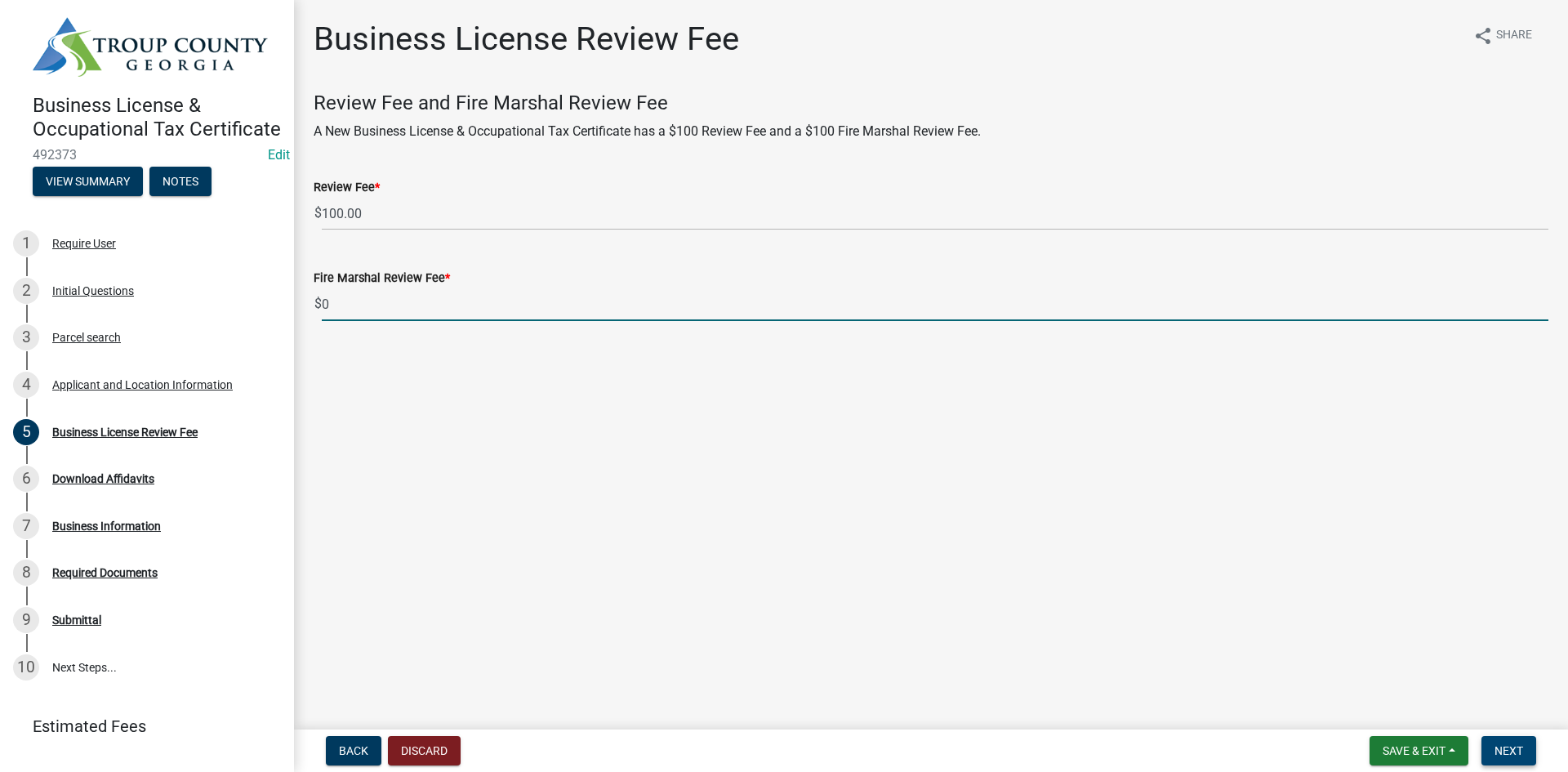
type input "0"
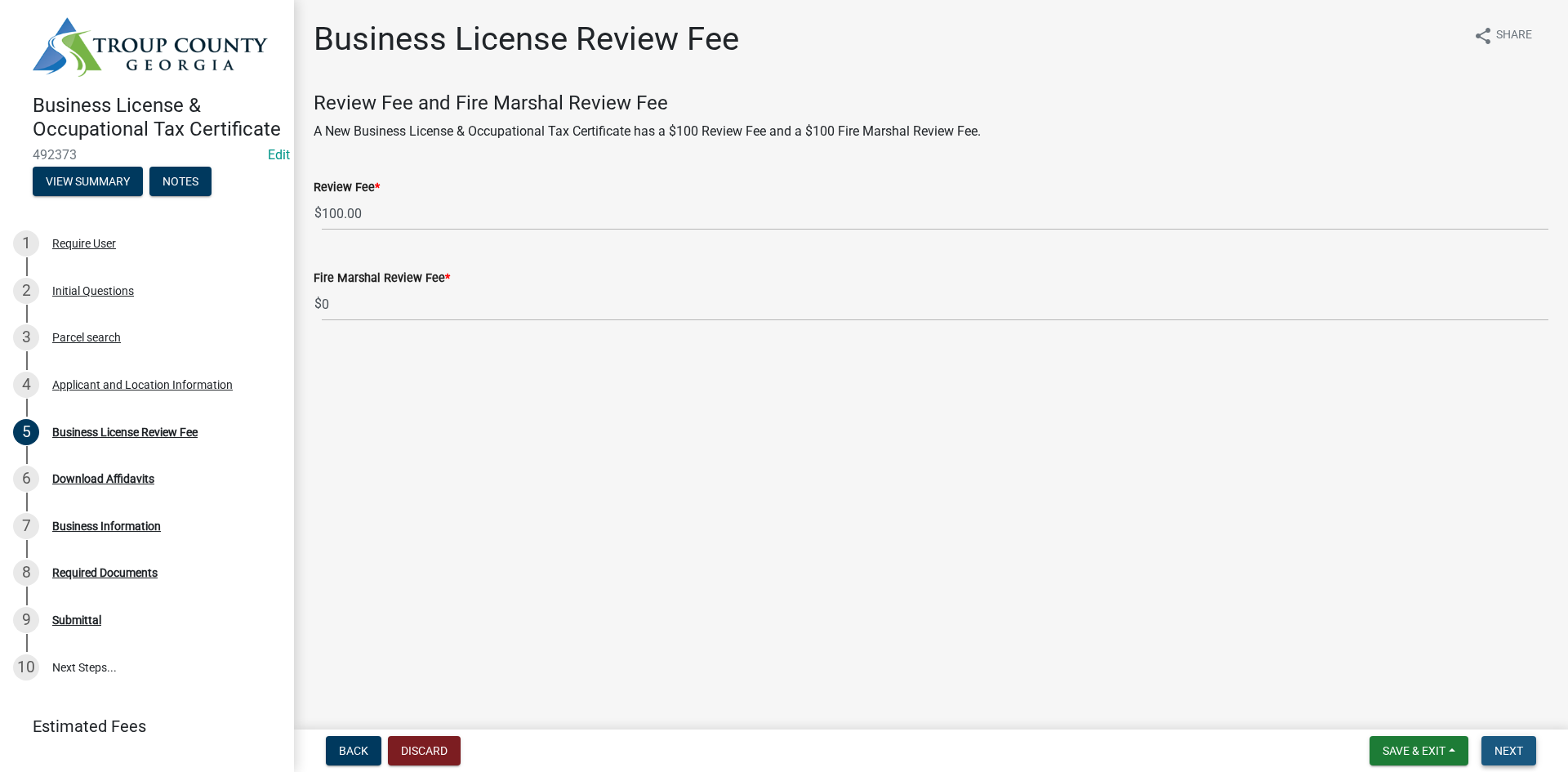
click at [1520, 738] on button "Next" at bounding box center [1509, 751] width 54 height 30
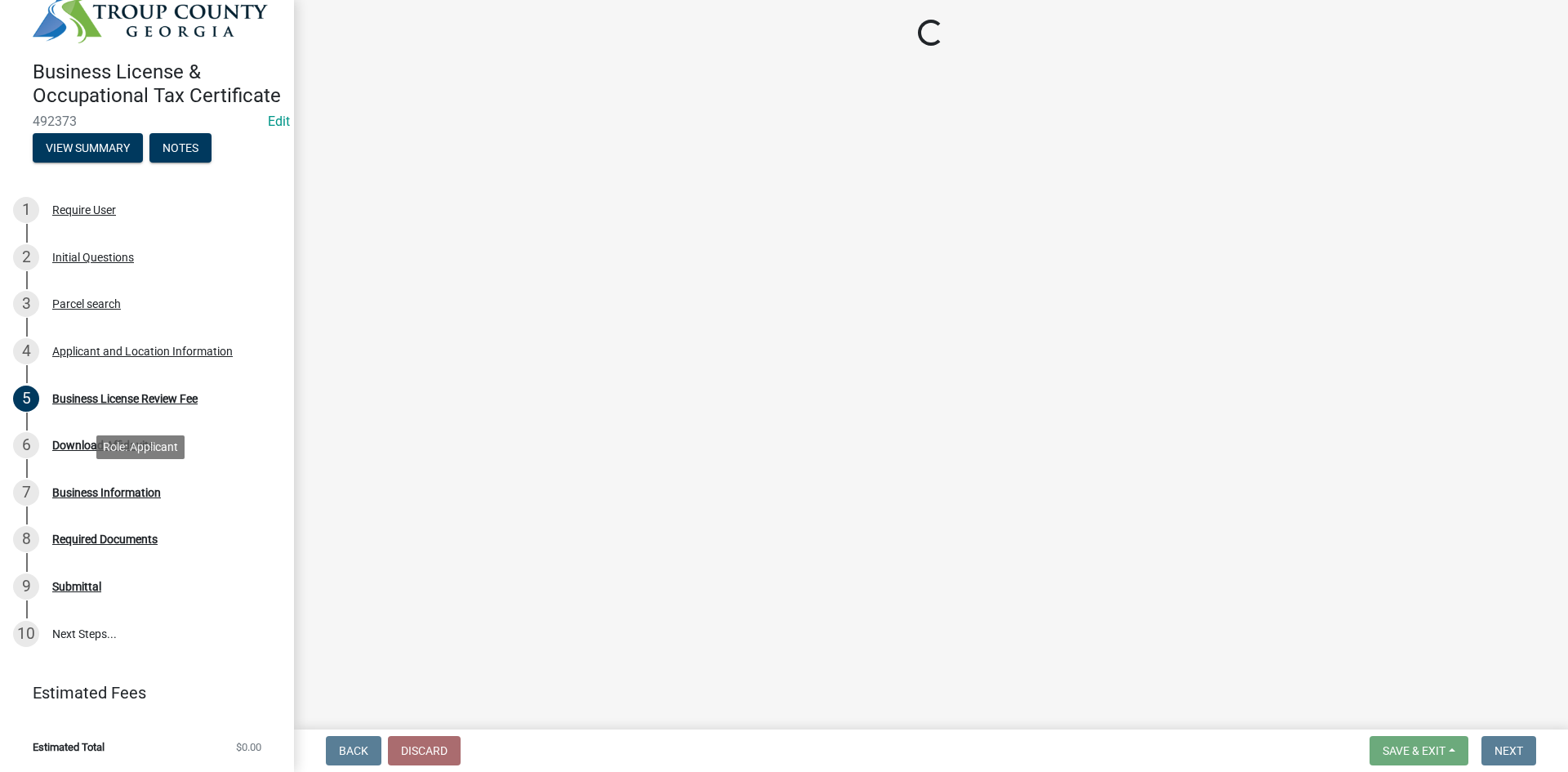
scroll to position [54, 0]
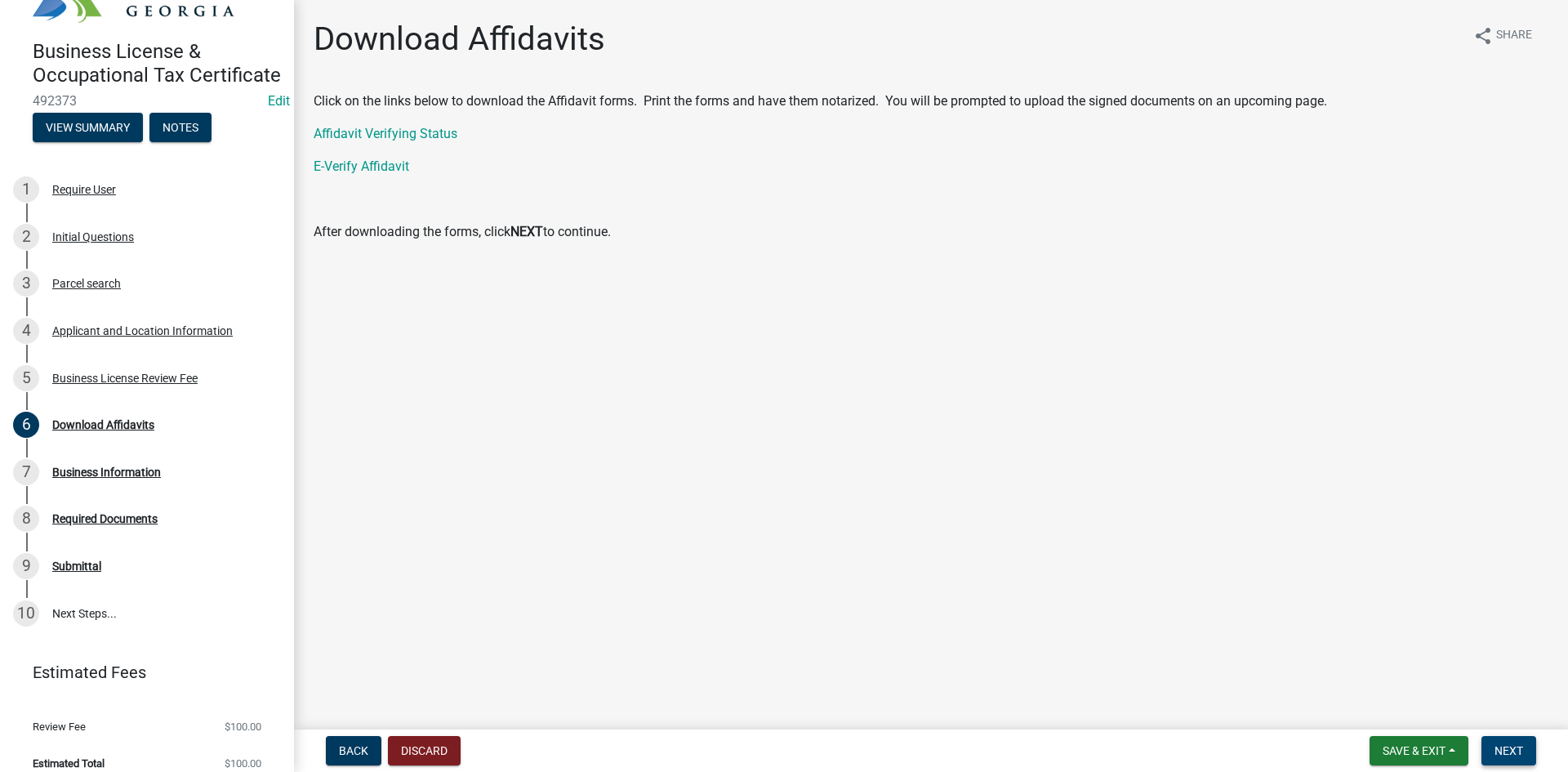
click at [1497, 746] on span "Next" at bounding box center [1509, 750] width 29 height 13
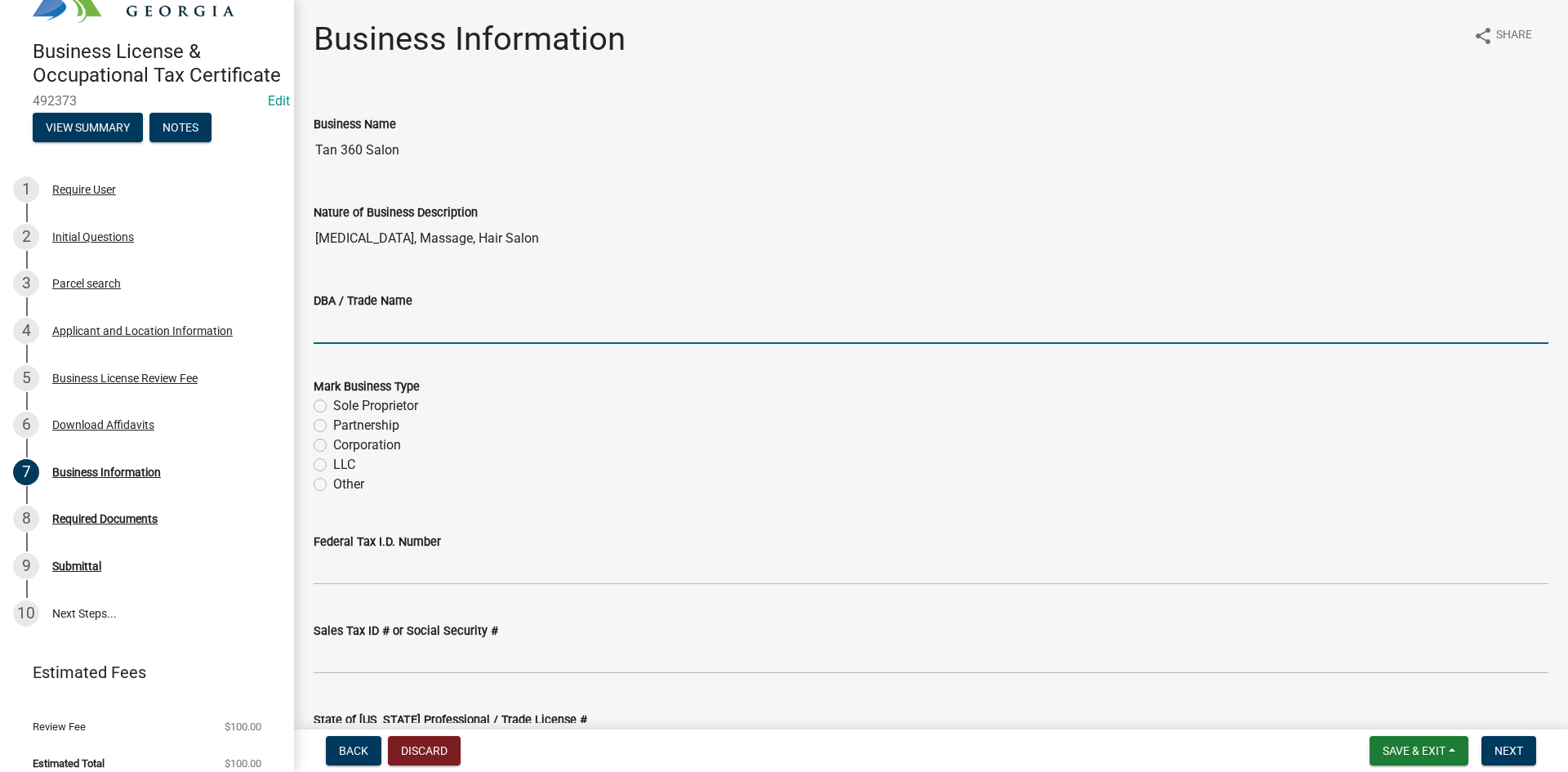
click at [514, 337] on input "DBA / Trade Name" at bounding box center [931, 326] width 1235 height 33
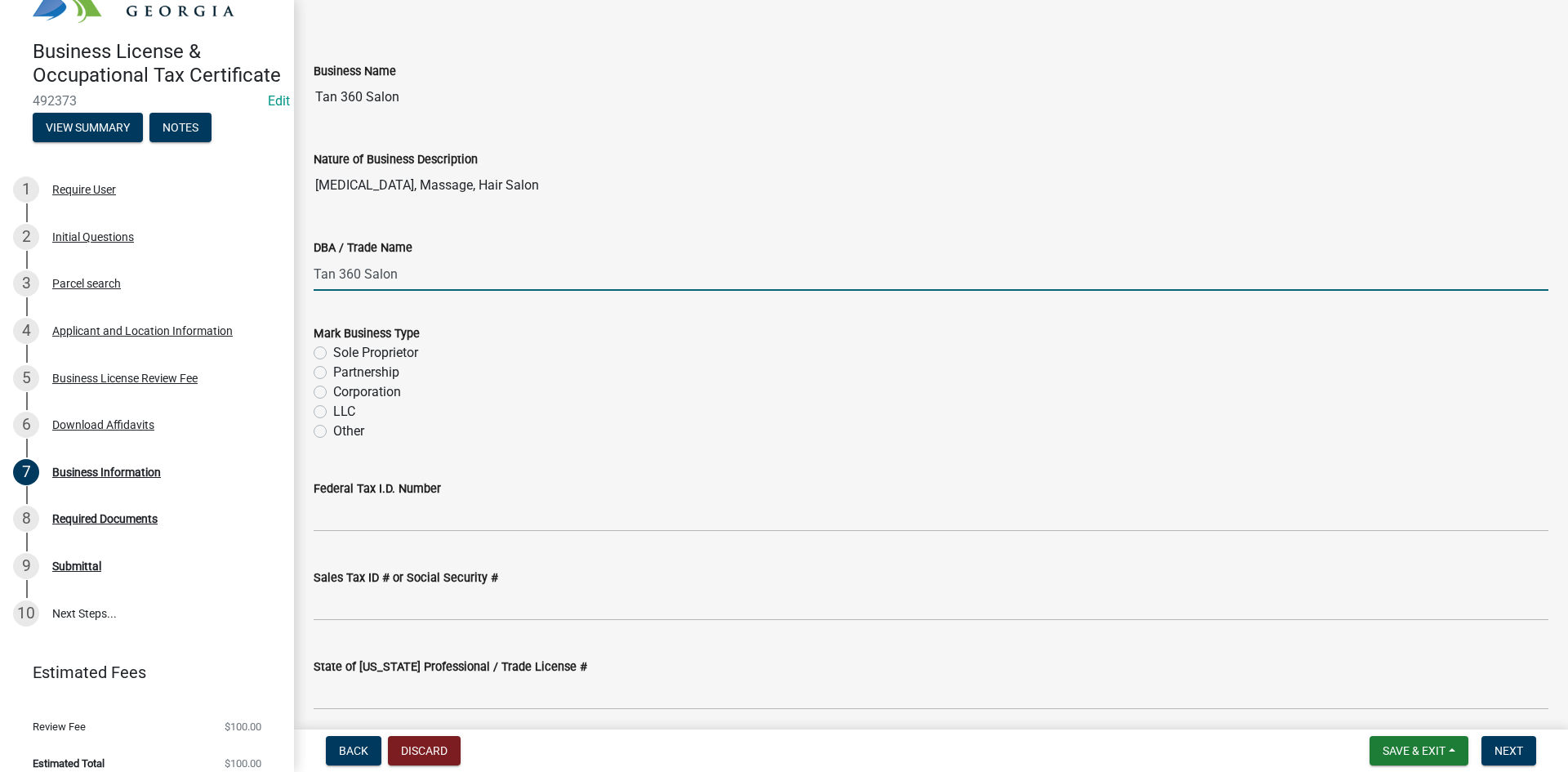
scroll to position [82, 0]
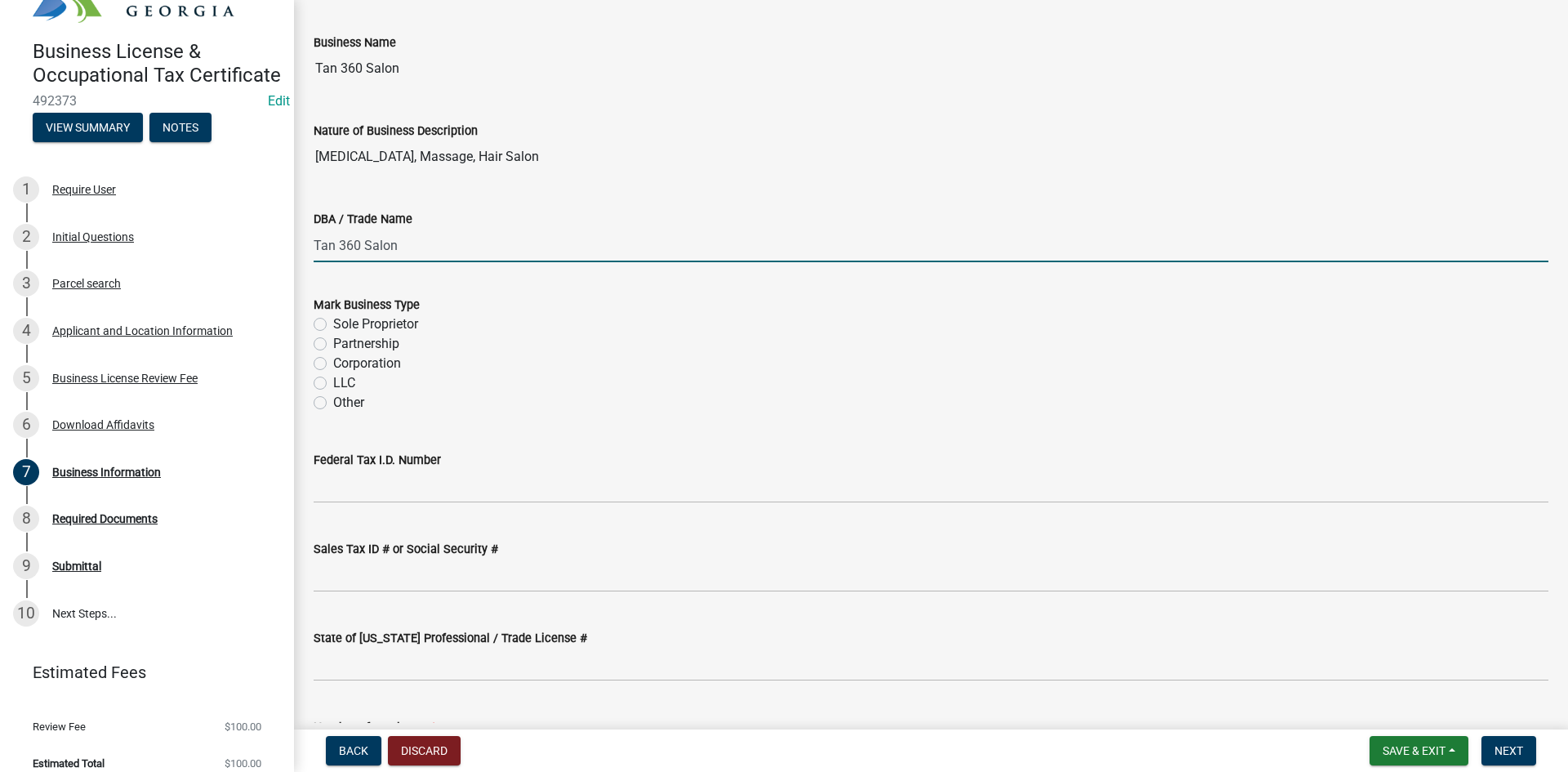
type input "Tan 360 Salon"
click at [321, 373] on div "LLC" at bounding box center [931, 383] width 1235 height 20
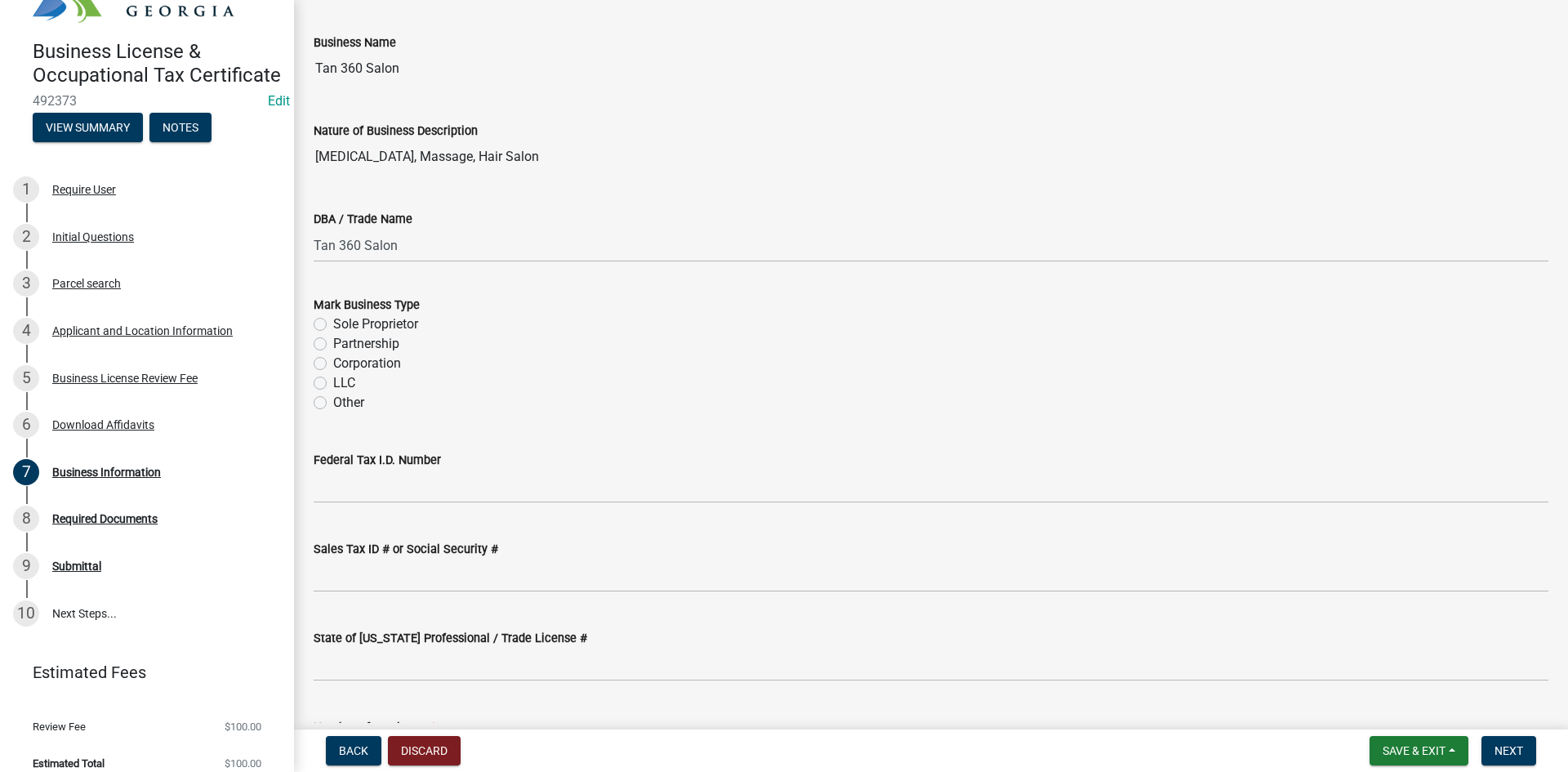
click at [333, 378] on label "LLC" at bounding box center [344, 383] width 22 height 20
click at [333, 378] on input "LLC" at bounding box center [338, 378] width 10 height 10
radio input "true"
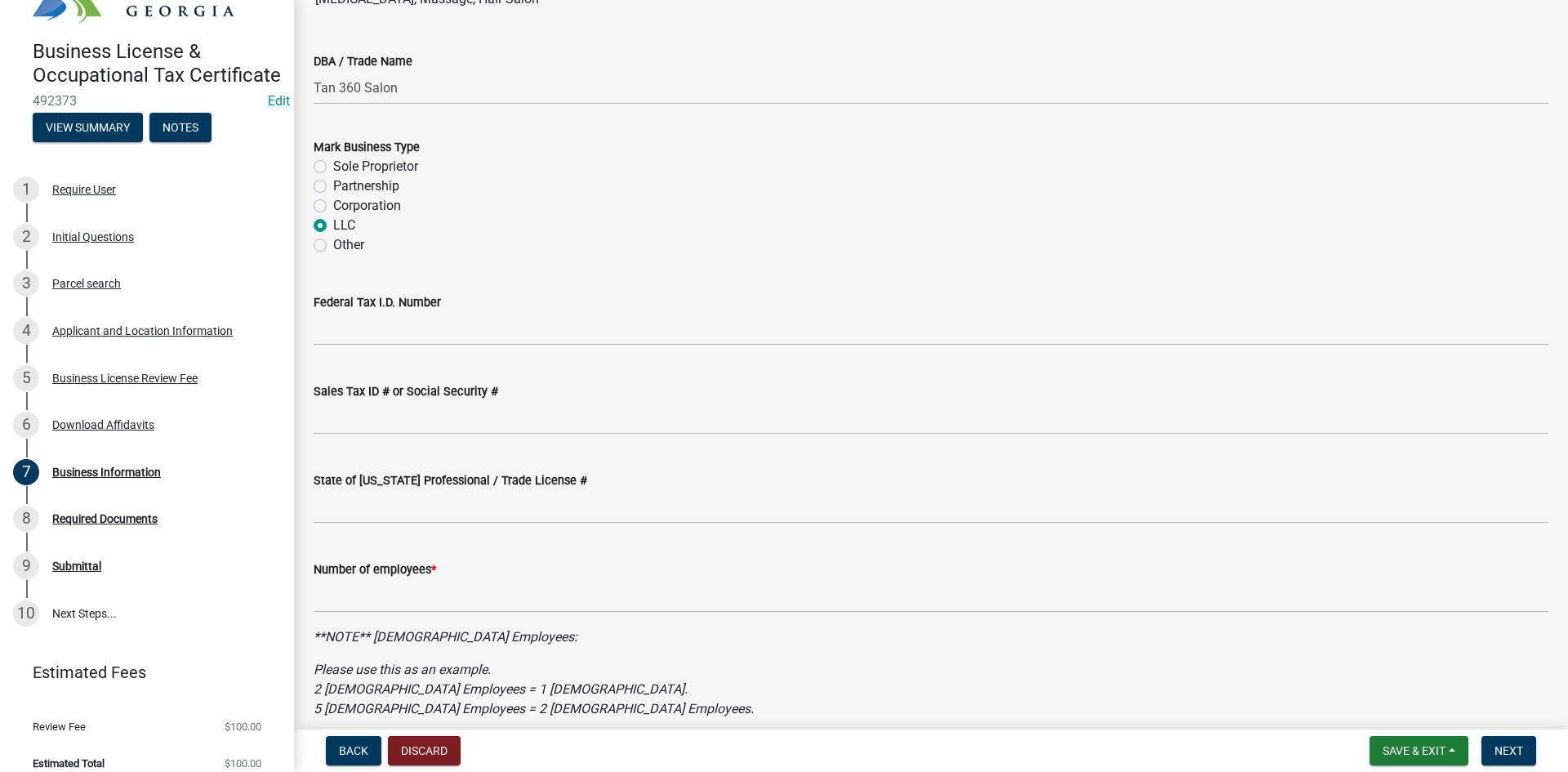
scroll to position [245, 0]
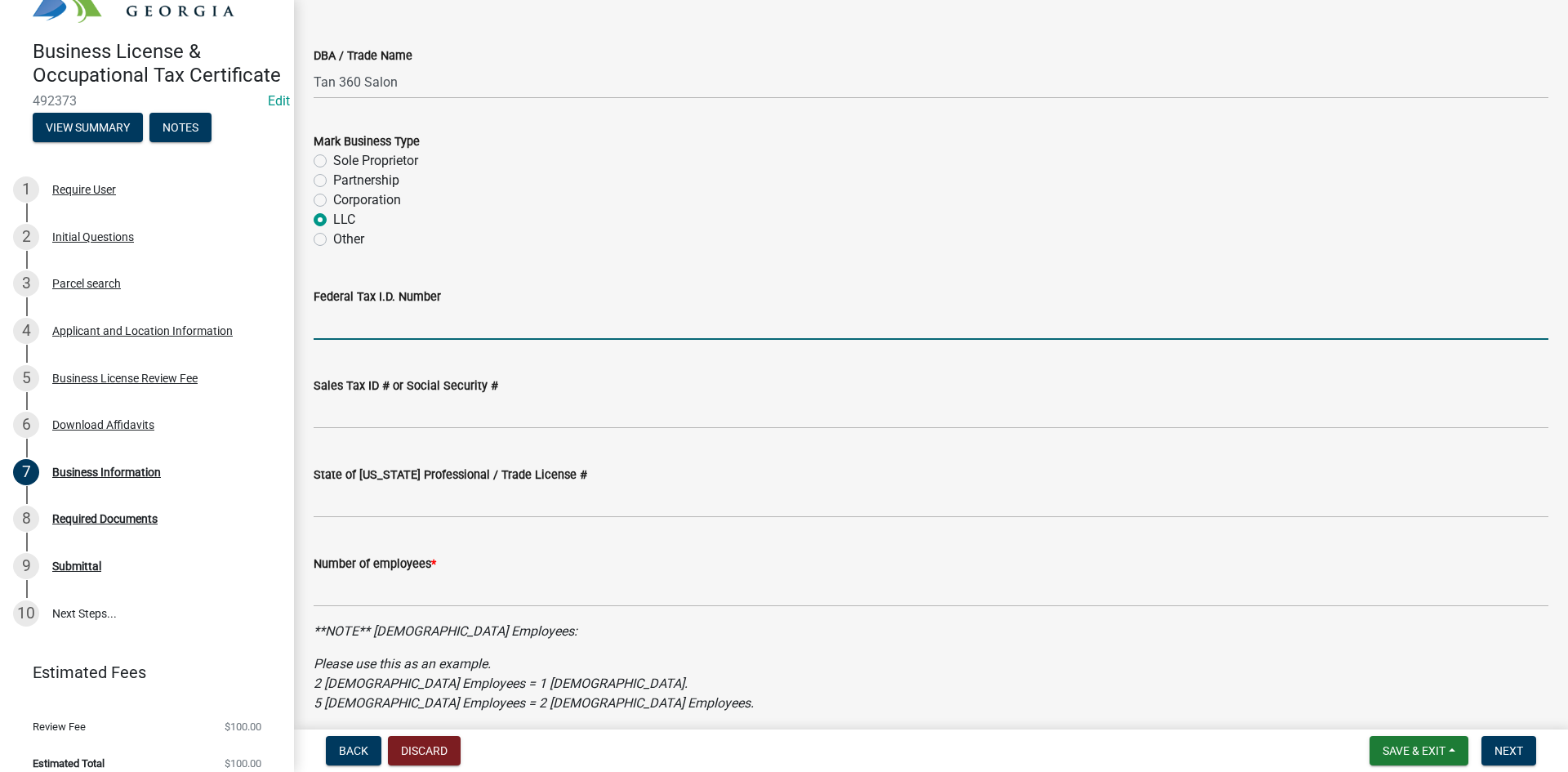
click at [411, 323] on input "Federal Tax I.D. Number" at bounding box center [931, 322] width 1235 height 33
type input "[US_EMPLOYER_IDENTIFICATION_NUMBER]"
click at [424, 430] on wm-data-entity-input "Sales Tax ID # or Social Security #" at bounding box center [931, 397] width 1235 height 89
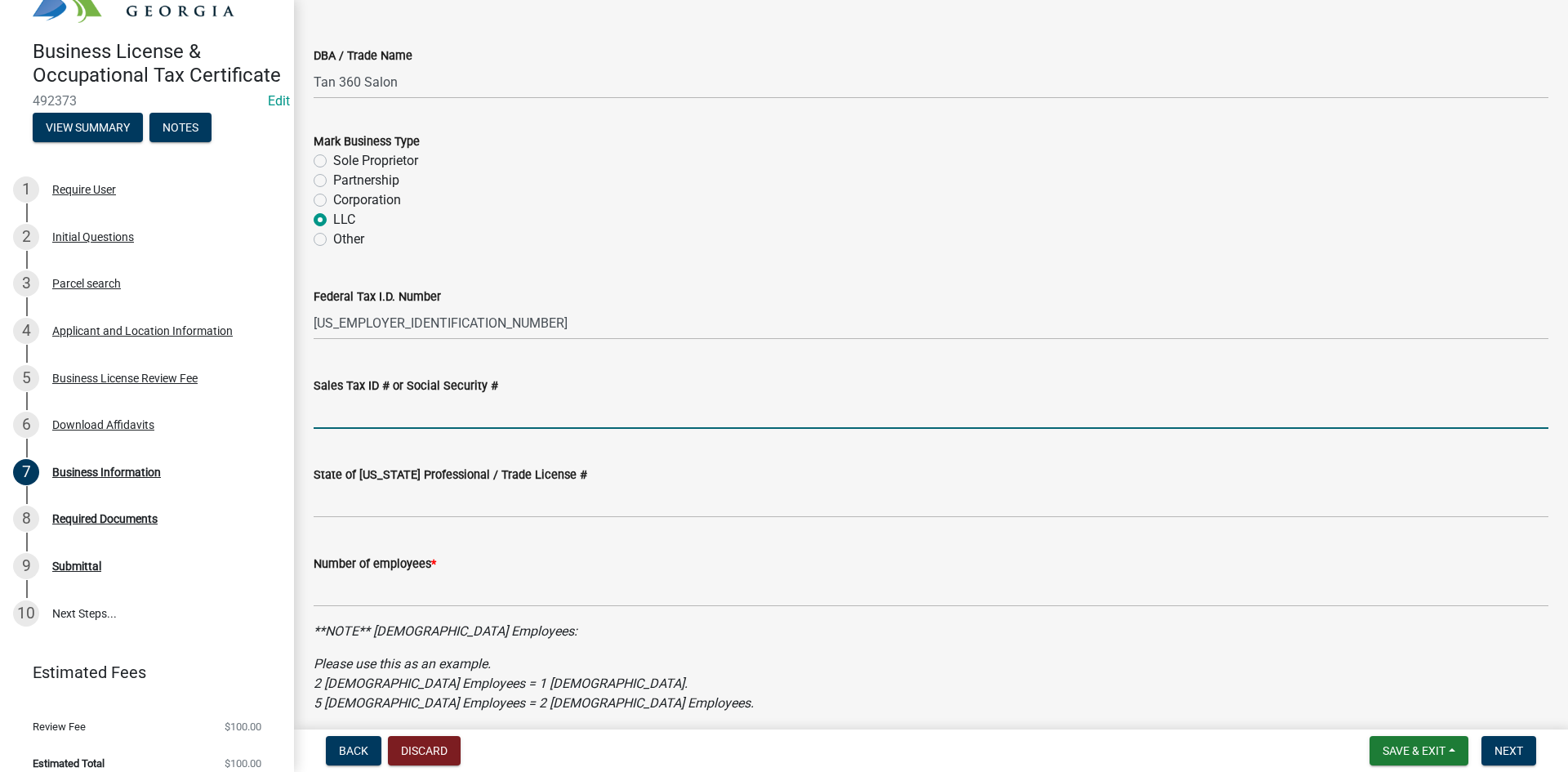
click at [433, 421] on input "Sales Tax ID # or Social Security #" at bounding box center [931, 412] width 1235 height 33
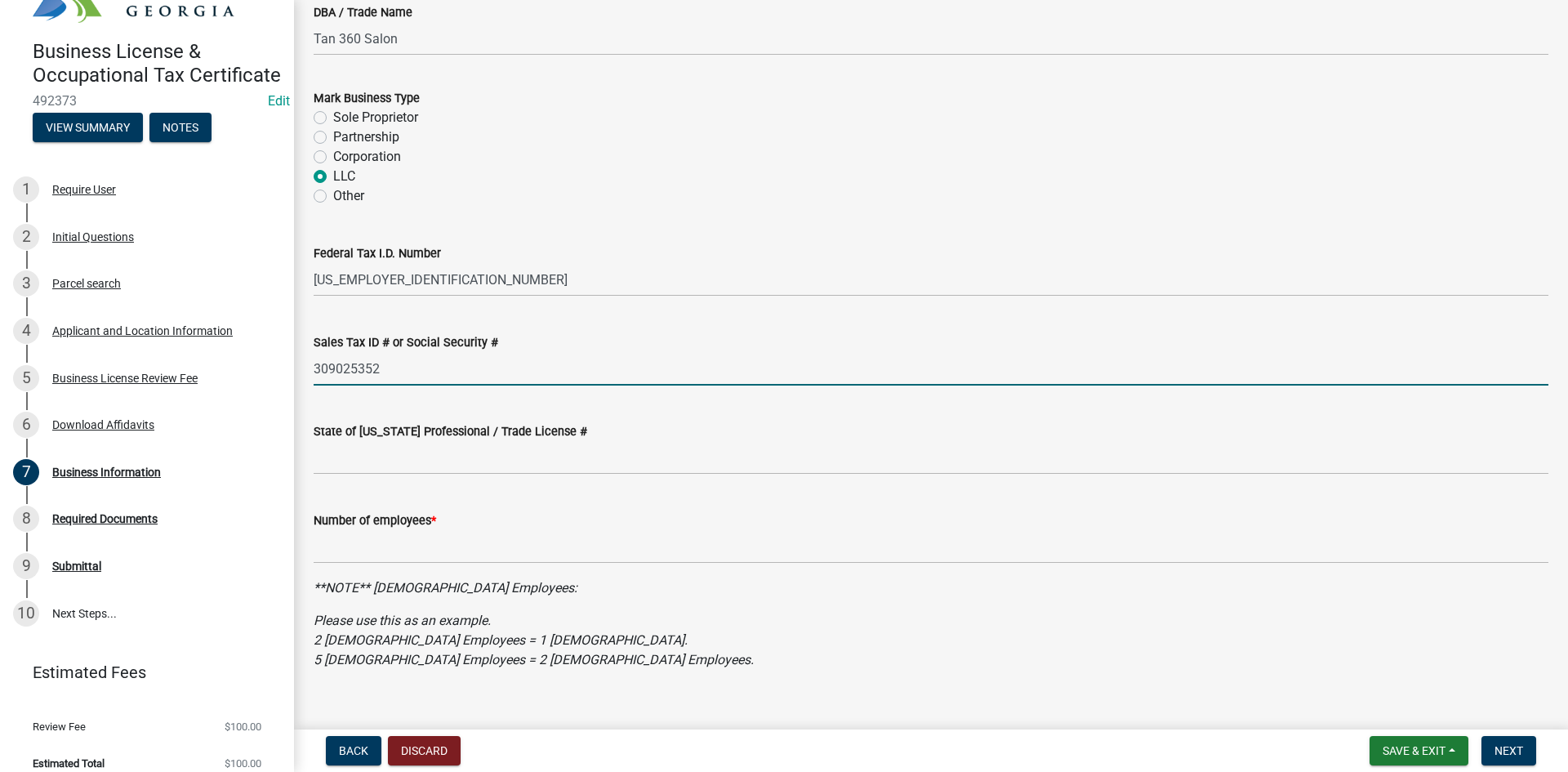
scroll to position [312, 0]
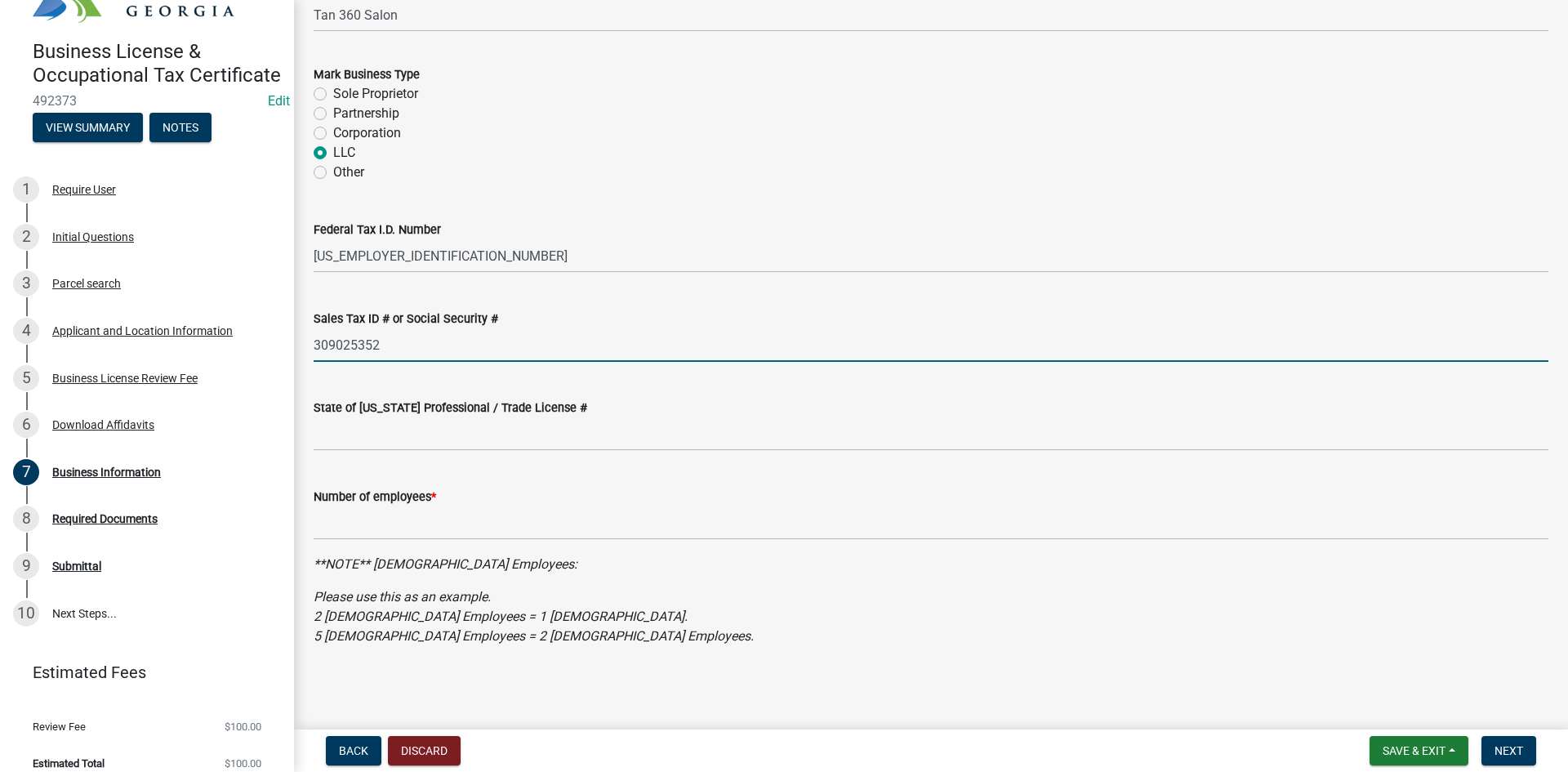
type input "309025352"
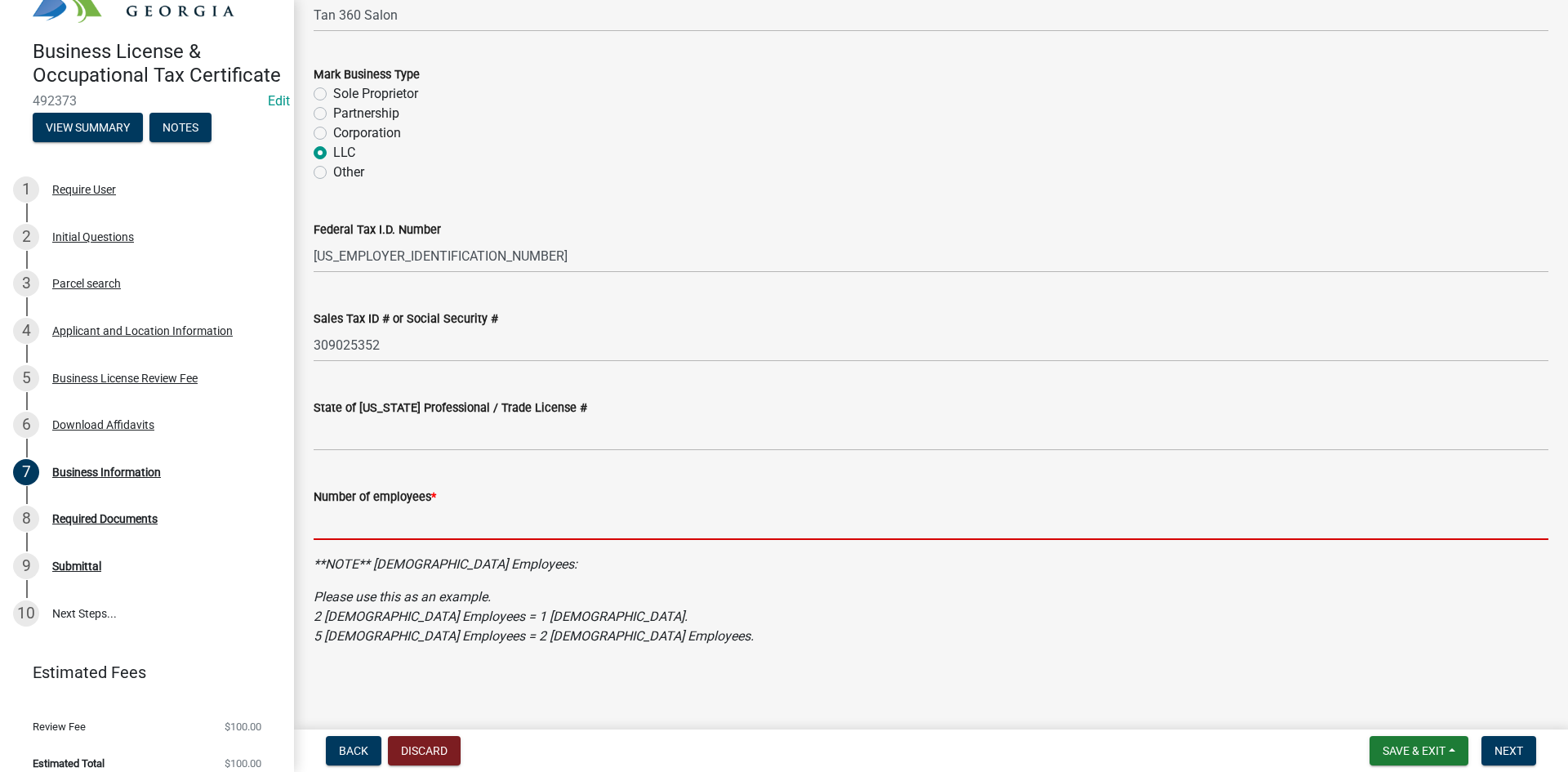
click at [370, 531] on input "text" at bounding box center [931, 523] width 1235 height 33
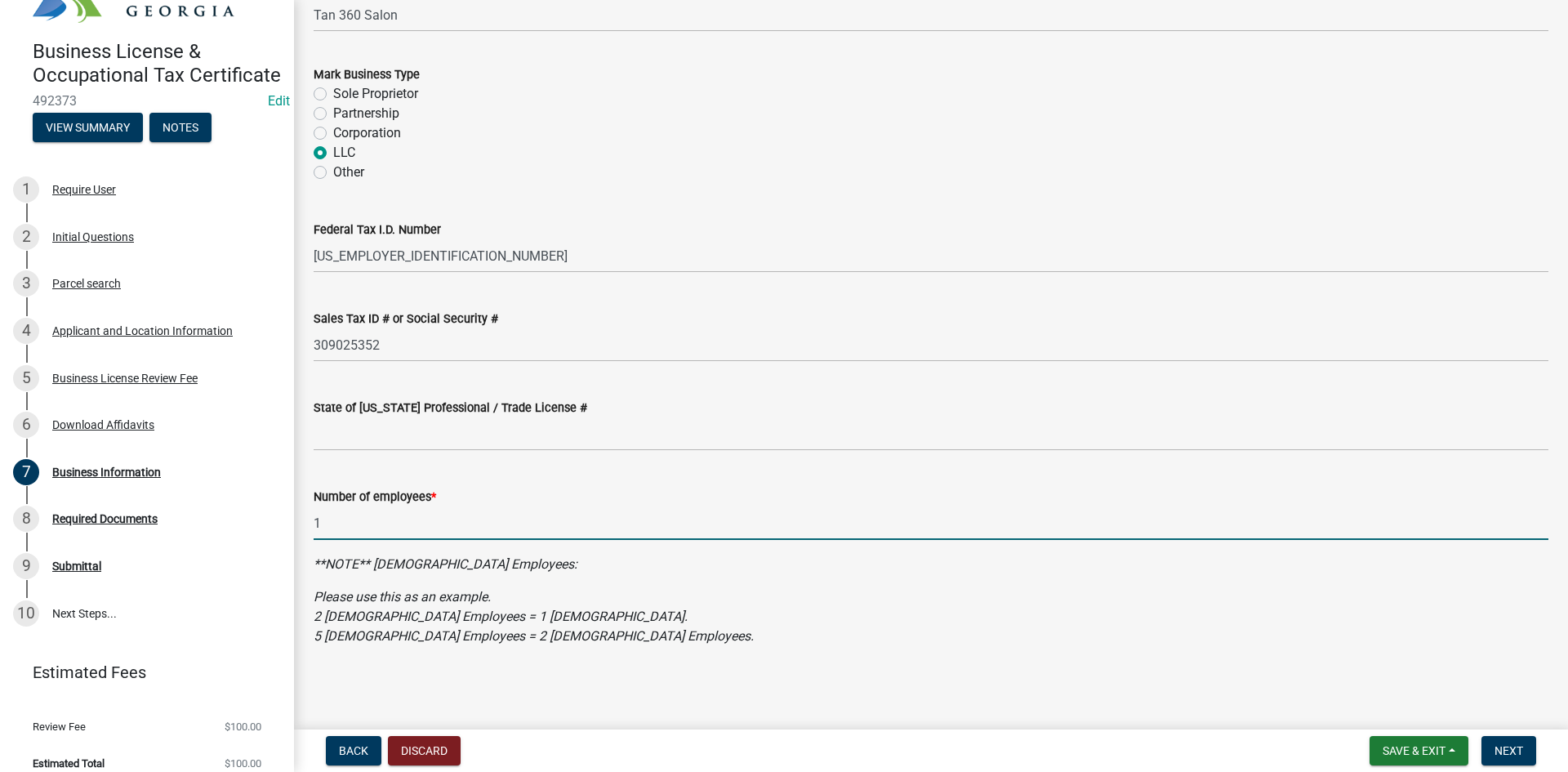
click at [402, 520] on input "1" at bounding box center [931, 523] width 1235 height 33
click at [403, 519] on input "1" at bounding box center [931, 523] width 1235 height 33
type input "3"
click at [1507, 751] on span "Next" at bounding box center [1509, 750] width 29 height 13
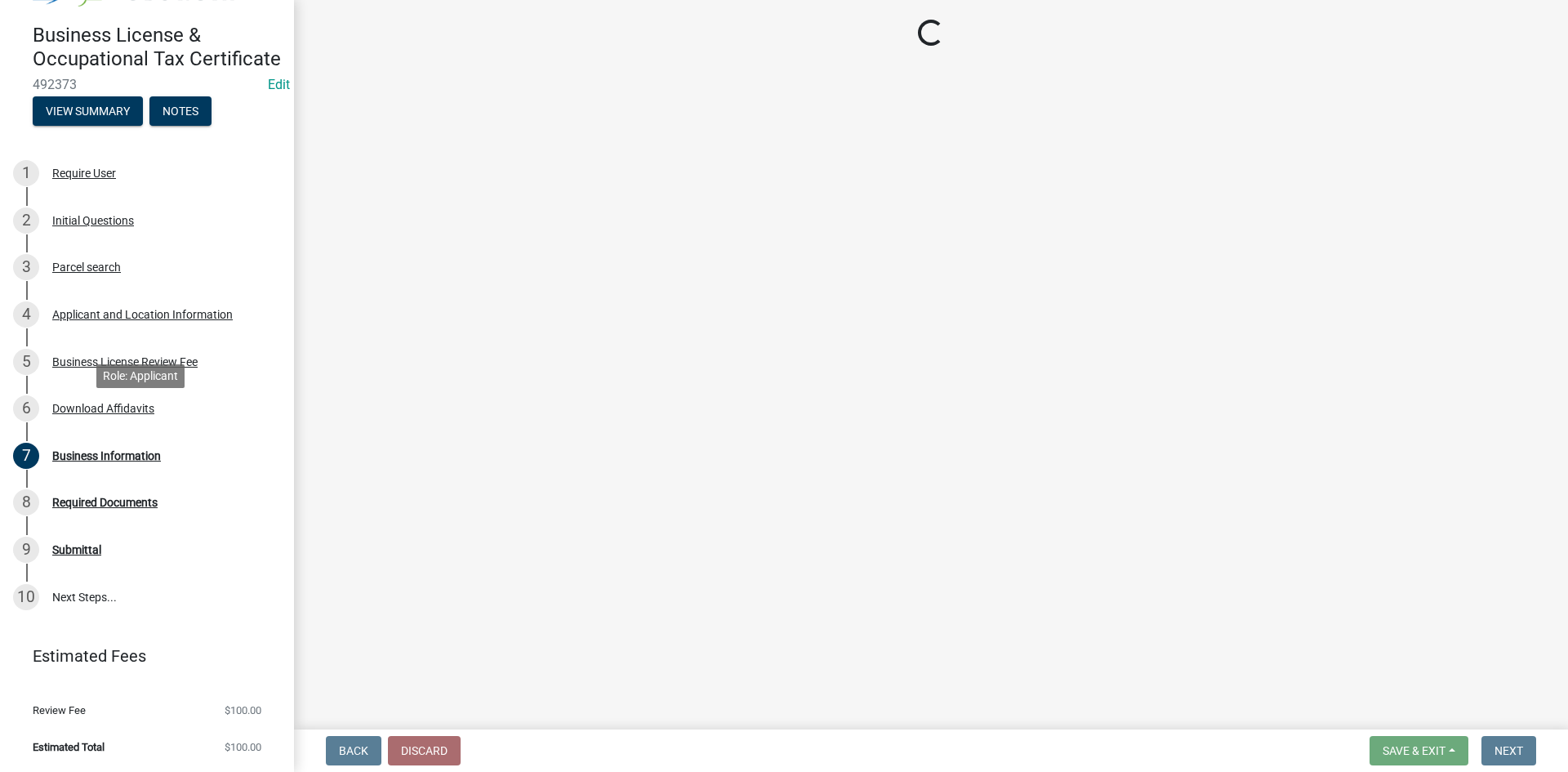
scroll to position [91, 0]
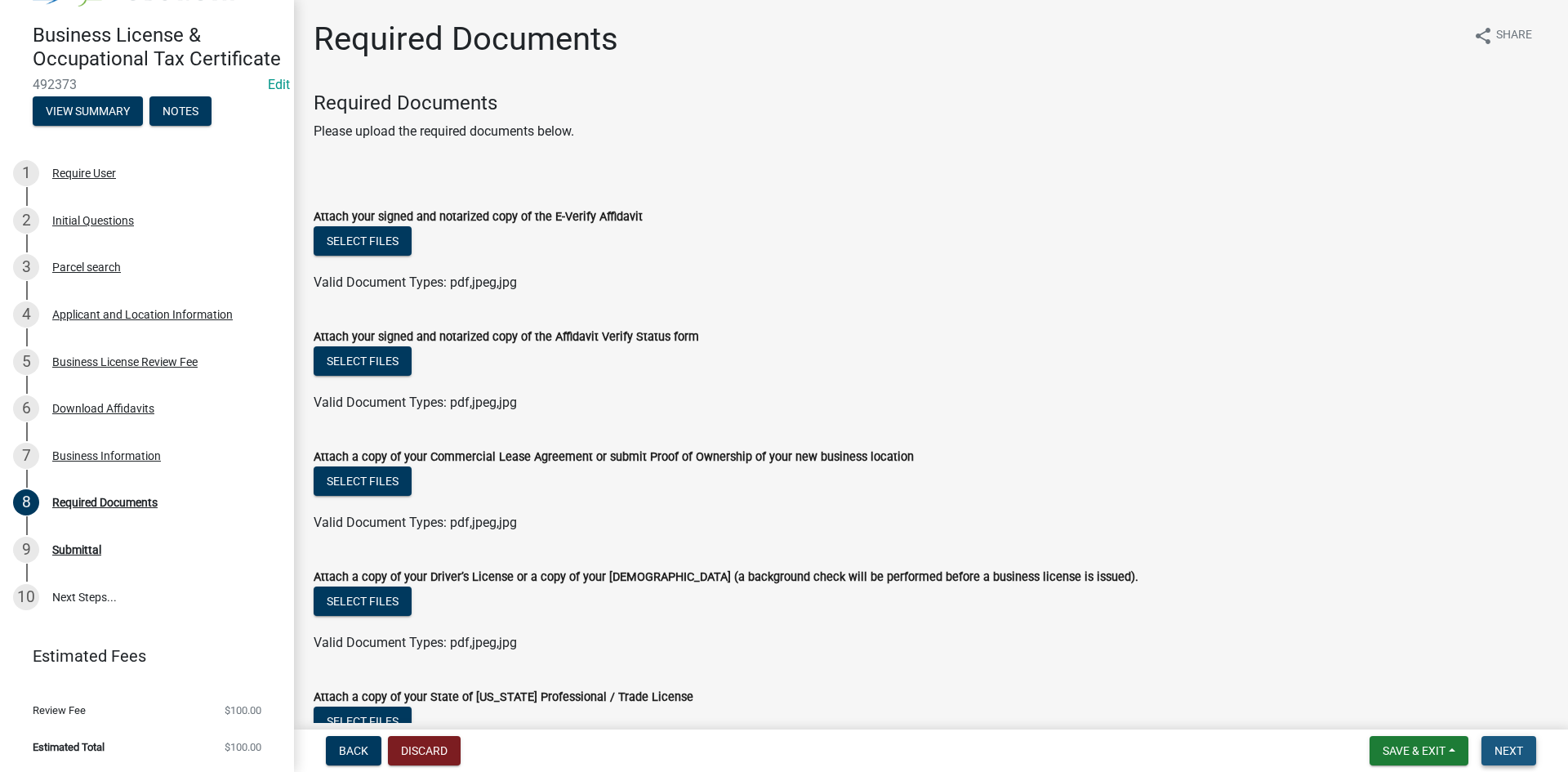
click at [1515, 736] on button "Next" at bounding box center [1509, 751] width 54 height 30
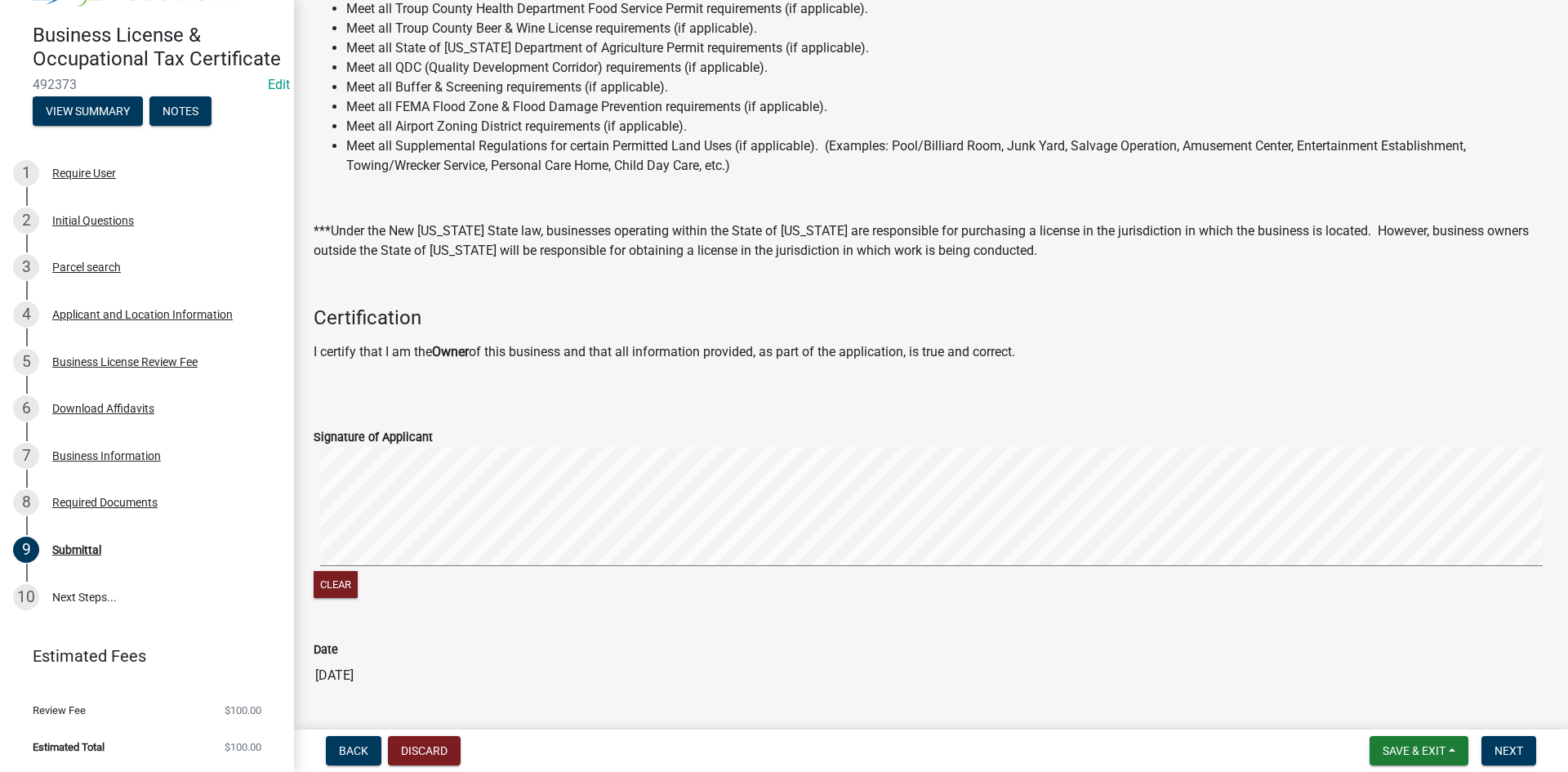
scroll to position [311, 0]
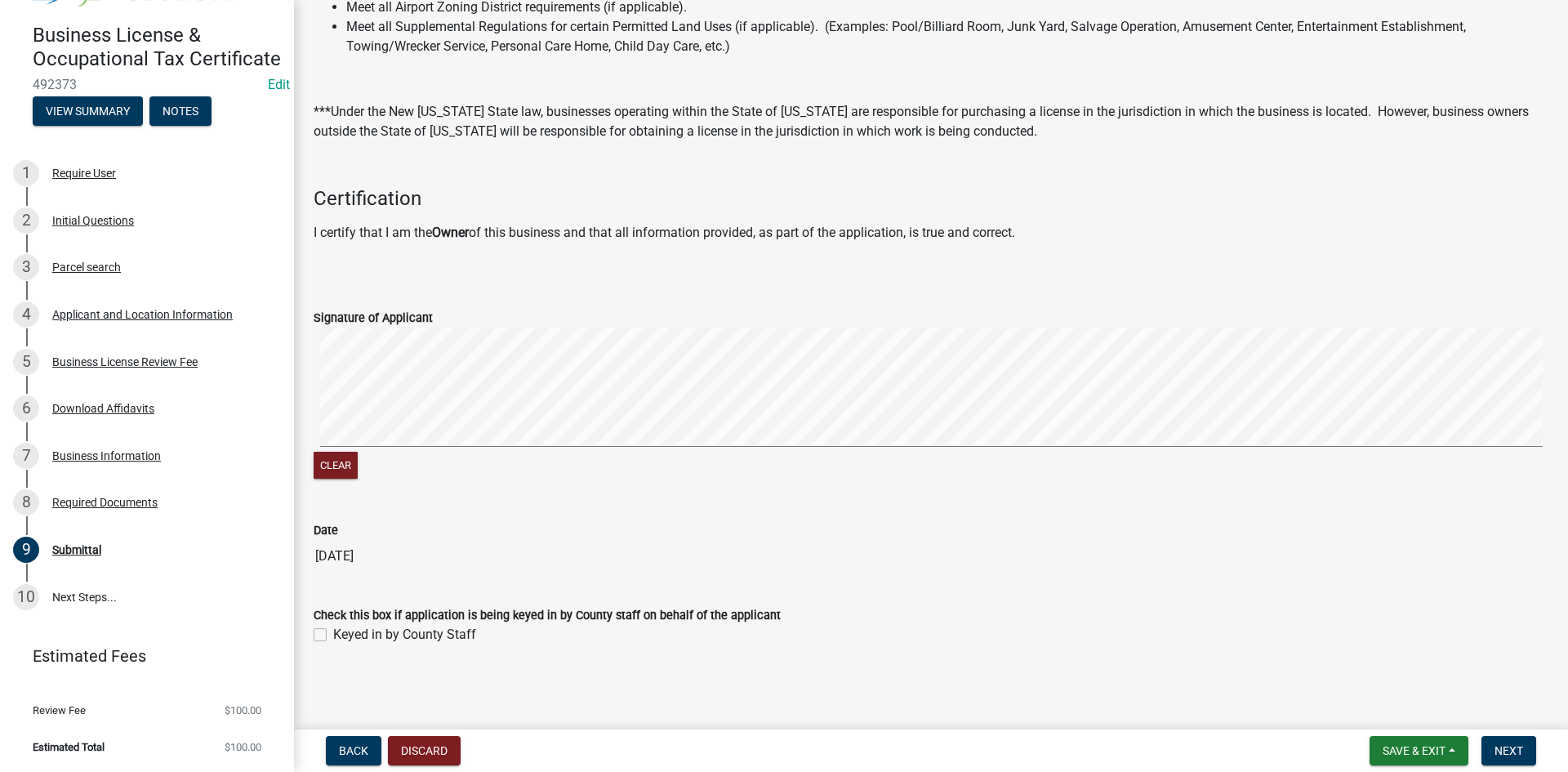
drag, startPoint x: 325, startPoint y: 634, endPoint x: 450, endPoint y: 633, distance: 125.0
click at [333, 633] on label "Keyed in by County Staff" at bounding box center [405, 634] width 143 height 20
click at [333, 633] on input "Keyed in by County Staff" at bounding box center [338, 630] width 10 height 10
checkbox input "true"
drag, startPoint x: 1496, startPoint y: 746, endPoint x: 1454, endPoint y: 728, distance: 45.7
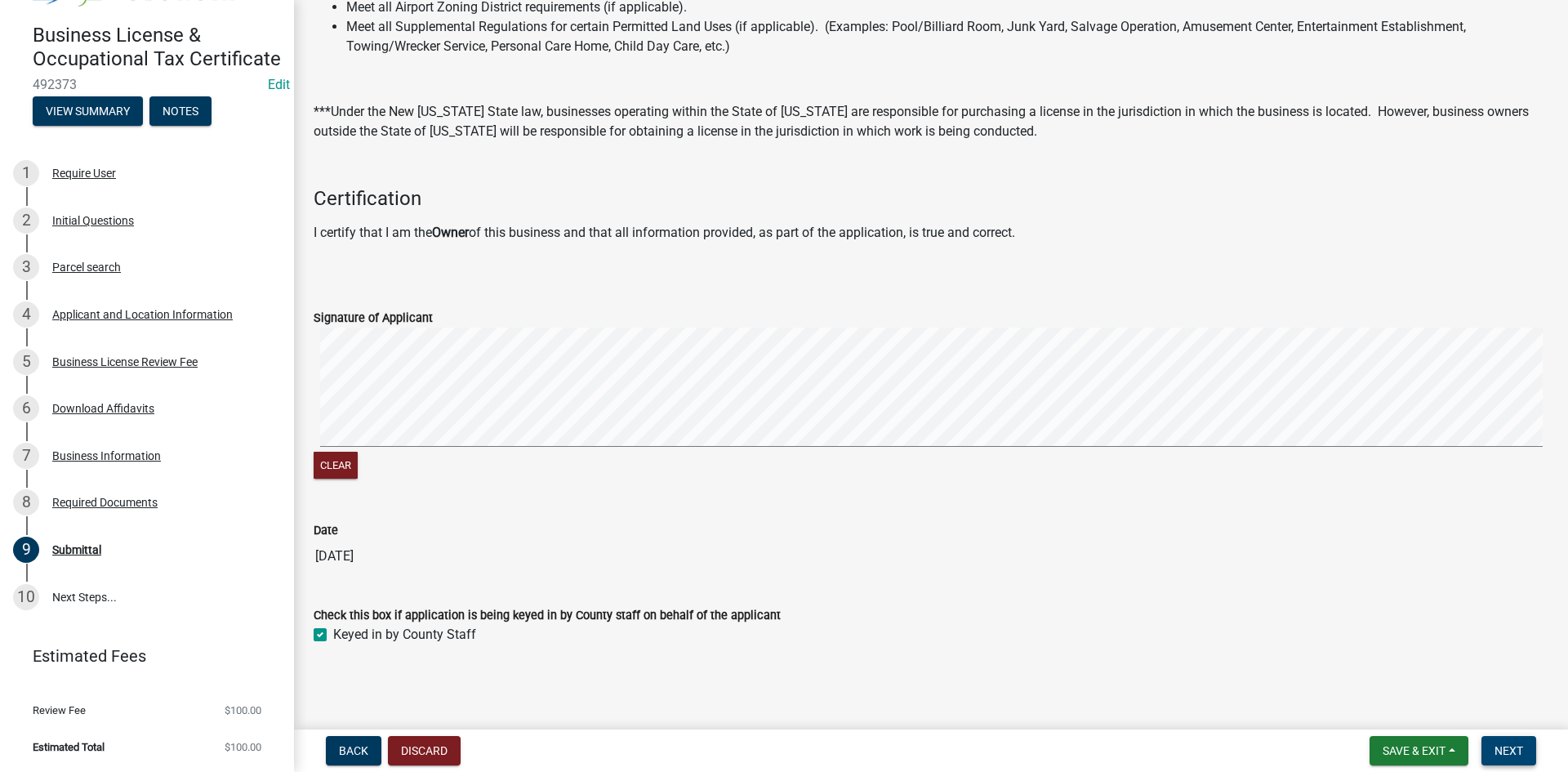
click at [1496, 744] on span "Next" at bounding box center [1509, 750] width 29 height 13
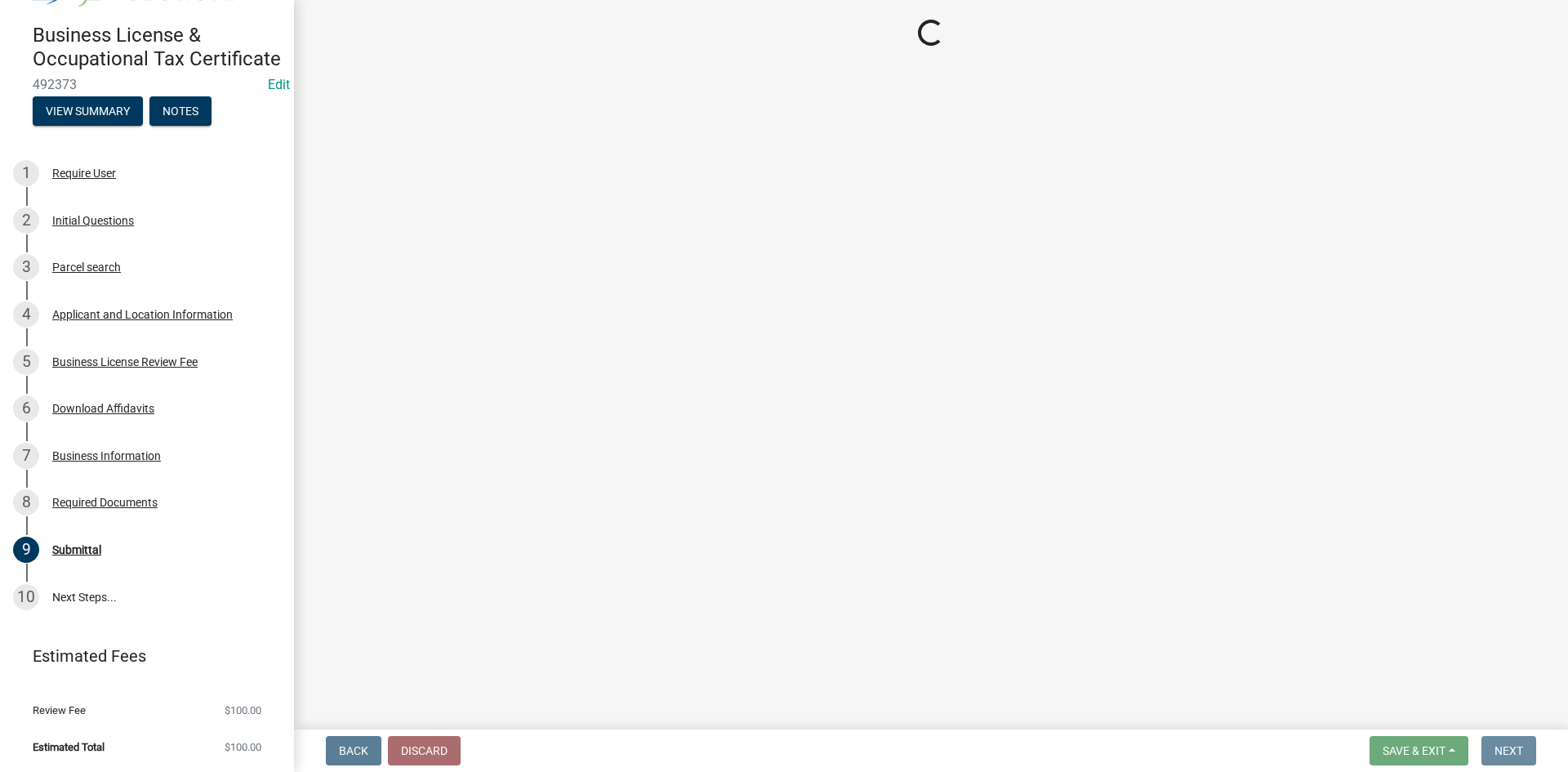
scroll to position [0, 0]
select select "3: 3"
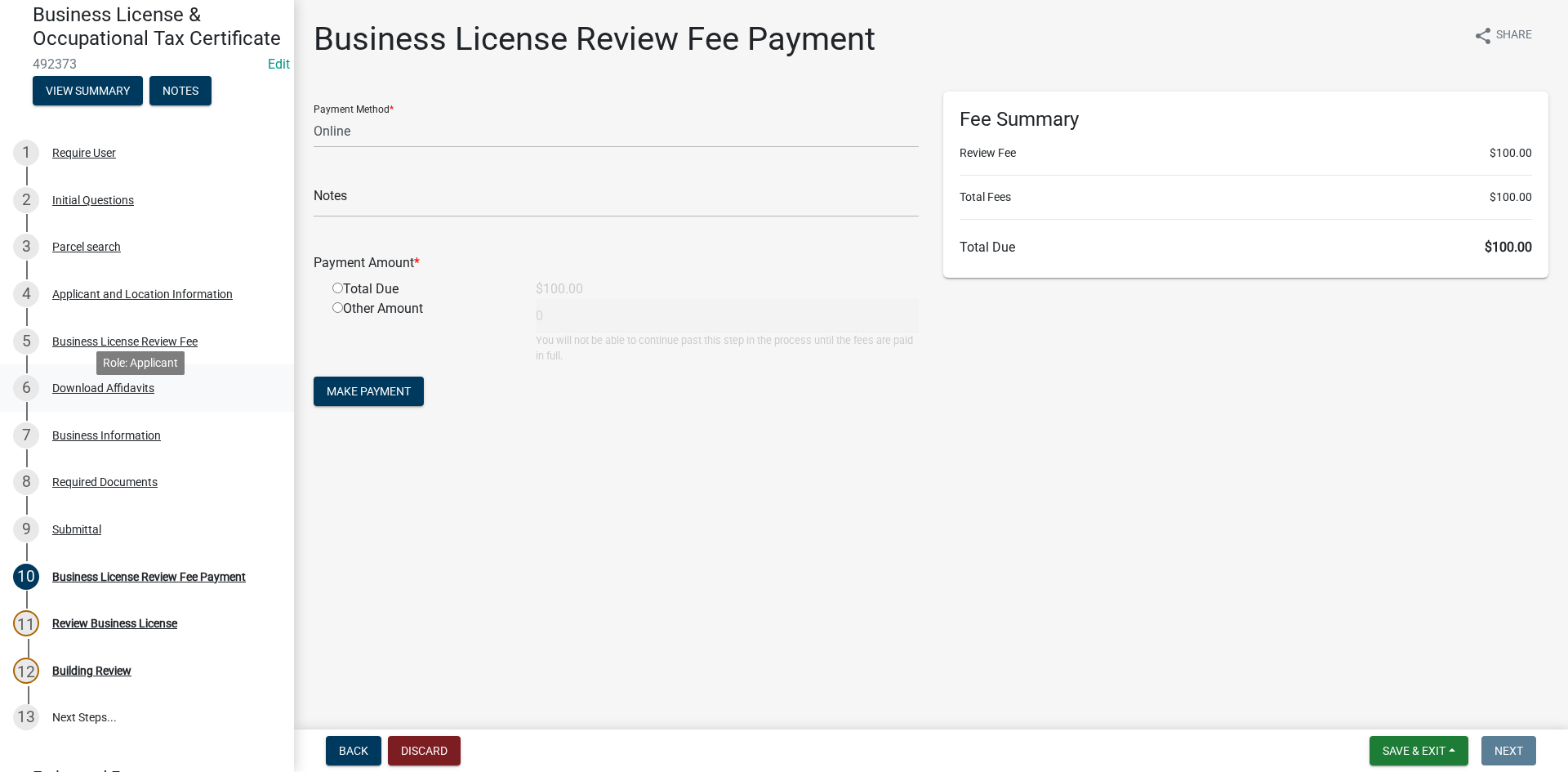
click at [88, 394] on div "Download Affidavits" at bounding box center [103, 388] width 102 height 11
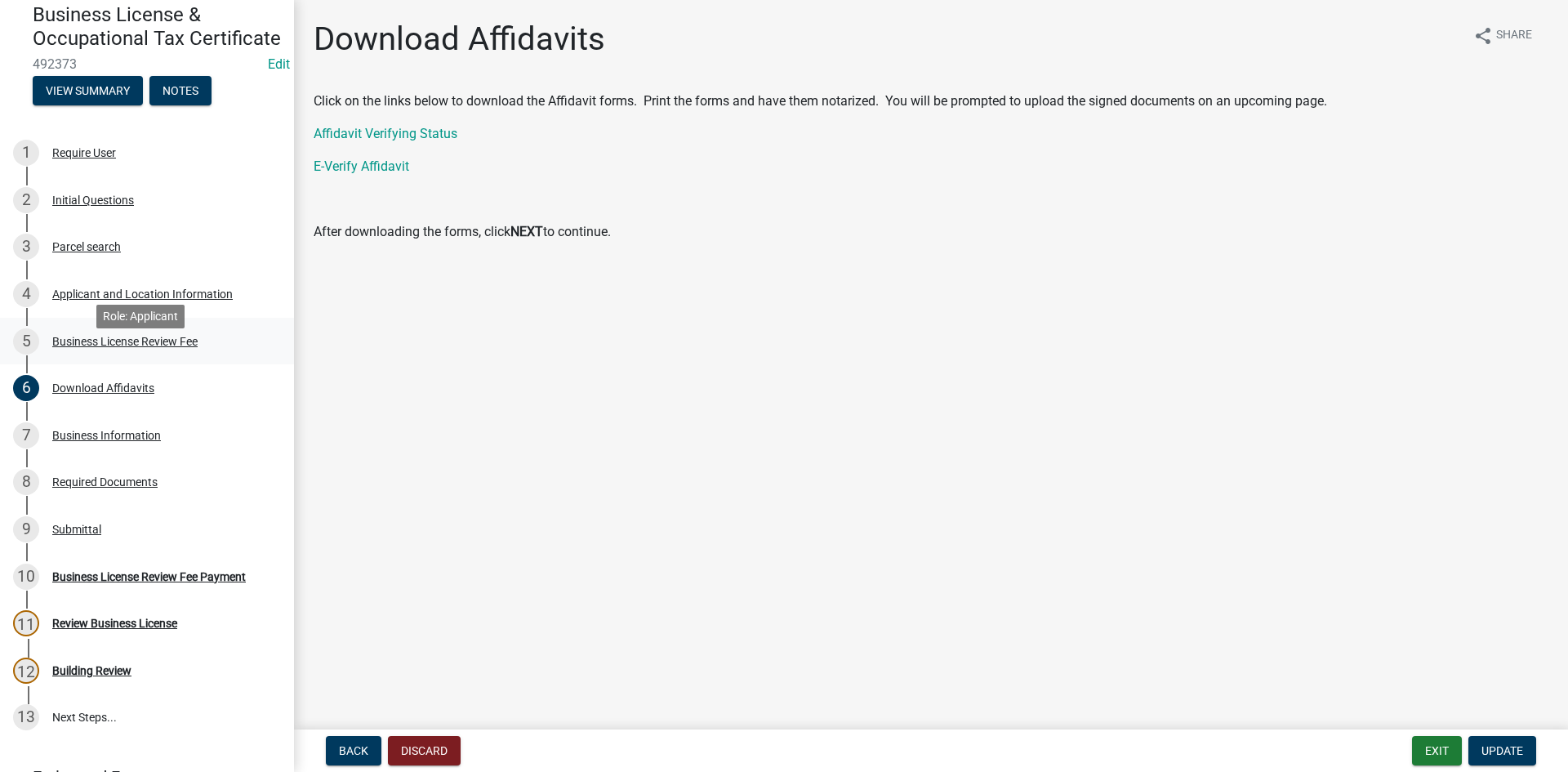
click at [154, 347] on div "Business License Review Fee" at bounding box center [124, 341] width 145 height 11
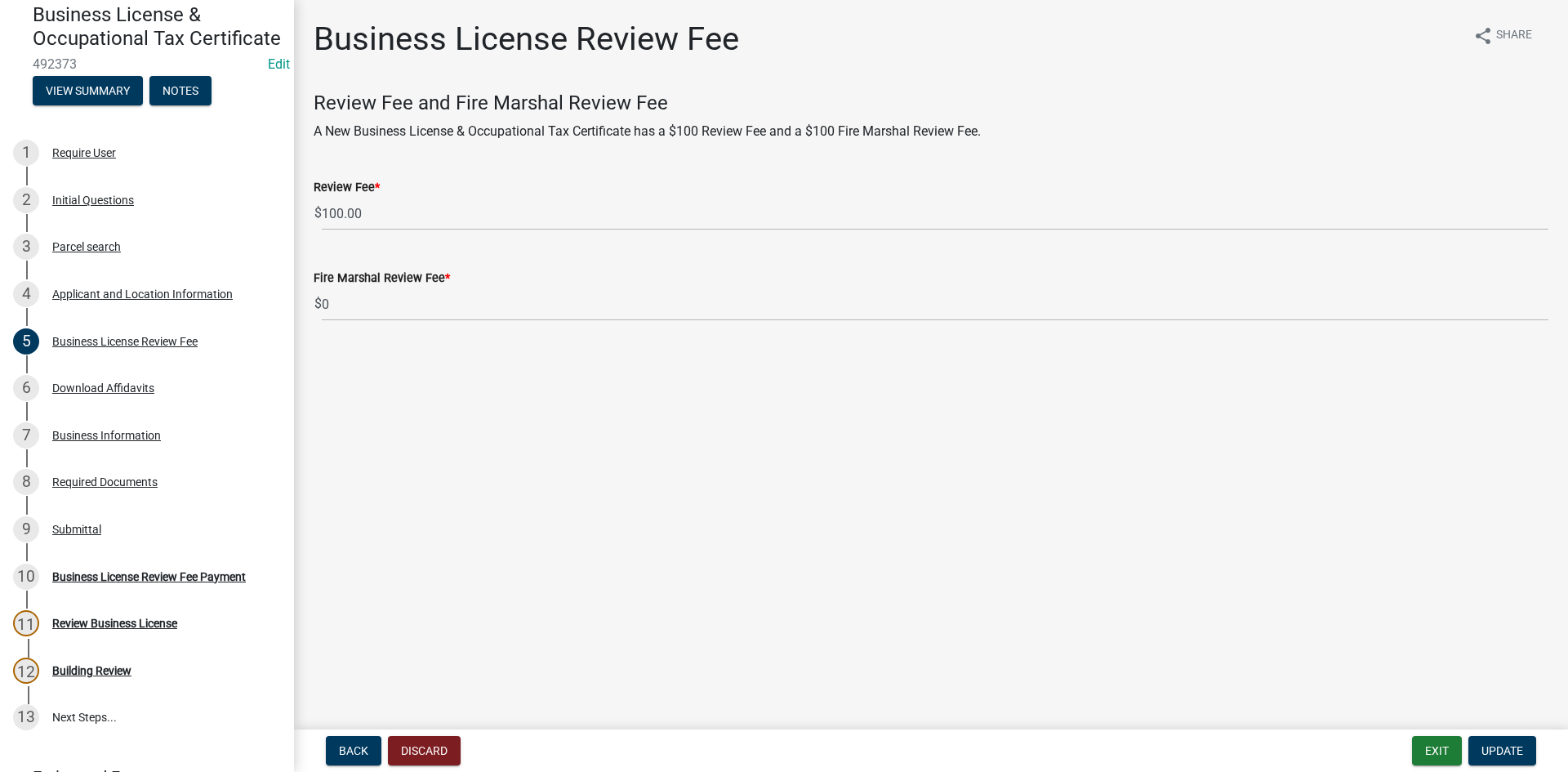
click at [382, 329] on wm-data-entity-input "Fire Marshal Review Fee * $ 0" at bounding box center [931, 290] width 1235 height 91
click at [381, 324] on wm-data-entity-input "Fire Marshal Review Fee * $ 0" at bounding box center [931, 290] width 1235 height 91
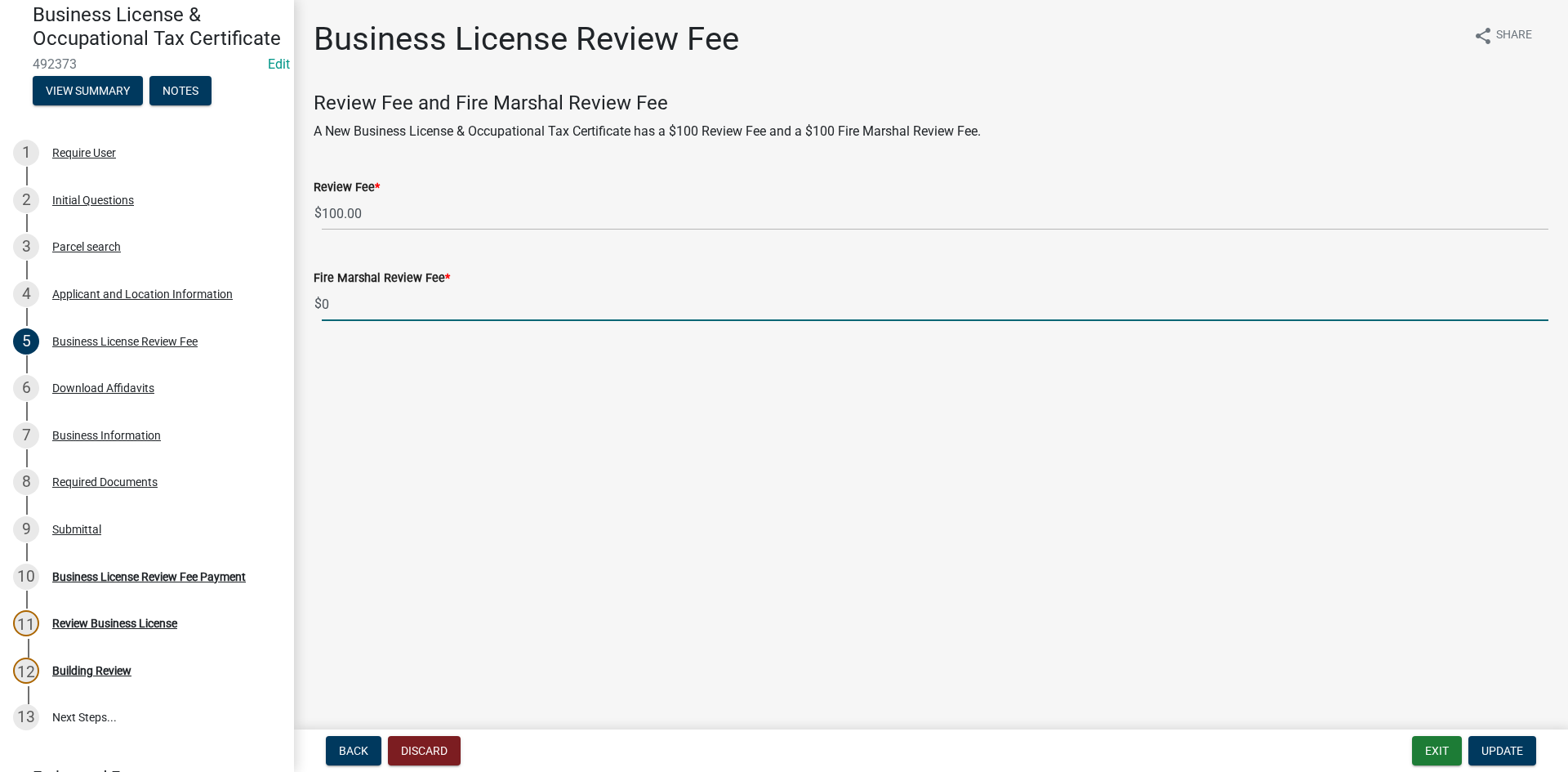
click at [384, 317] on input "0" at bounding box center [935, 304] width 1226 height 33
click at [385, 315] on input "0" at bounding box center [935, 304] width 1226 height 33
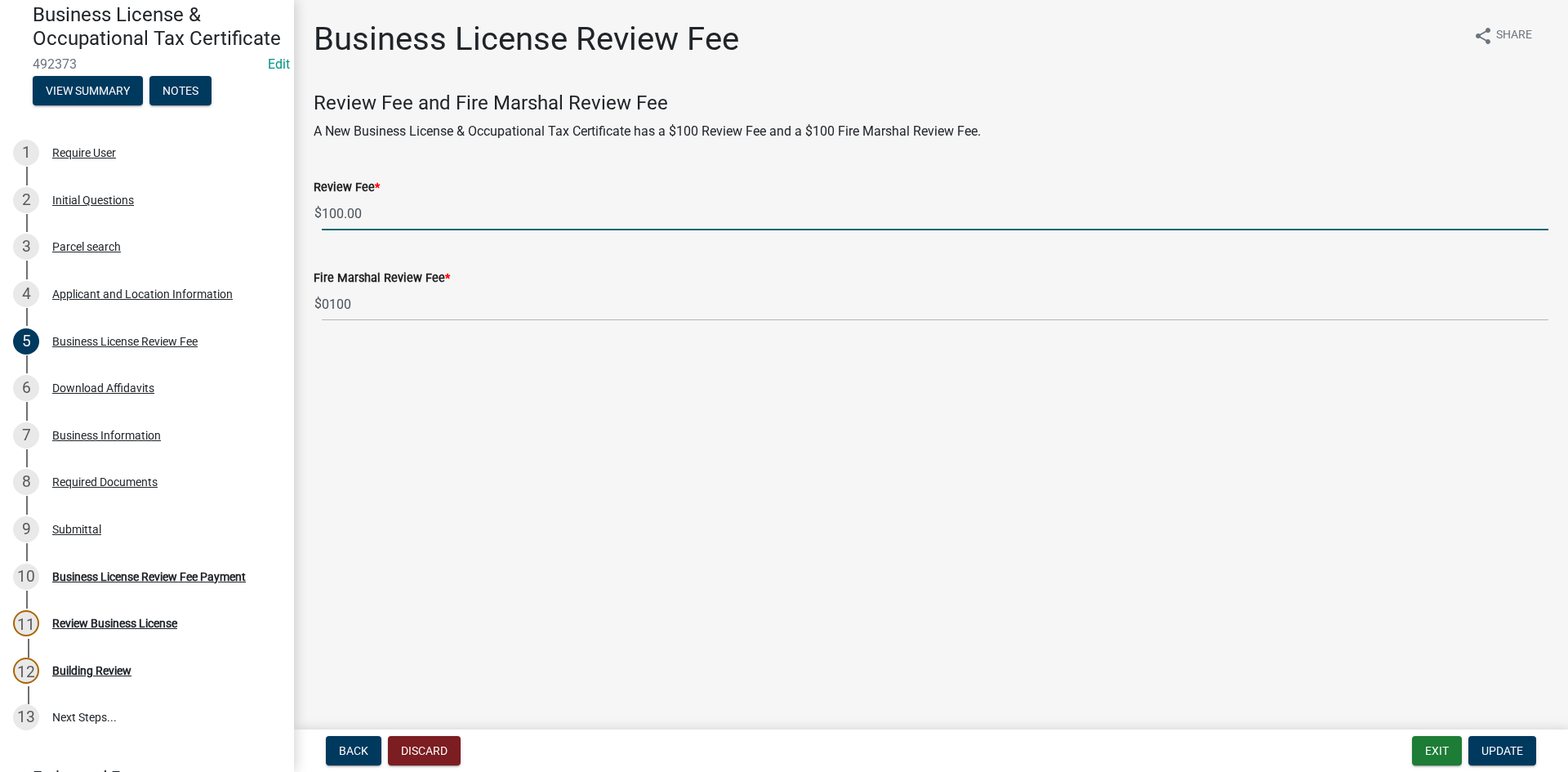
click at [449, 213] on input "100.00" at bounding box center [935, 213] width 1226 height 33
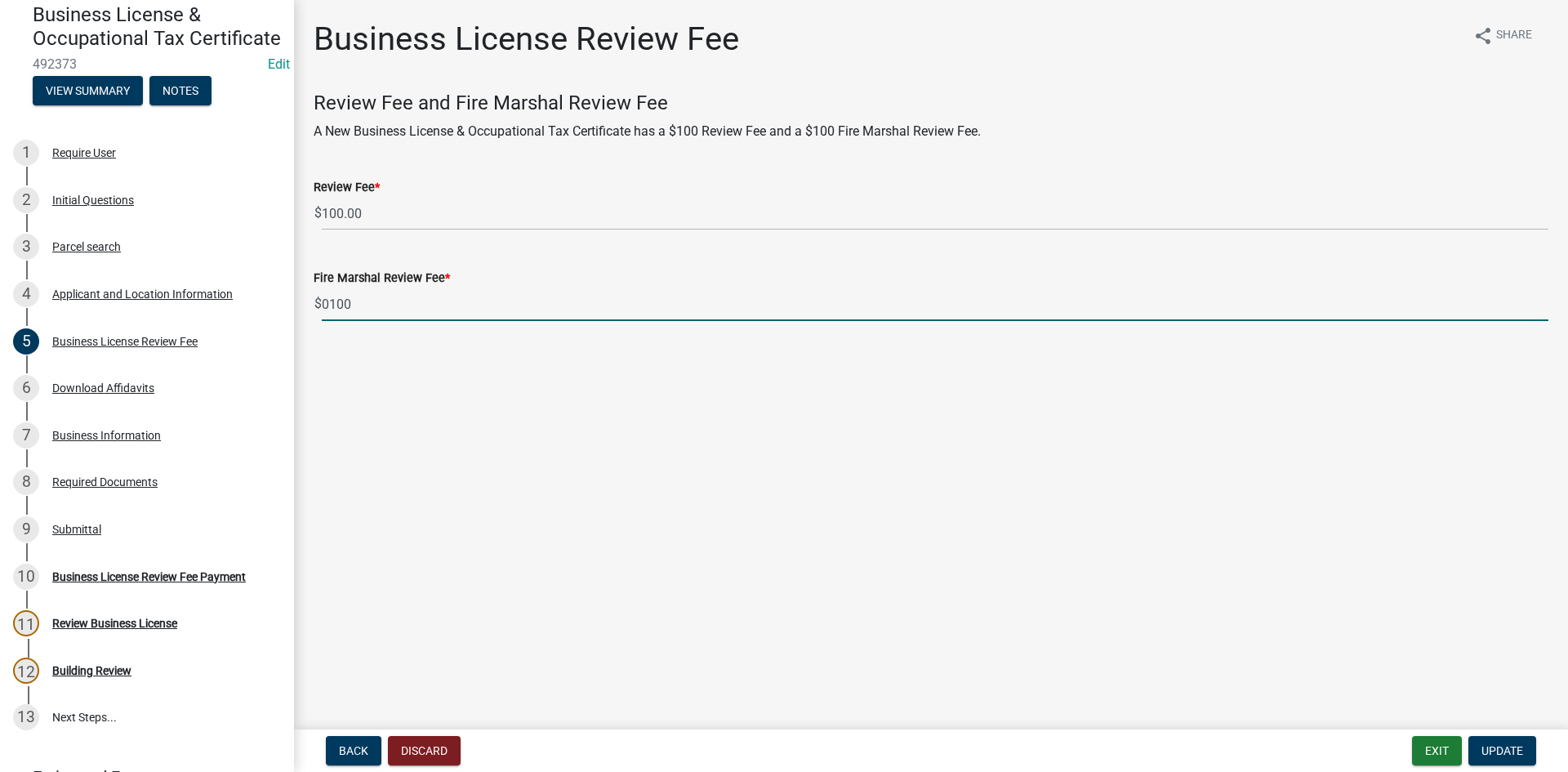
click at [376, 317] on wm-data-entity-input "Fire Marshal Review Fee * $ 0100" at bounding box center [931, 290] width 1235 height 91
click at [376, 310] on input "0100" at bounding box center [935, 304] width 1226 height 33
type input "0"
type input "100"
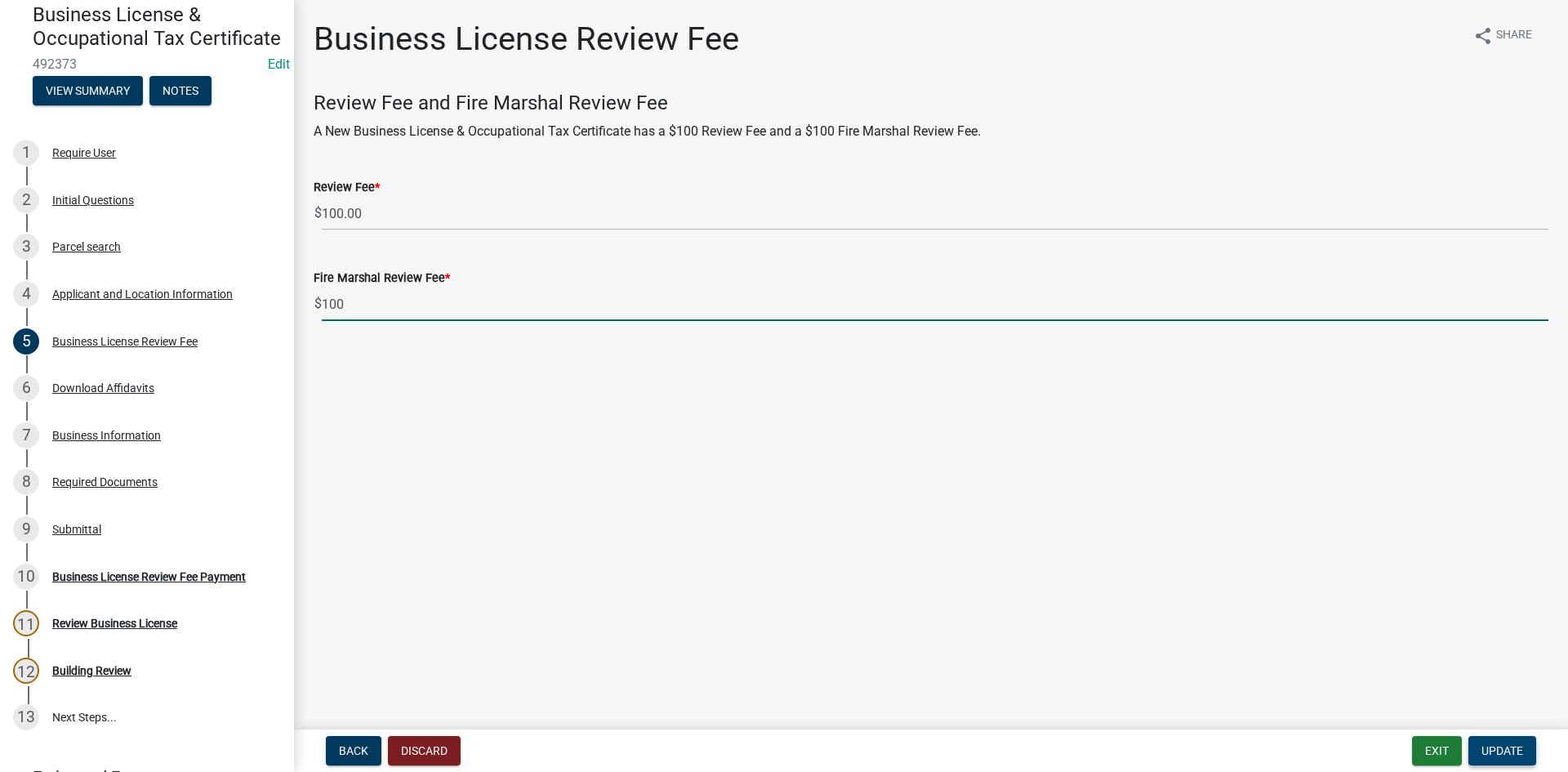
click at [1502, 742] on button "Update" at bounding box center [1502, 751] width 68 height 30
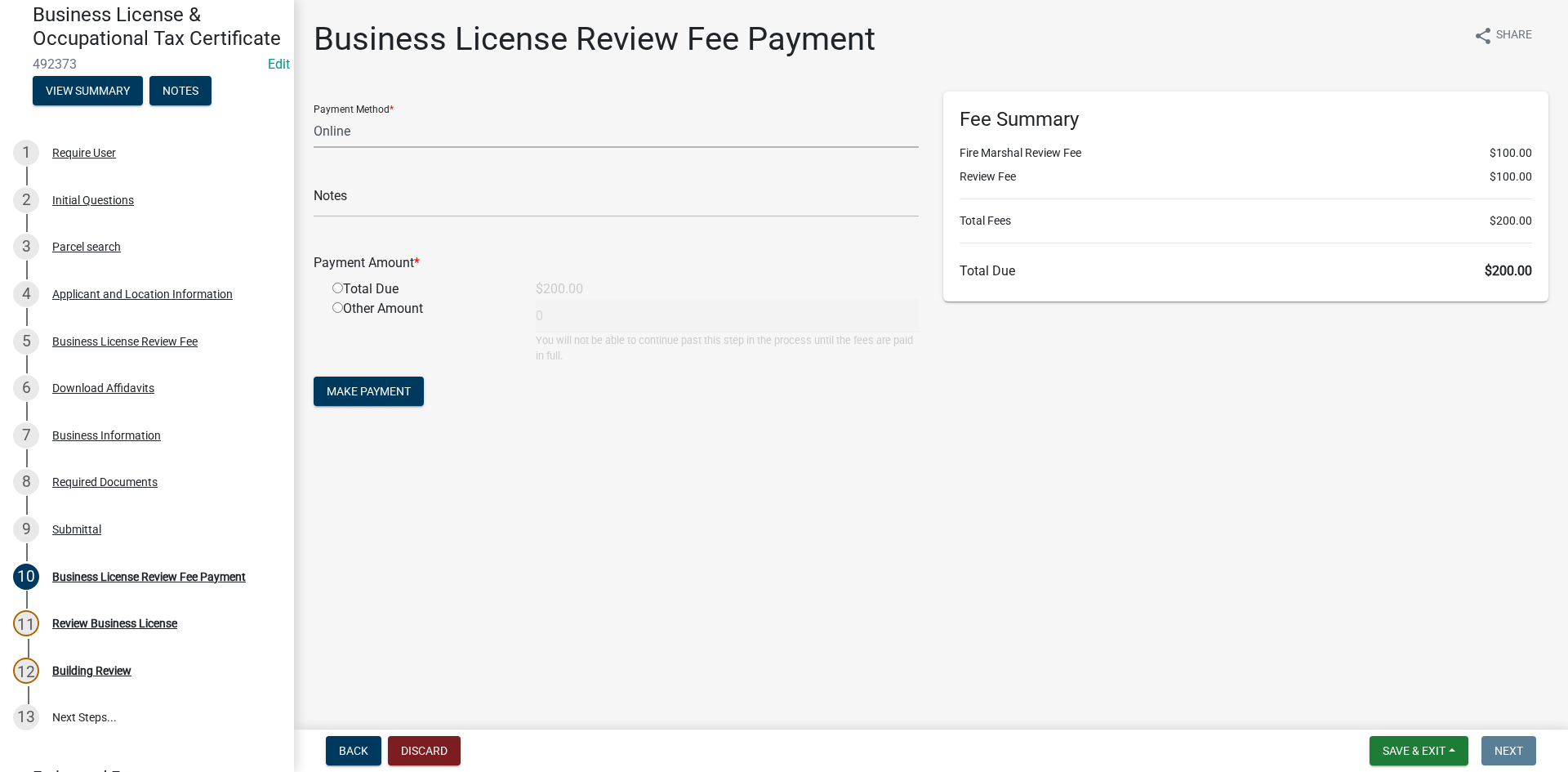
click at [448, 133] on select "Credit Card POS Check Cash Online" at bounding box center [616, 131] width 605 height 33
select select "2: 1"
click at [314, 115] on select "Credit Card POS Check Cash Online" at bounding box center [616, 131] width 605 height 33
click at [336, 287] on input "radio" at bounding box center [337, 287] width 10 height 10
radio input "true"
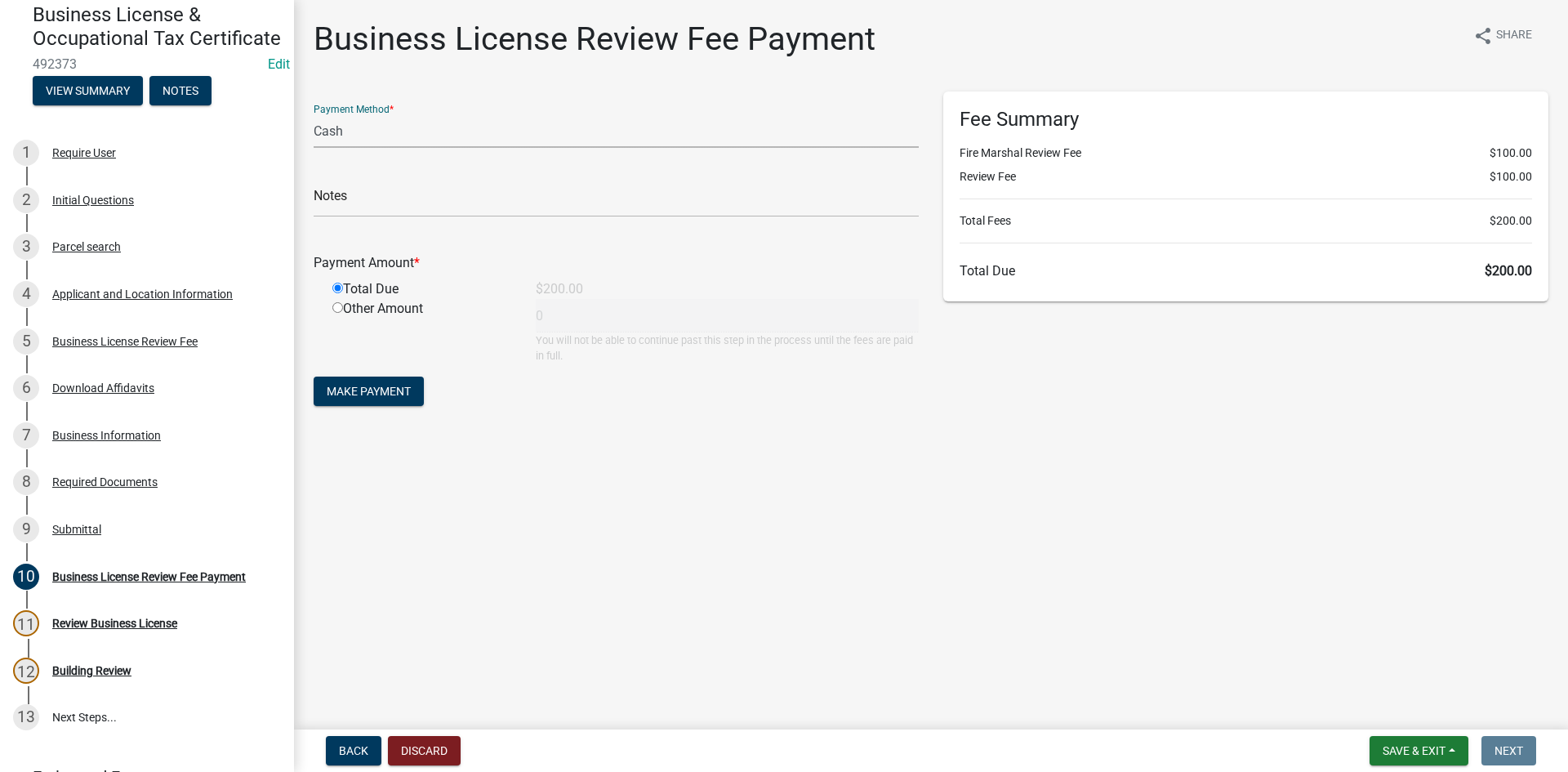
type input "200"
click at [385, 382] on button "Make Payment" at bounding box center [369, 391] width 110 height 30
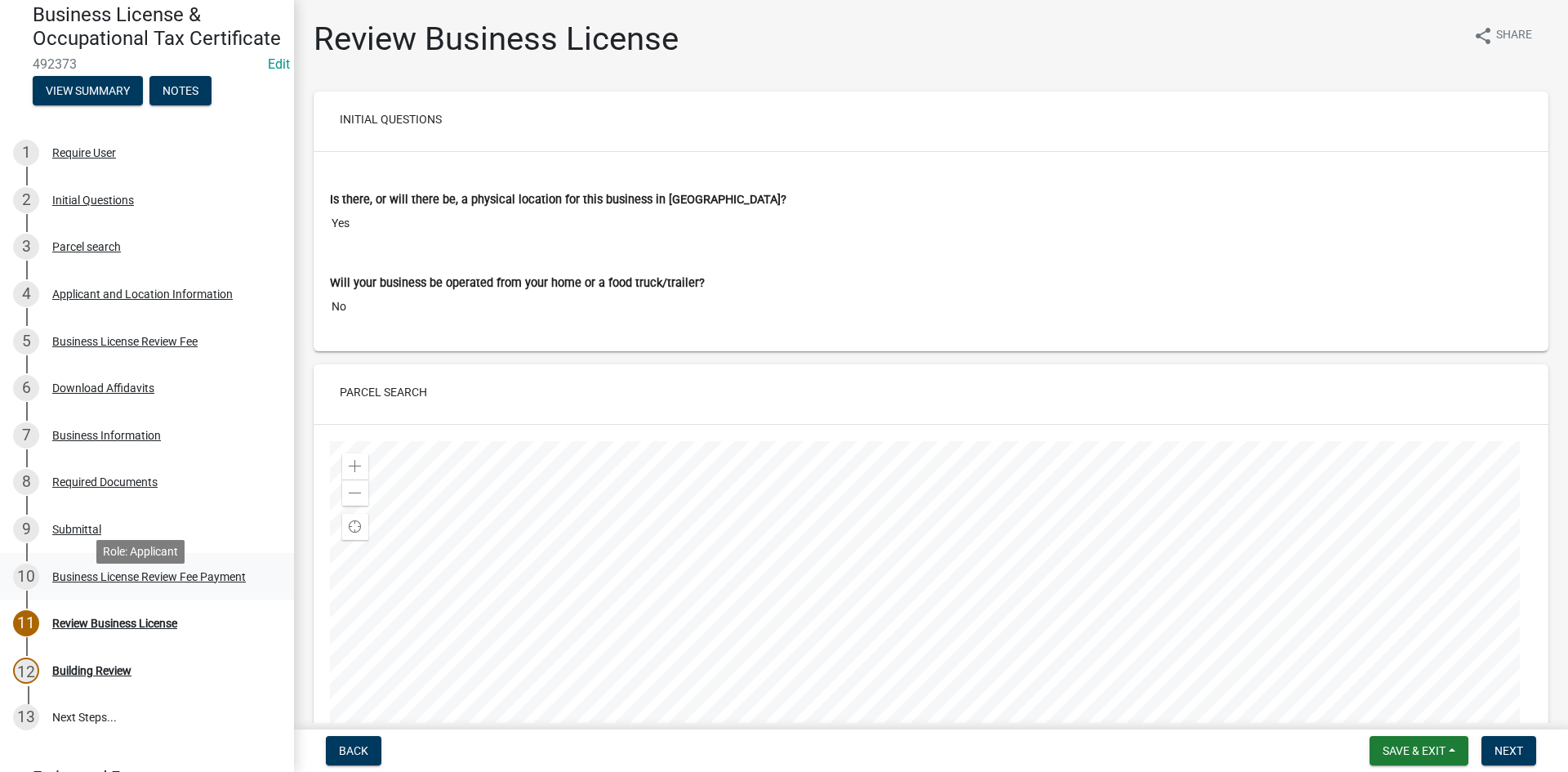
click at [164, 590] on div "10 Business License Review Fee Payment" at bounding box center [140, 576] width 255 height 26
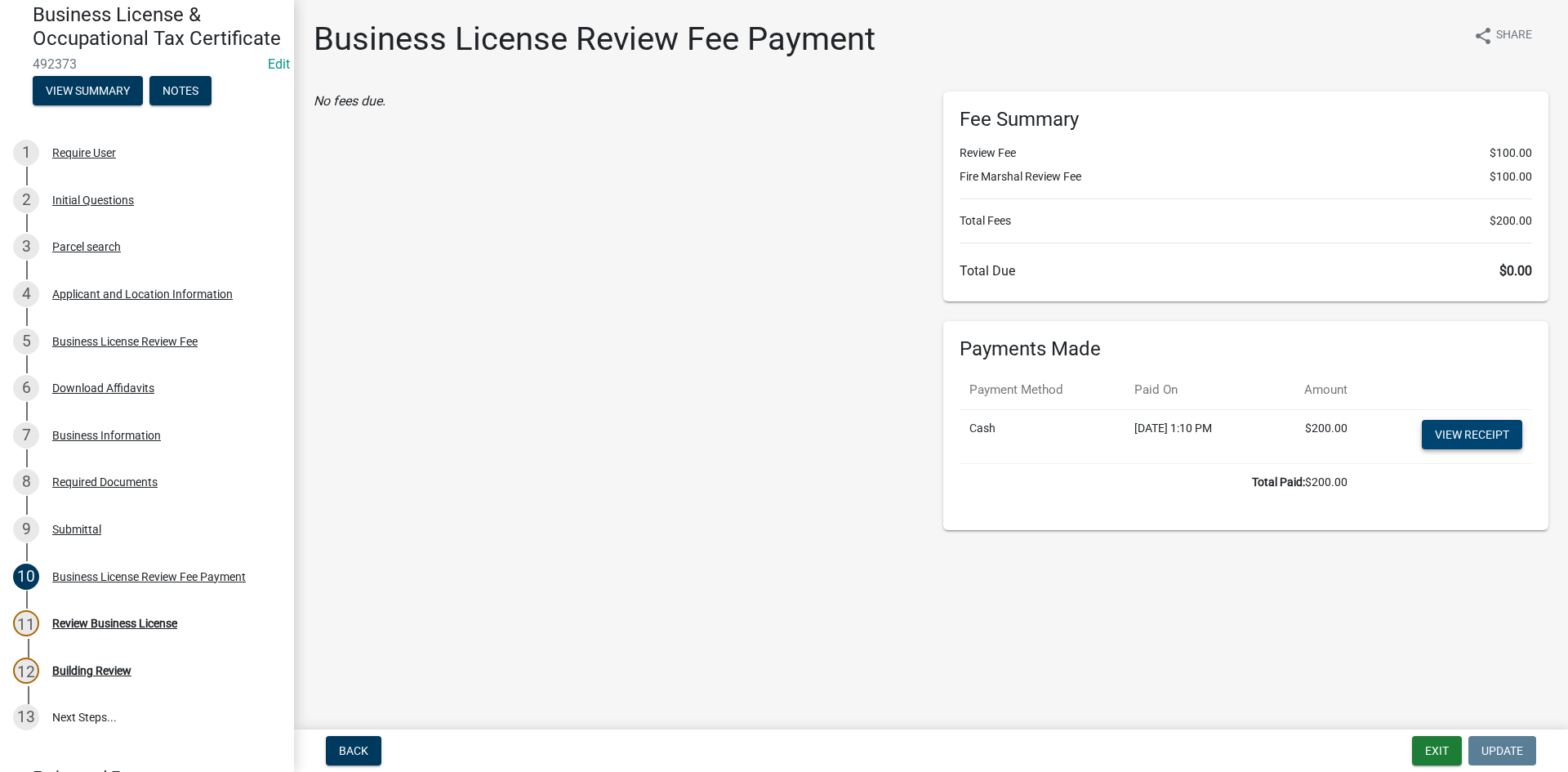
click at [1450, 429] on link "View receipt" at bounding box center [1472, 434] width 100 height 30
click at [1424, 755] on button "Exit" at bounding box center [1436, 751] width 50 height 30
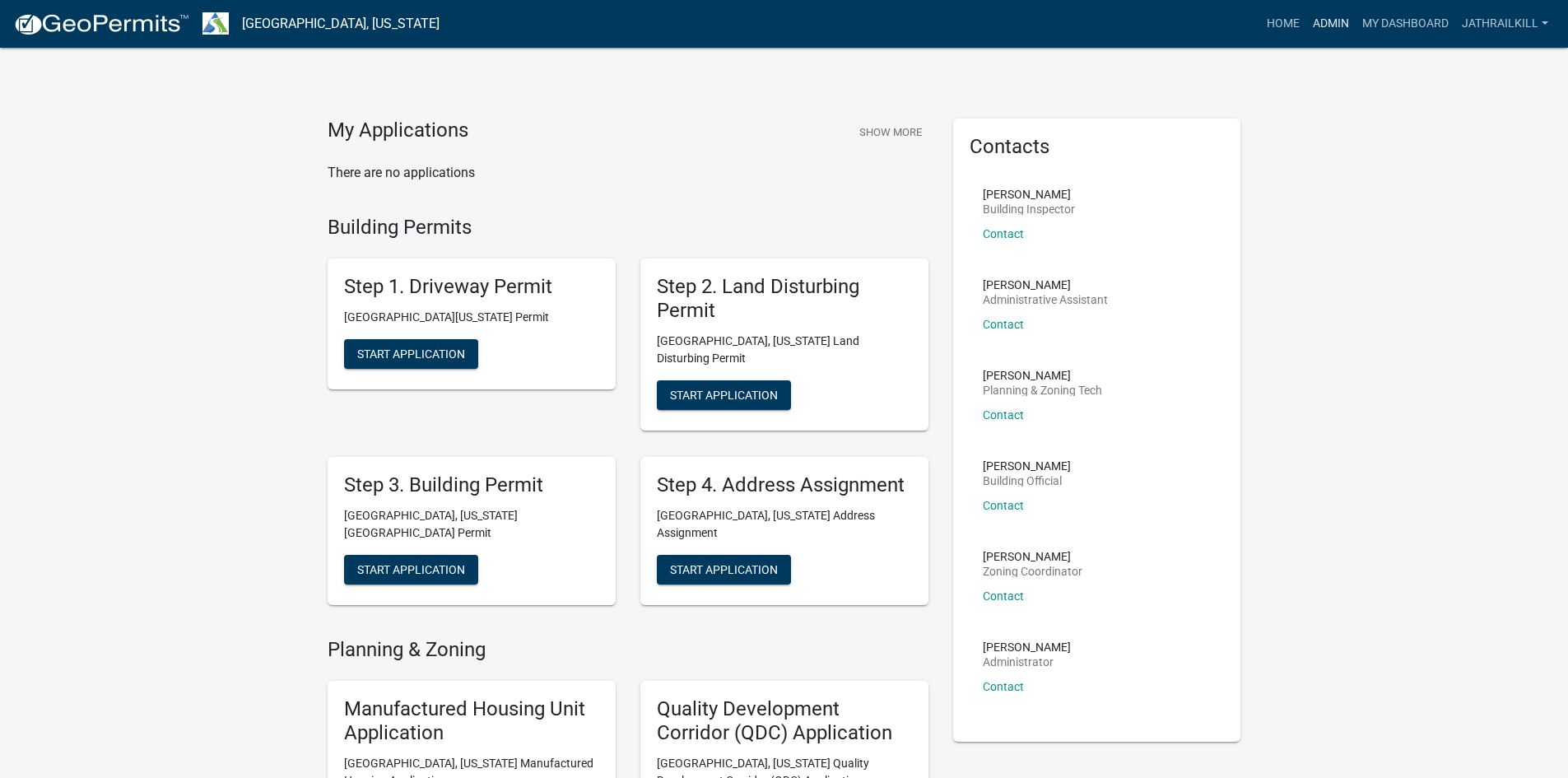
click at [1328, 32] on link "Admin" at bounding box center [1332, 24] width 50 height 32
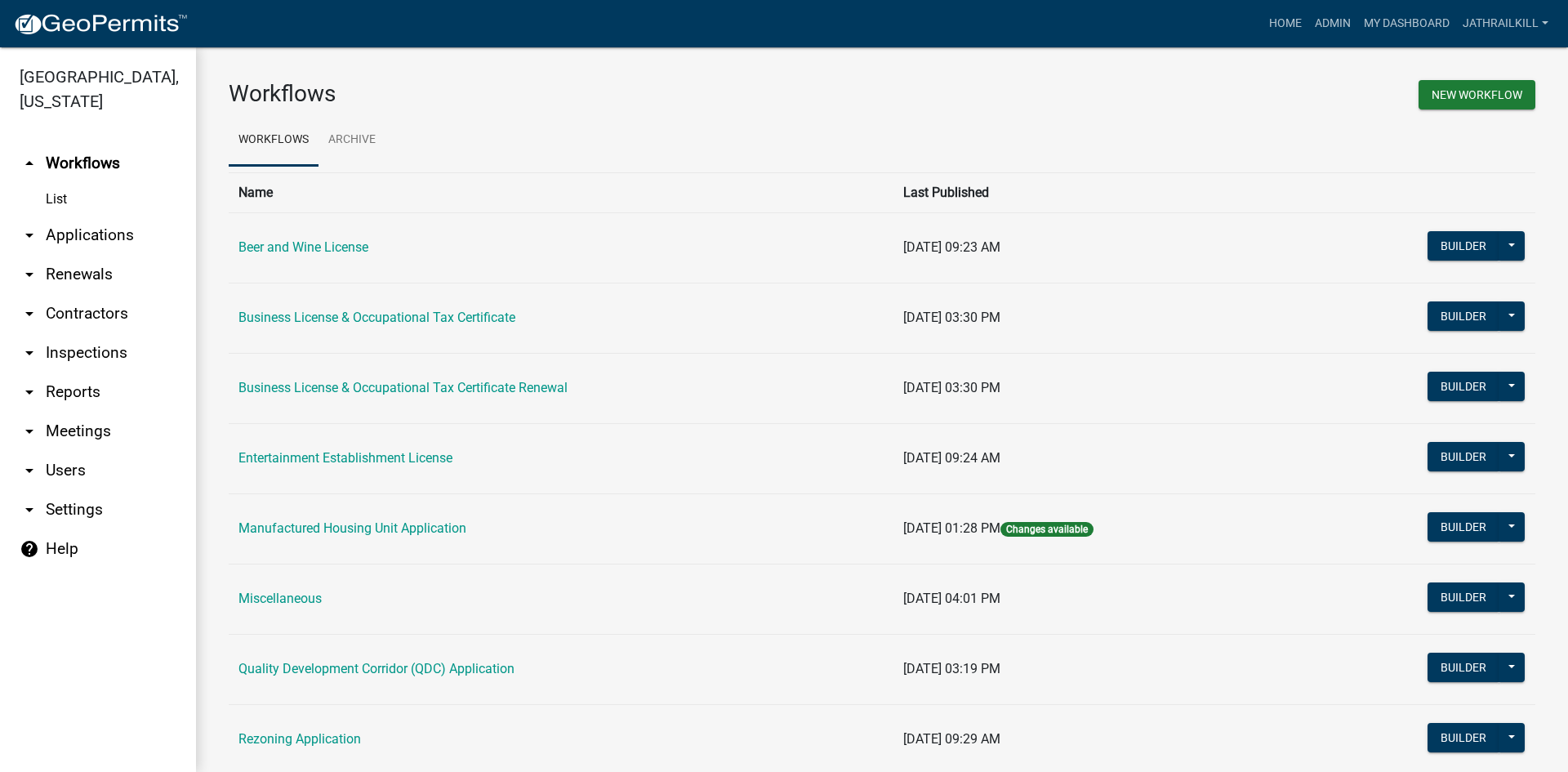
click at [354, 309] on td "Business License & Occupational Tax Certificate" at bounding box center [561, 317] width 665 height 71
click at [490, 319] on link "Business License & Occupational Tax Certificate" at bounding box center [377, 317] width 277 height 15
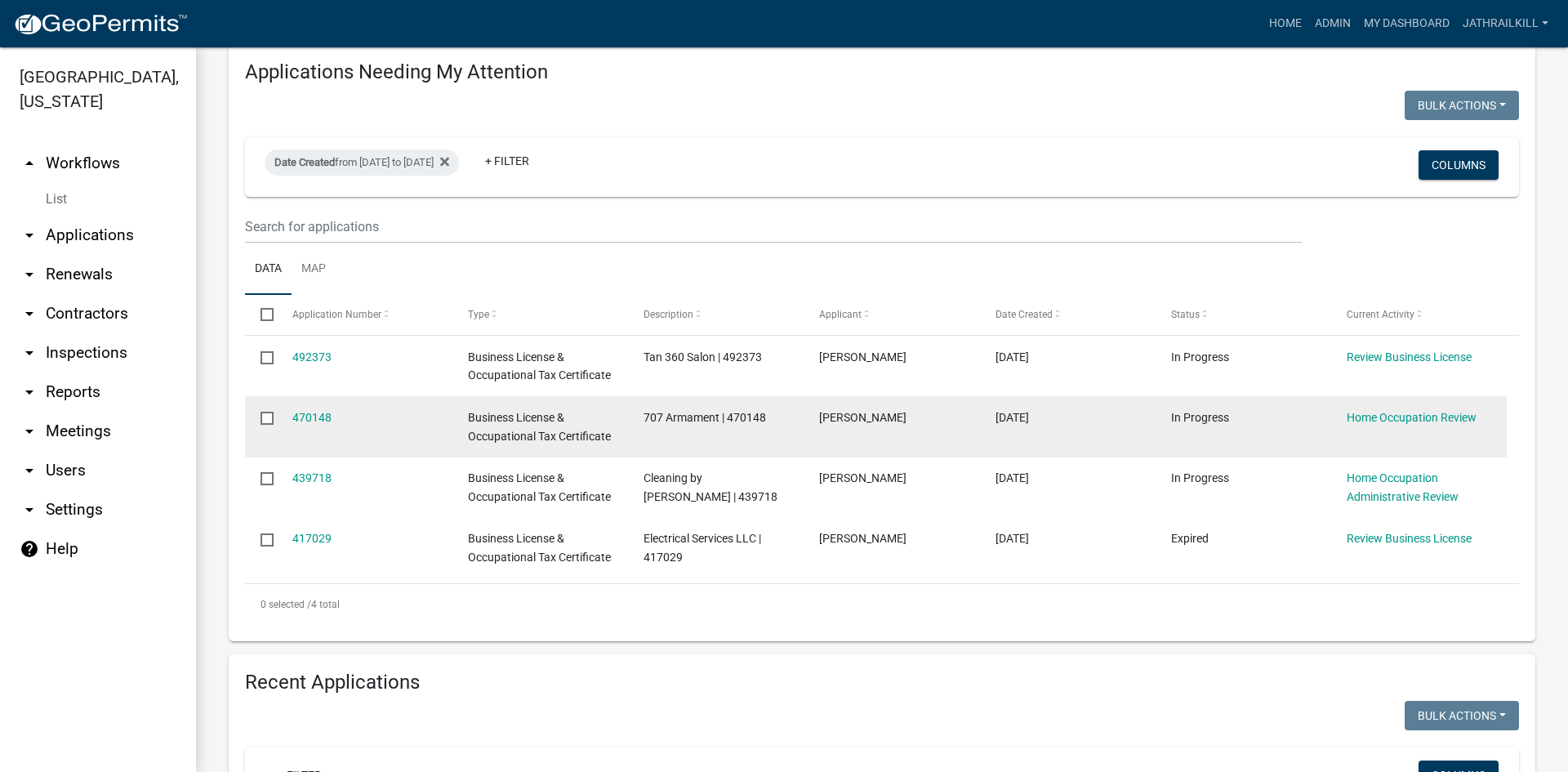
scroll to position [163, 0]
